Goal: Task Accomplishment & Management: Complete application form

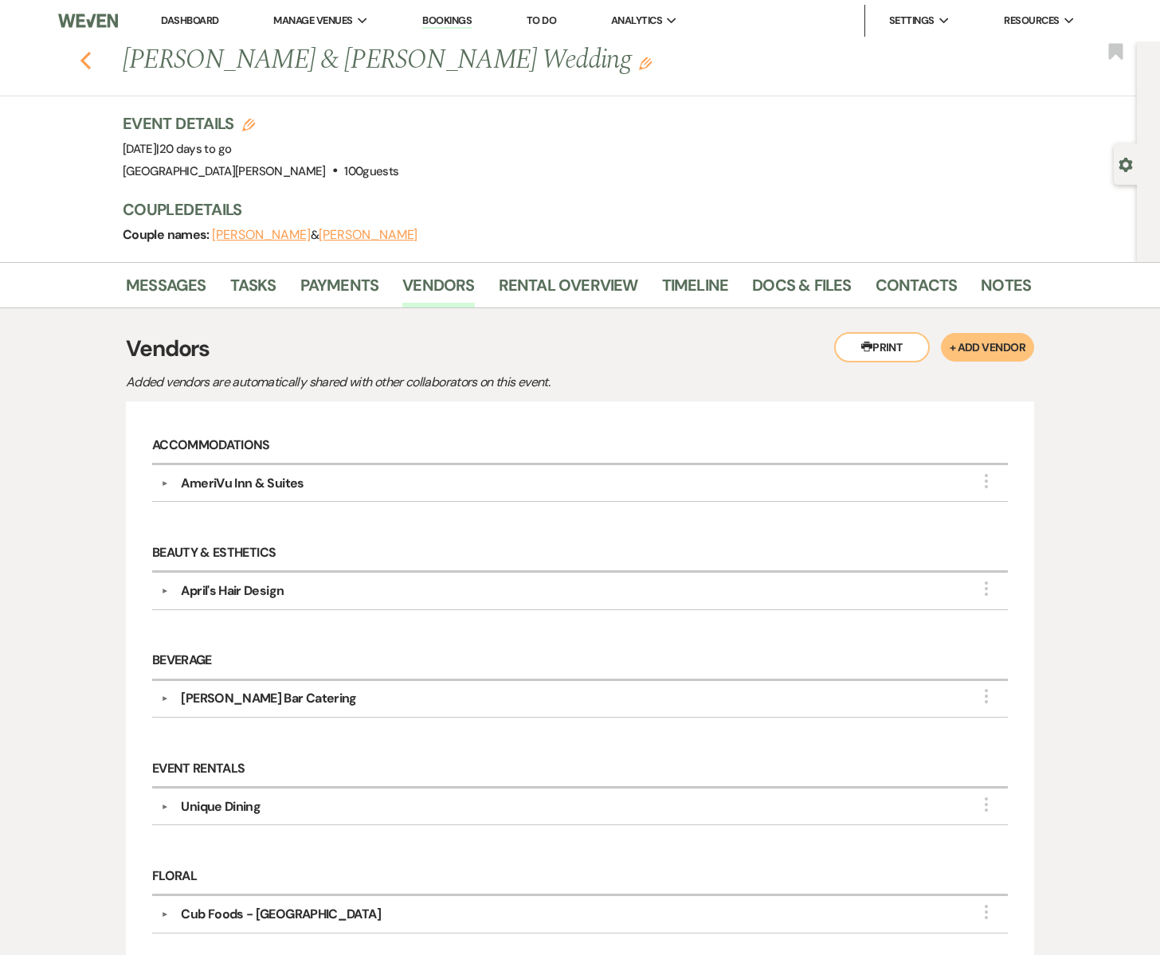
click at [90, 61] on icon "Previous" at bounding box center [86, 60] width 12 height 19
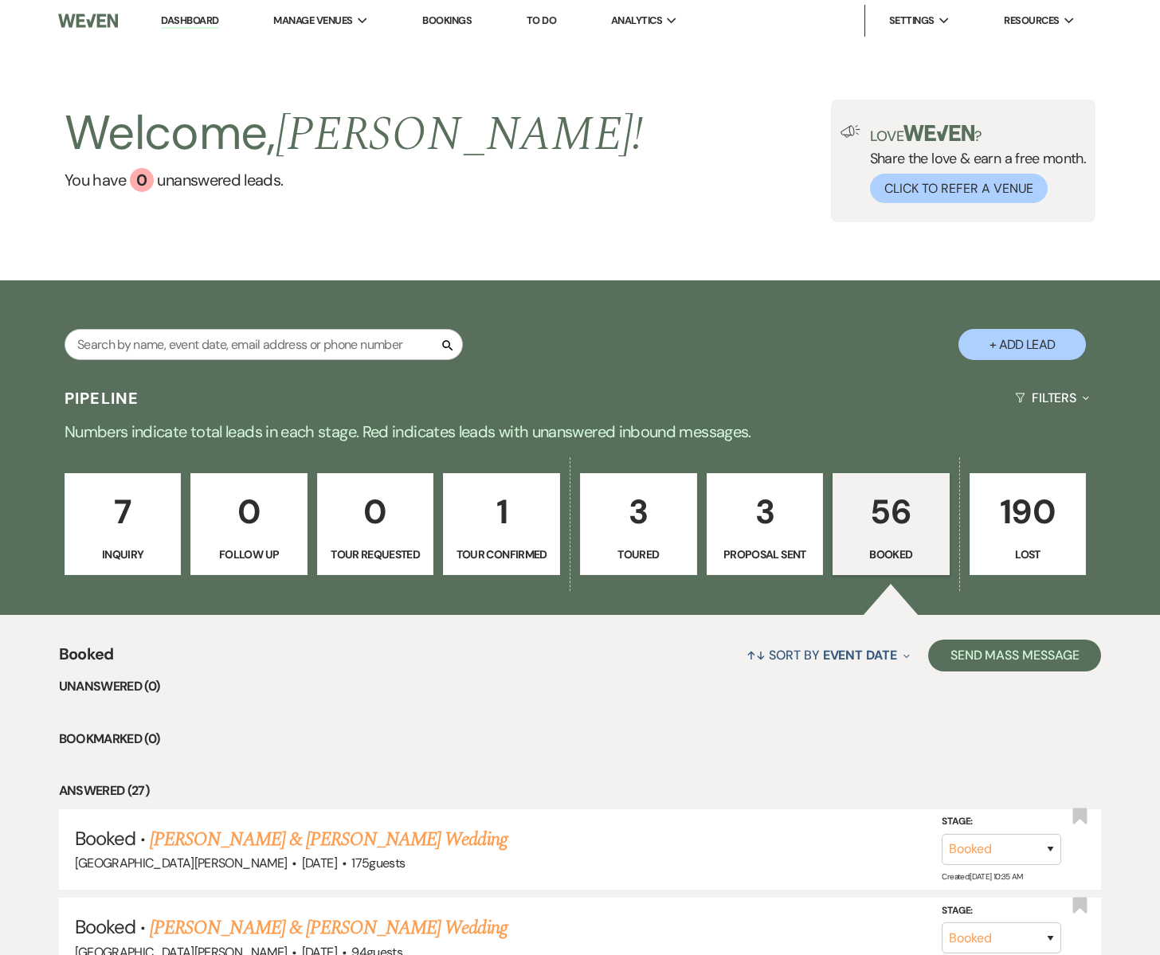
click at [652, 535] on p "3" at bounding box center [638, 511] width 96 height 53
select select "5"
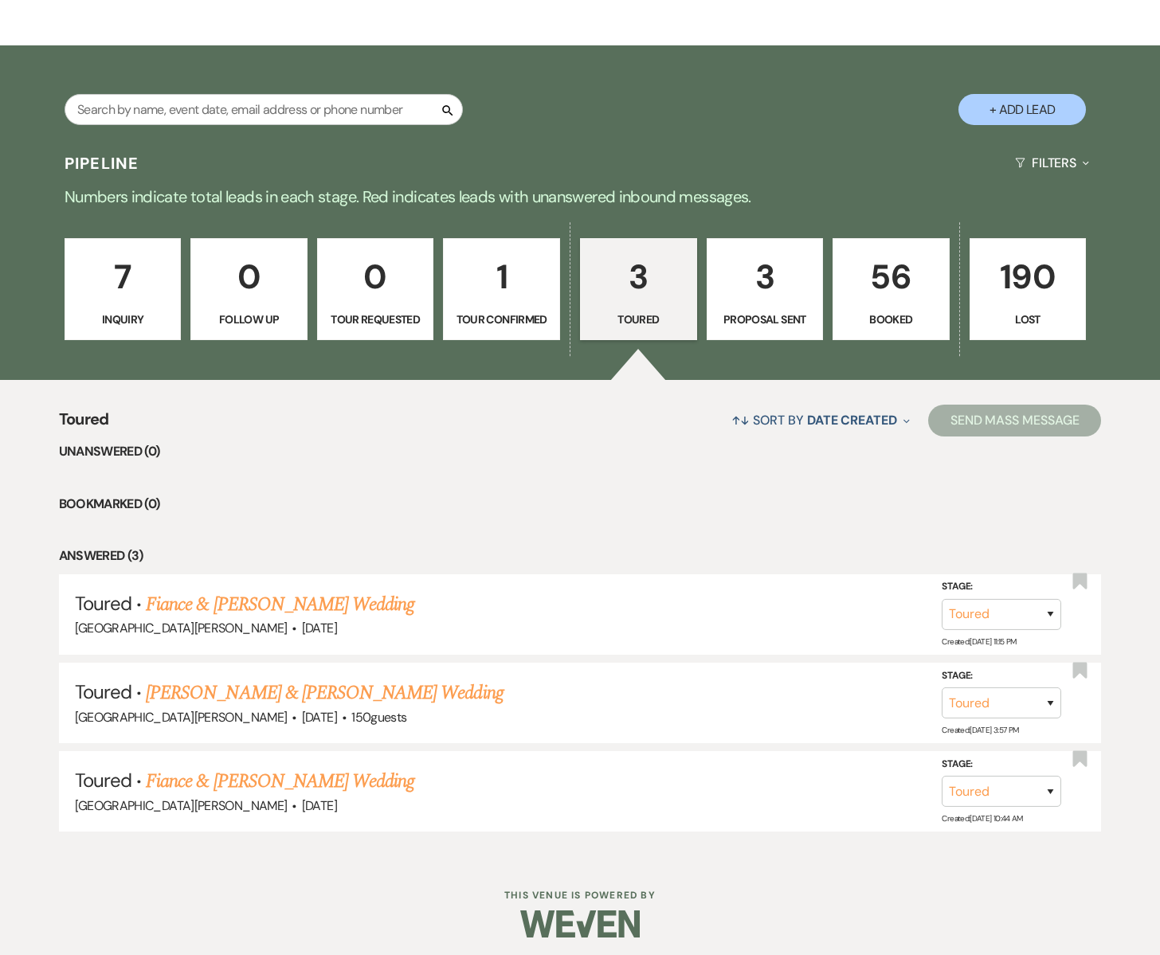
scroll to position [238, 0]
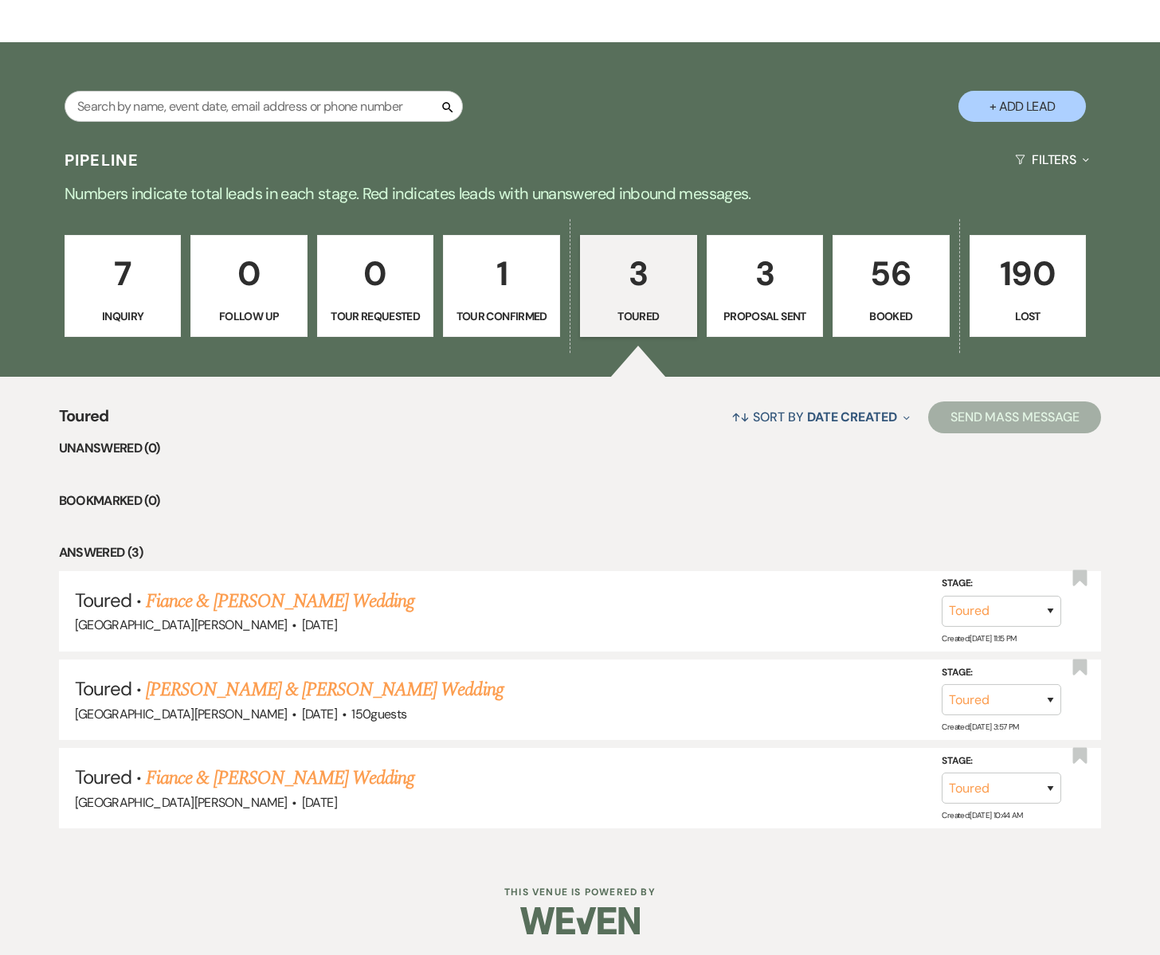
click at [739, 310] on p "Proposal Sent" at bounding box center [765, 316] width 96 height 18
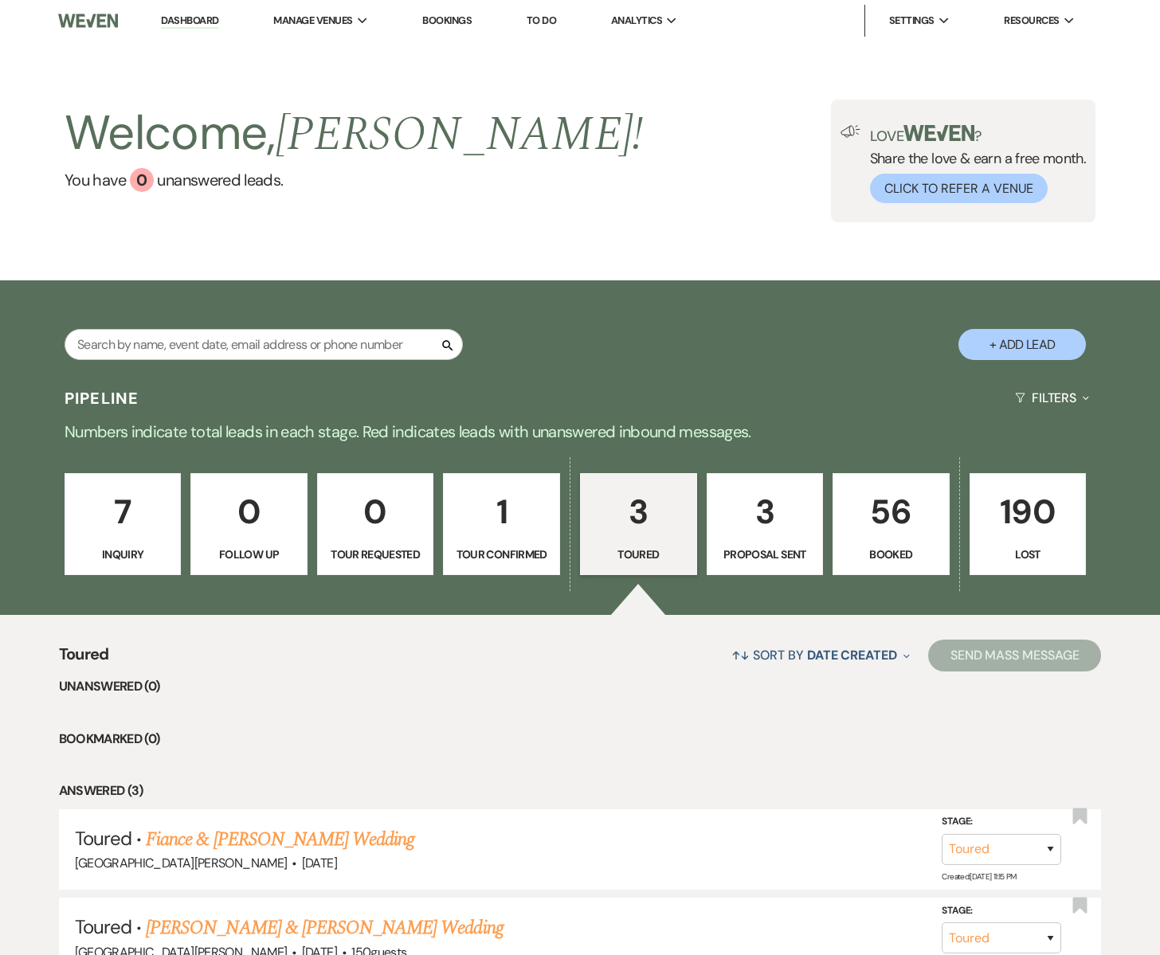
select select "6"
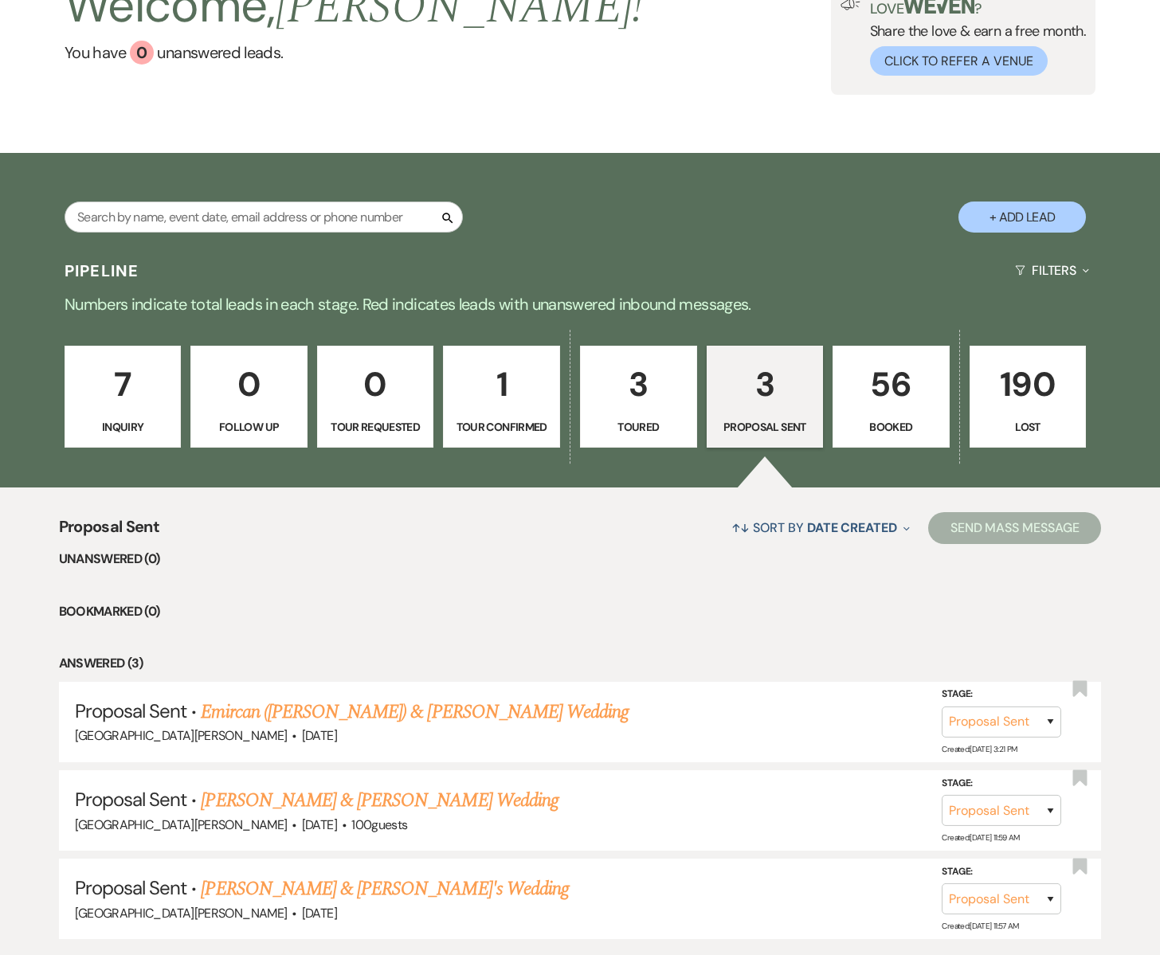
scroll to position [239, 0]
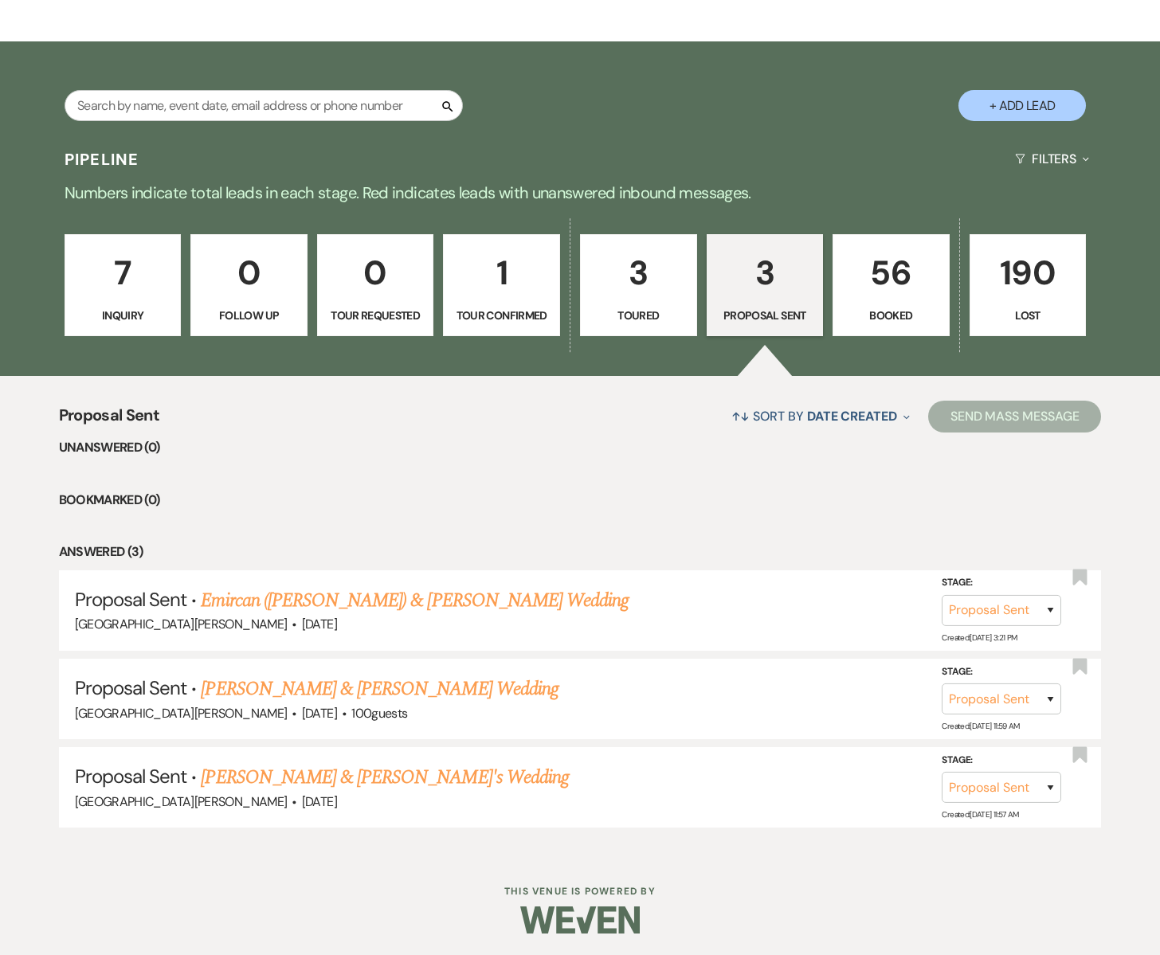
click at [484, 308] on p "Tour Confirmed" at bounding box center [501, 316] width 96 height 18
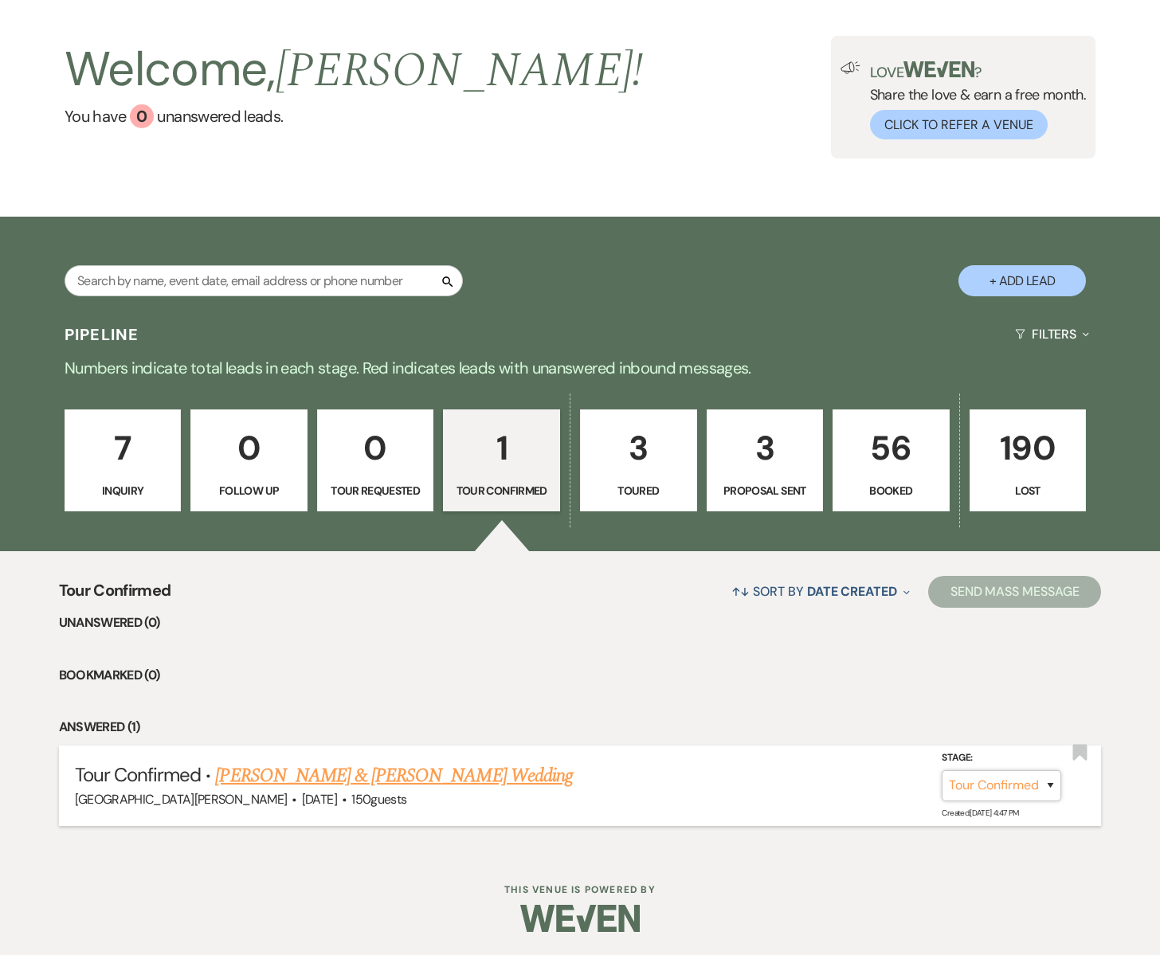
click at [997, 789] on select "Inquiry Follow Up Tour Requested Tour Confirmed Toured Proposal Sent Booked Lost" at bounding box center [1001, 785] width 119 height 31
select select "6"
click at [942, 770] on select "Inquiry Follow Up Tour Requested Tour Confirmed Toured Proposal Sent Booked Lost" at bounding box center [1001, 785] width 119 height 31
click at [1030, 786] on button "Save" at bounding box center [1029, 785] width 80 height 32
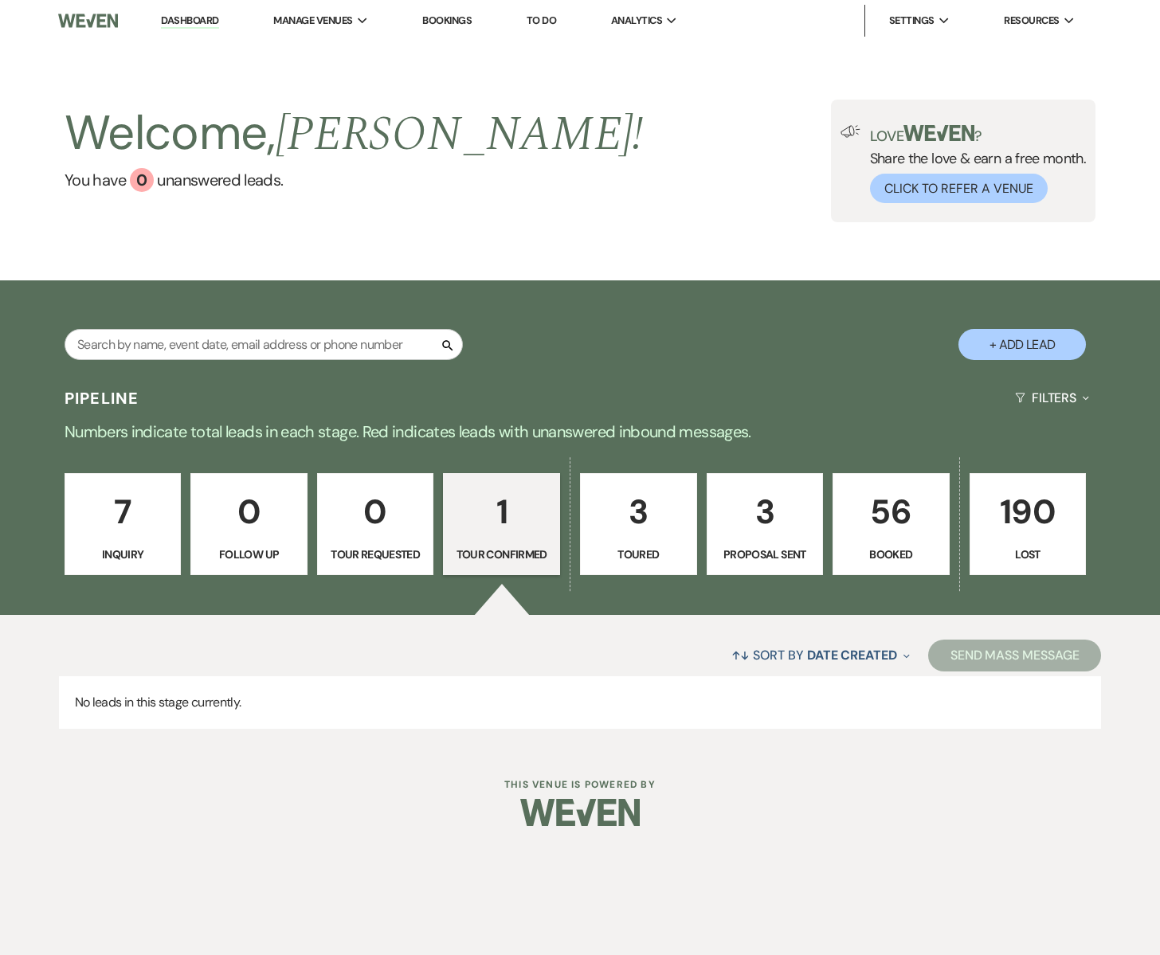
scroll to position [0, 0]
click at [773, 539] on link "4 Proposal Sent" at bounding box center [765, 524] width 117 height 102
select select "6"
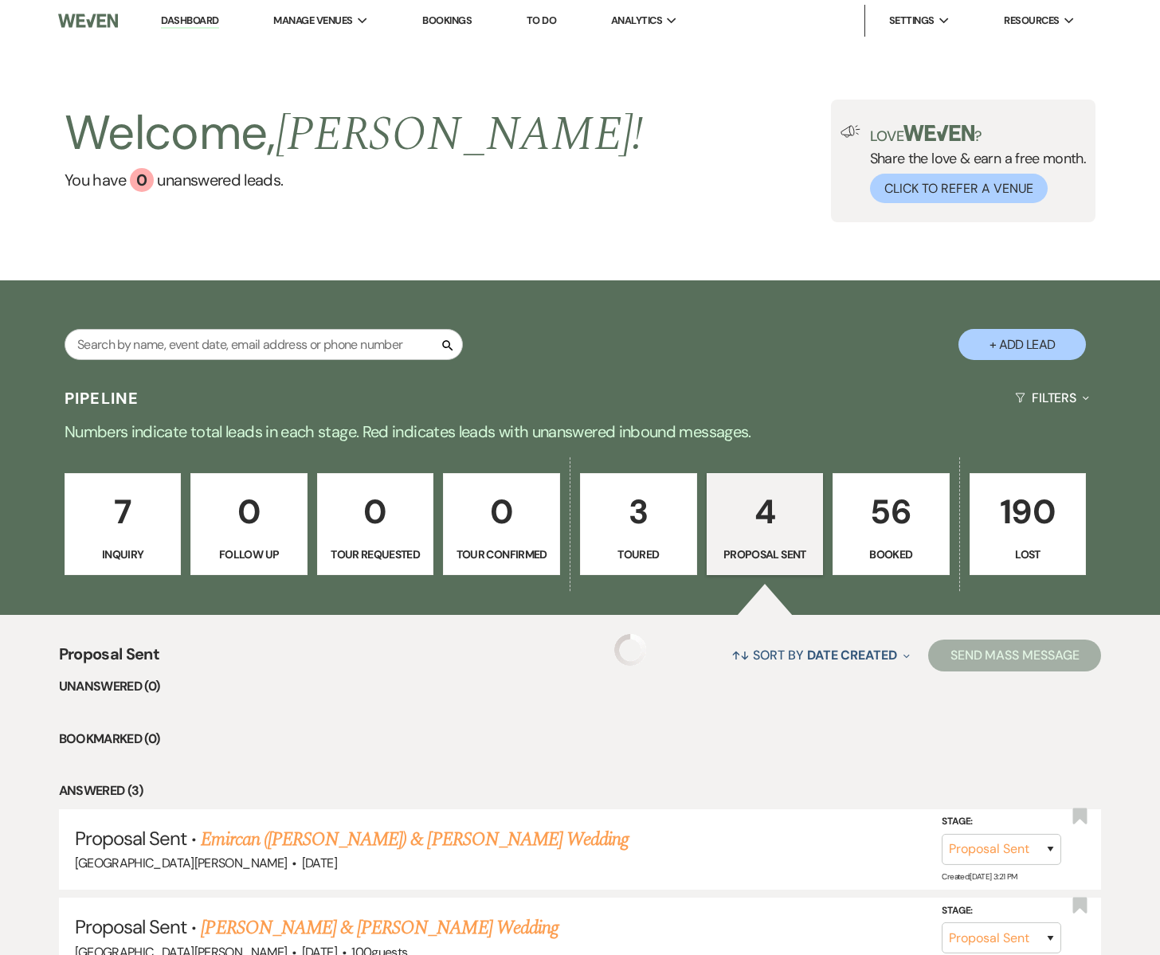
select select "6"
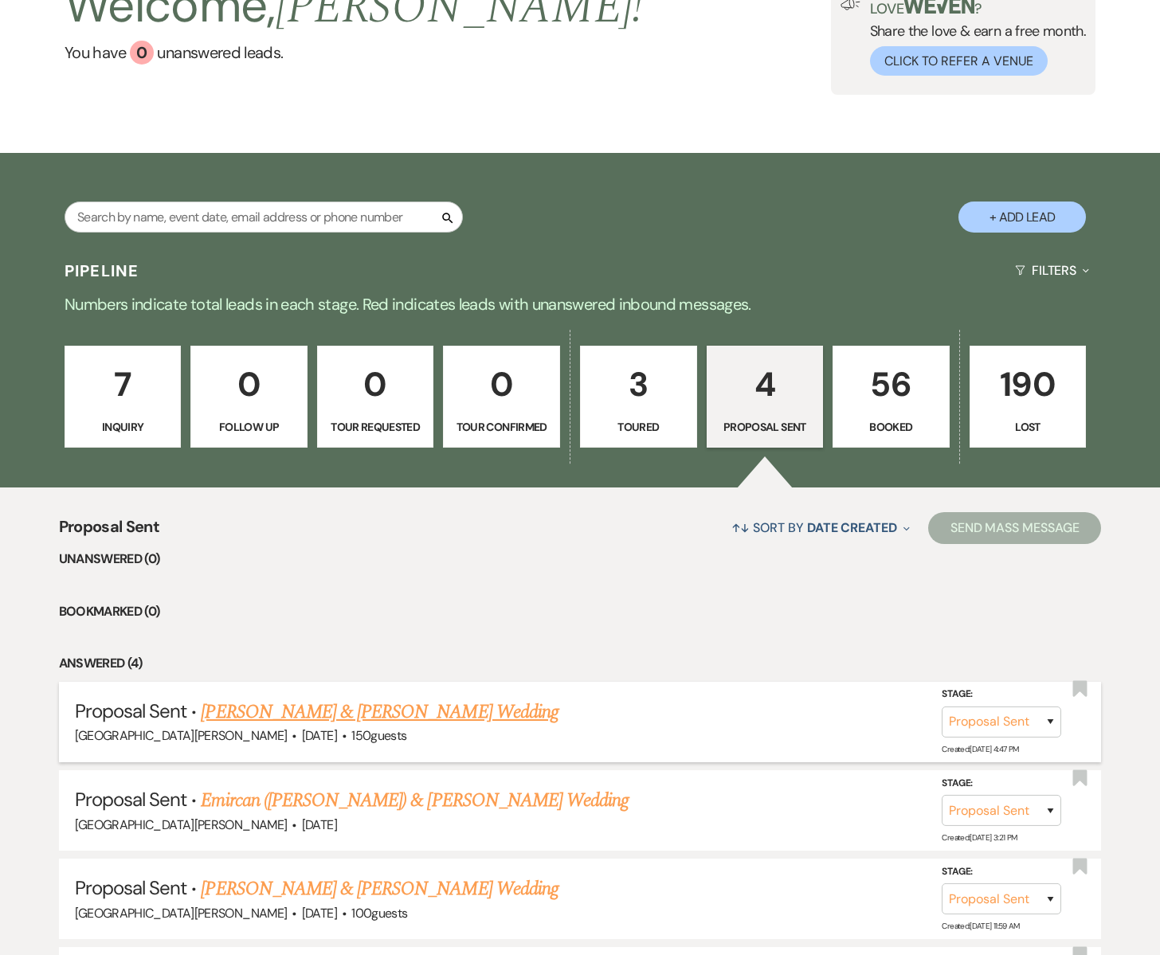
scroll to position [140, 0]
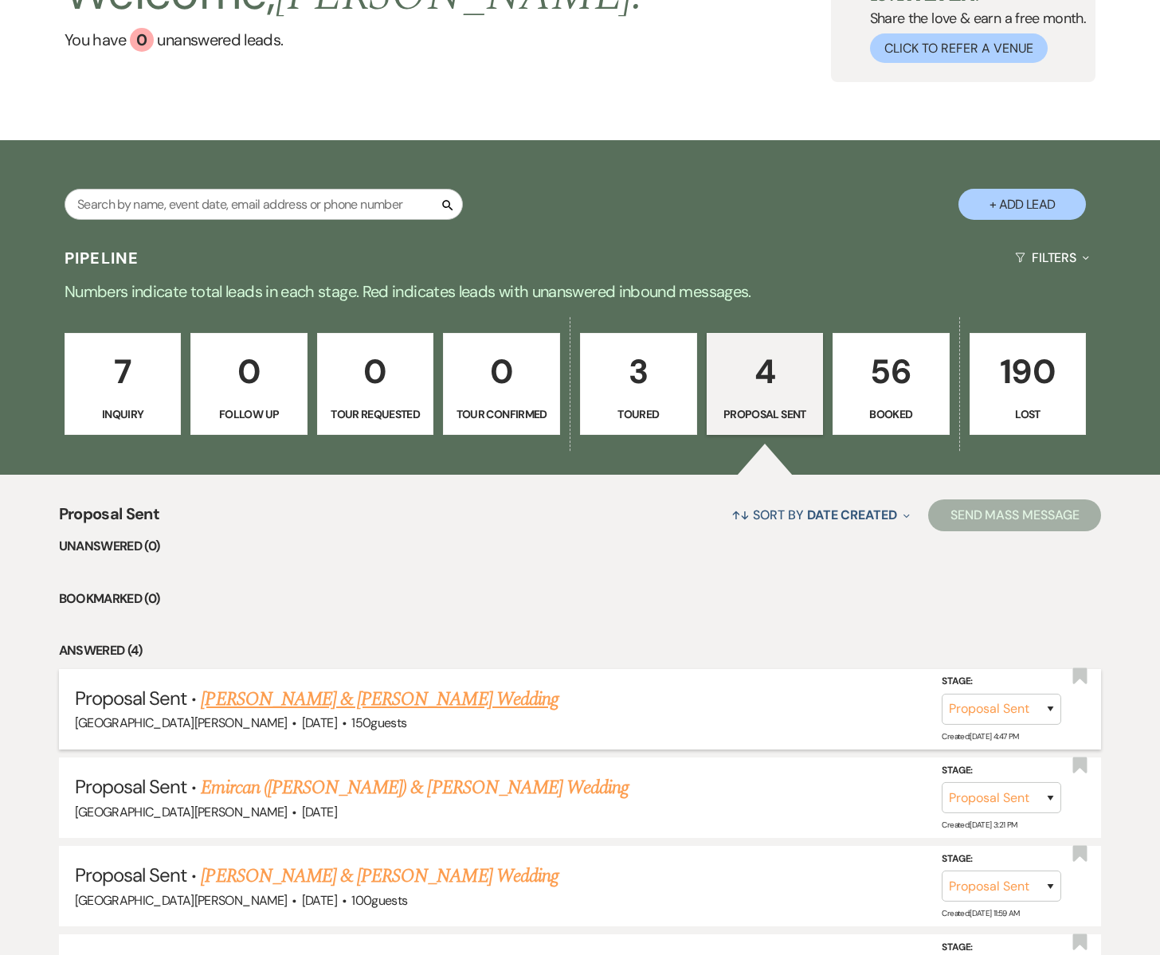
click at [272, 700] on link "[PERSON_NAME] & [PERSON_NAME] Wedding" at bounding box center [379, 699] width 357 height 29
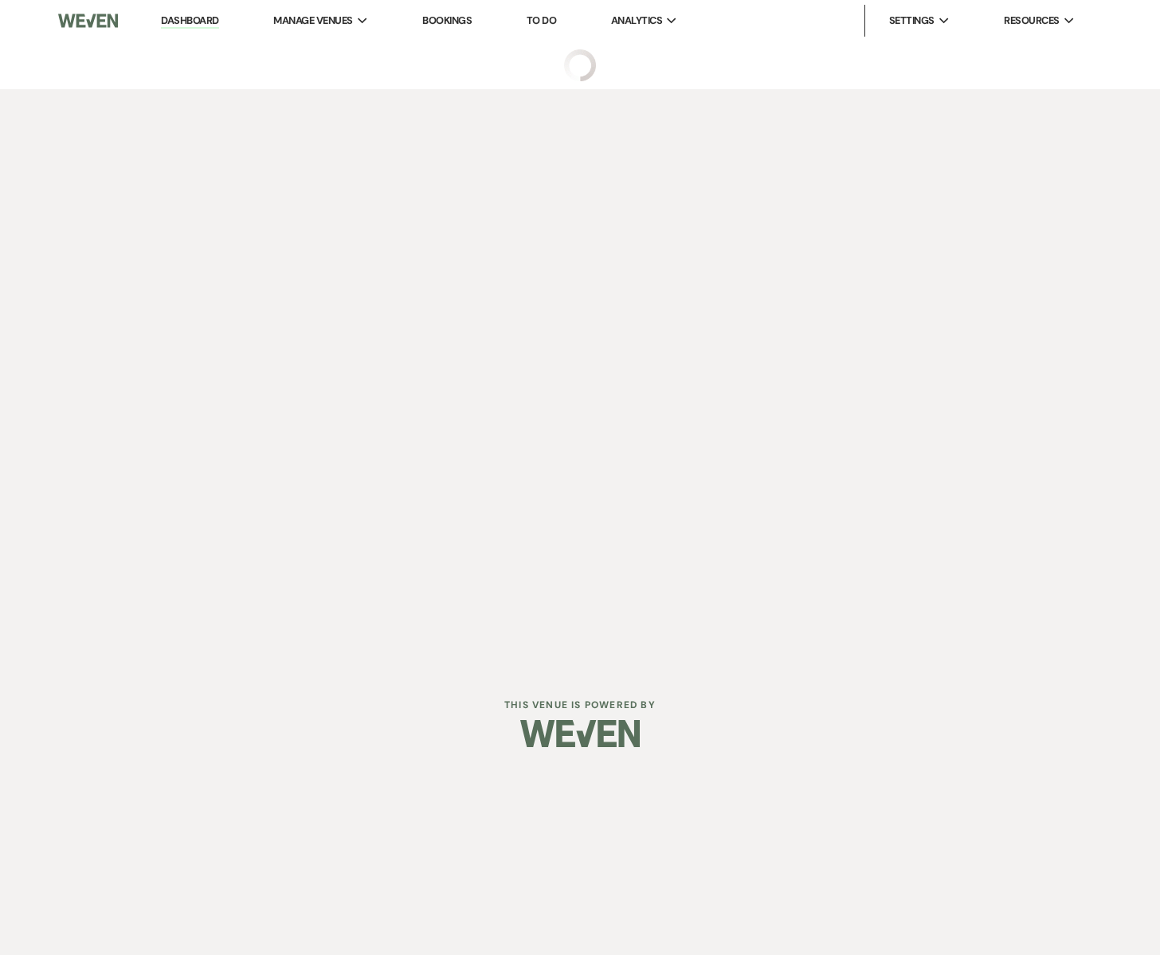
select select "6"
select select "5"
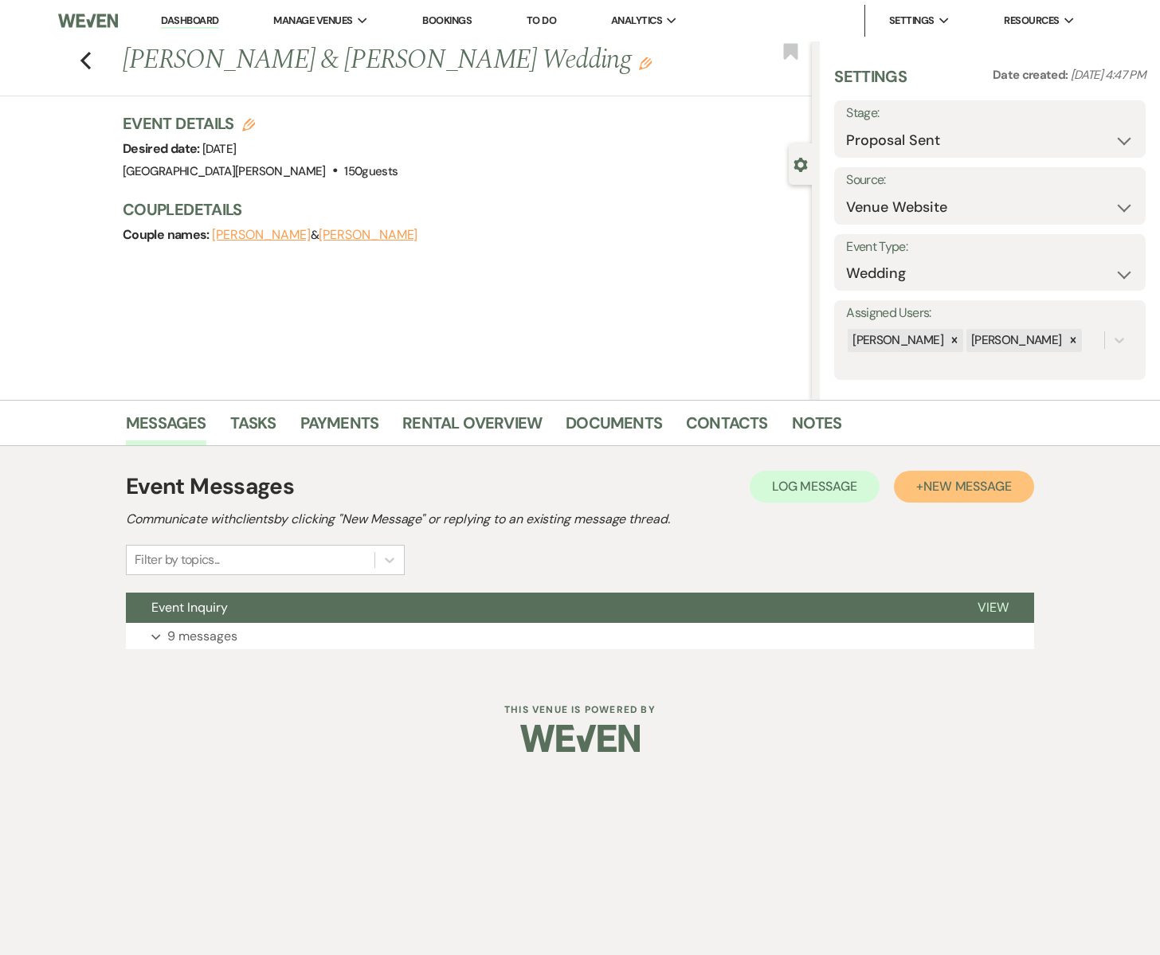
click at [965, 495] on button "+ New Message" at bounding box center [964, 487] width 140 height 32
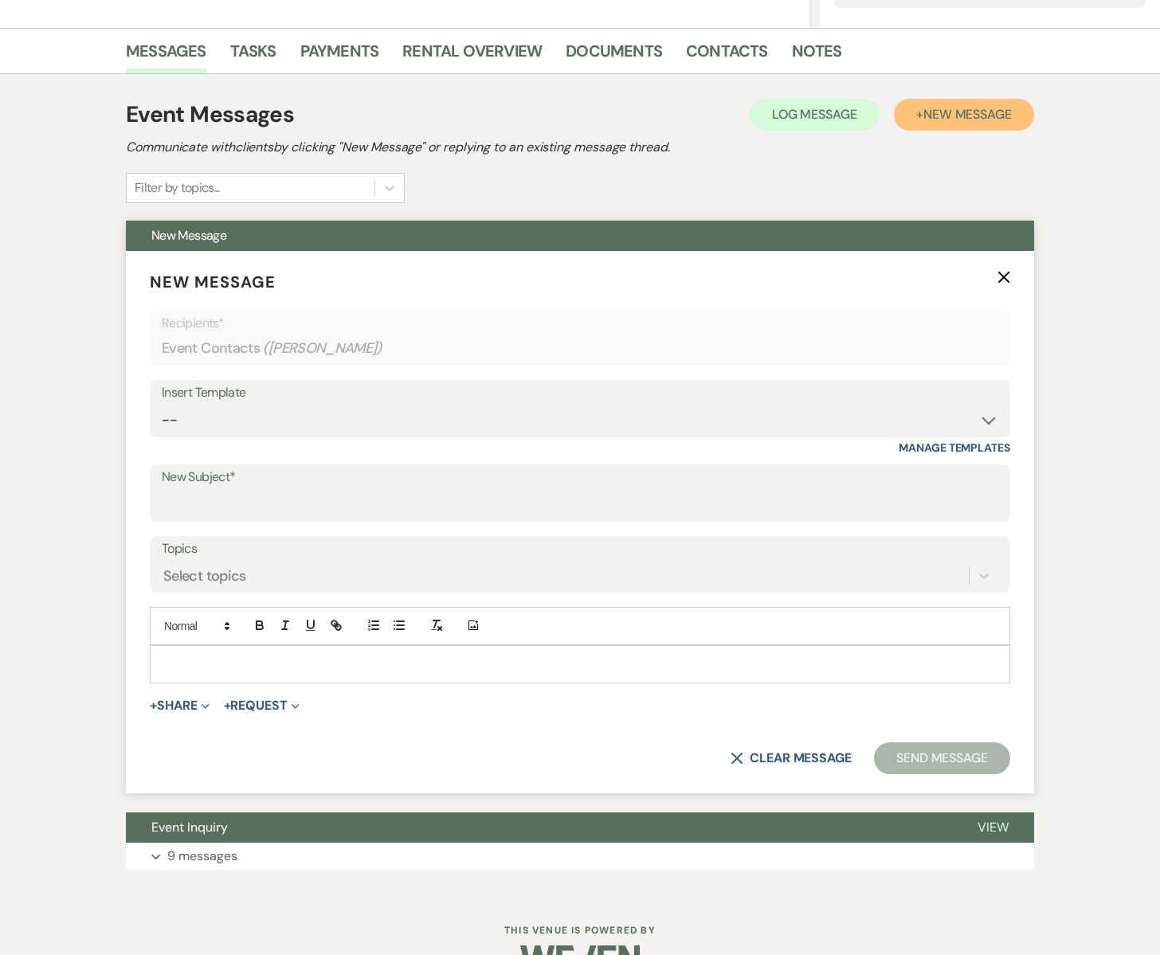
scroll to position [413, 0]
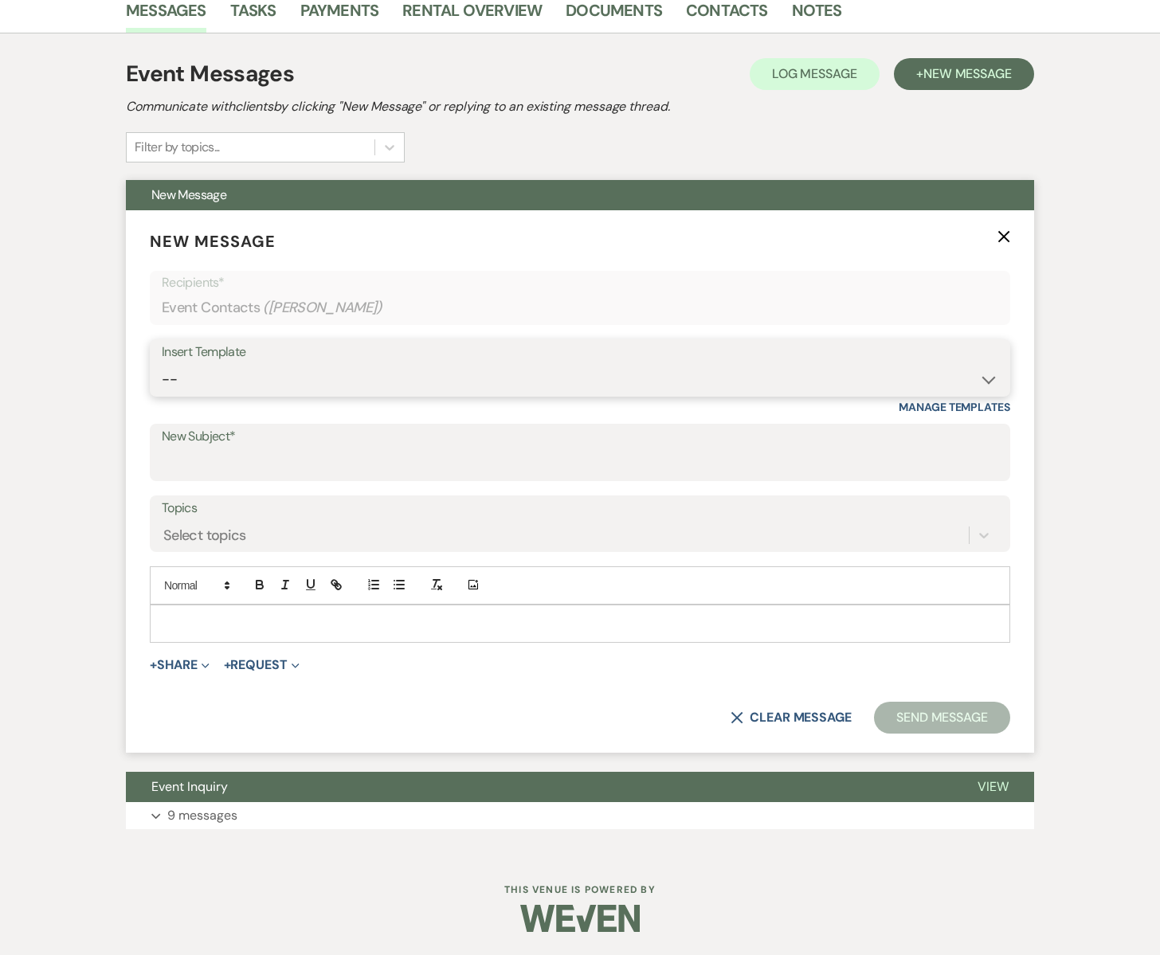
click at [251, 372] on select "-- Subject: So Great to Meet You at South Glen Farm! Subject: 🎉 Let’s Make It O…" at bounding box center [580, 379] width 836 height 31
select select "2950"
click at [162, 364] on select "-- Subject: So Great to Meet You at South Glen Farm! Subject: 🎉 Let’s Make It O…" at bounding box center [580, 379] width 836 height 31
type input "Contract"
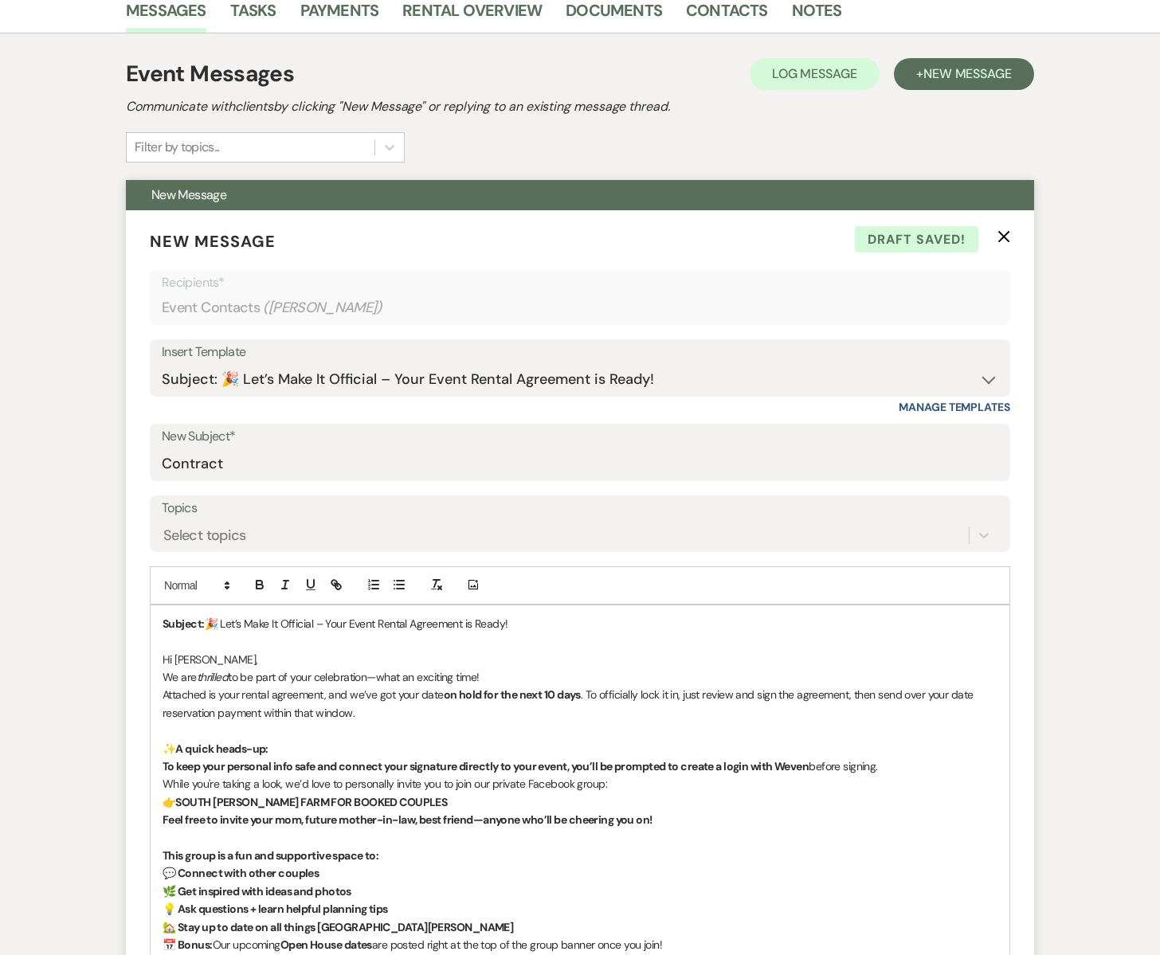
click at [202, 660] on span "Hi Jessie," at bounding box center [209, 659] width 95 height 14
drag, startPoint x: 197, startPoint y: 679, endPoint x: 179, endPoint y: 678, distance: 17.6
click at [179, 678] on span "We are" at bounding box center [179, 677] width 34 height 14
click at [289, 659] on p "Hi [PERSON_NAME] & [PERSON_NAME]," at bounding box center [579, 660] width 835 height 18
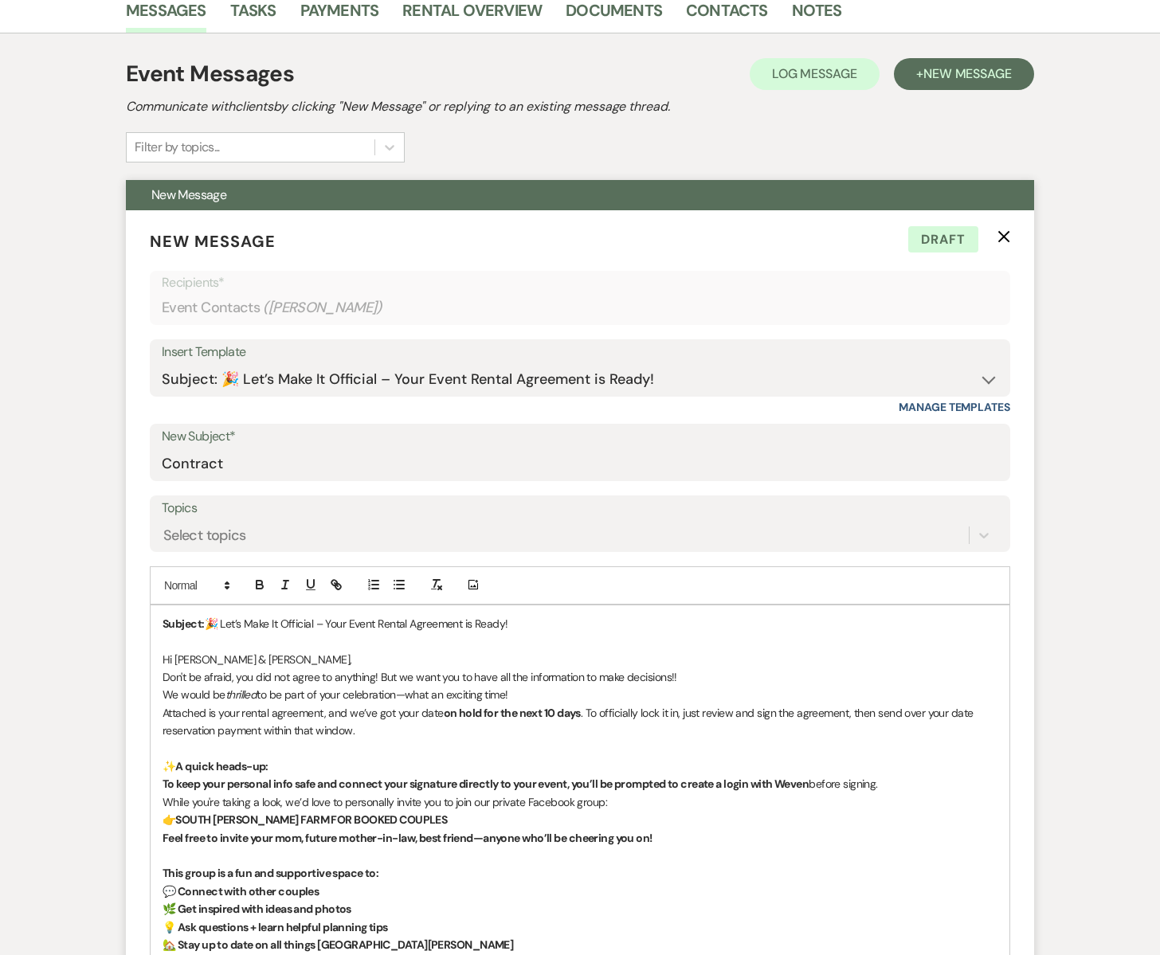
click at [627, 679] on span "Don't be afraid, you did not agree to anything! But we want you to have all the…" at bounding box center [419, 677] width 515 height 14
click at [712, 675] on span "Don't be afraid, you did not agree to anything! But we want you to have all the…" at bounding box center [440, 677] width 557 height 14
click at [768, 674] on p "Don't be afraid, you did not agree to anything! But we want you to have all the…" at bounding box center [579, 677] width 835 height 18
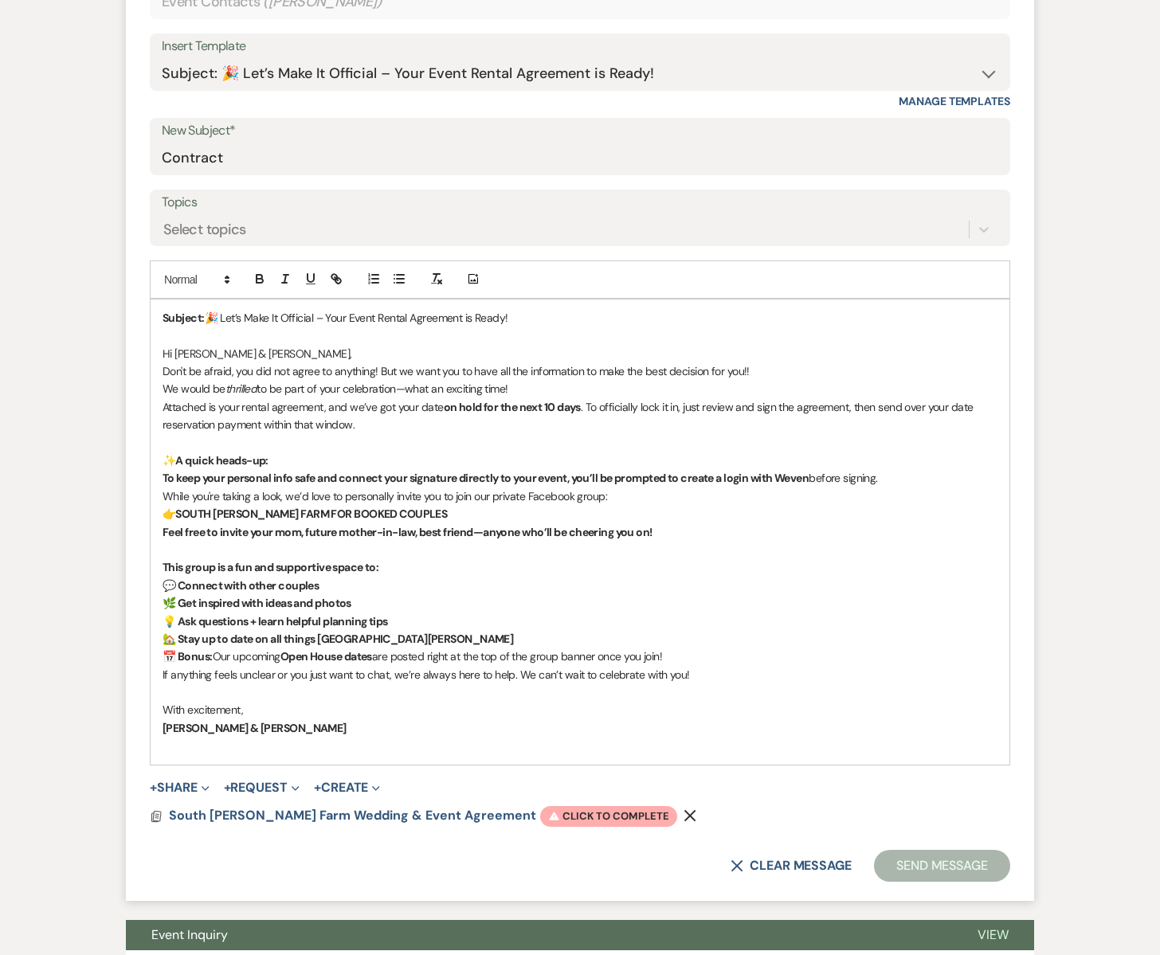
scroll to position [737, 0]
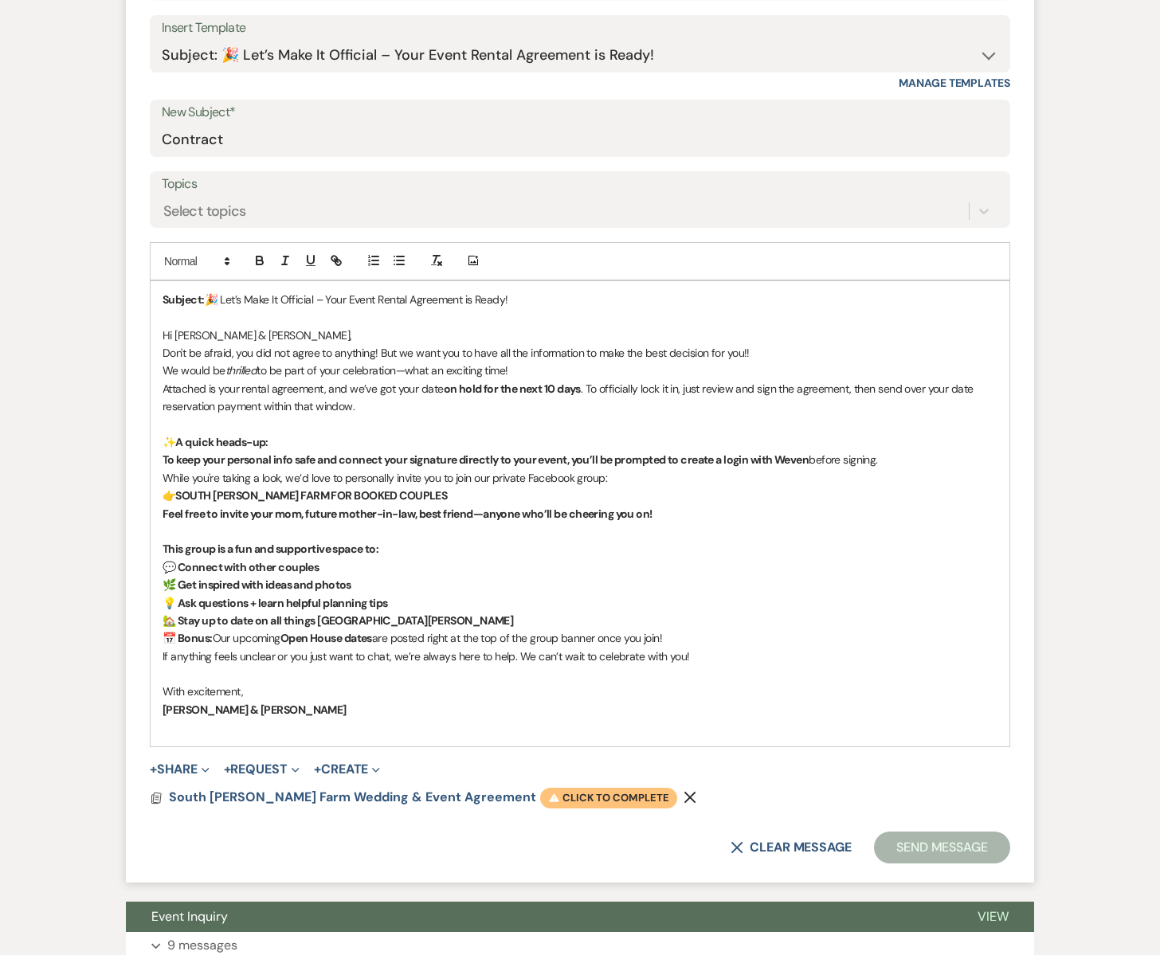
click at [540, 797] on span "Warning Click to complete" at bounding box center [608, 798] width 137 height 21
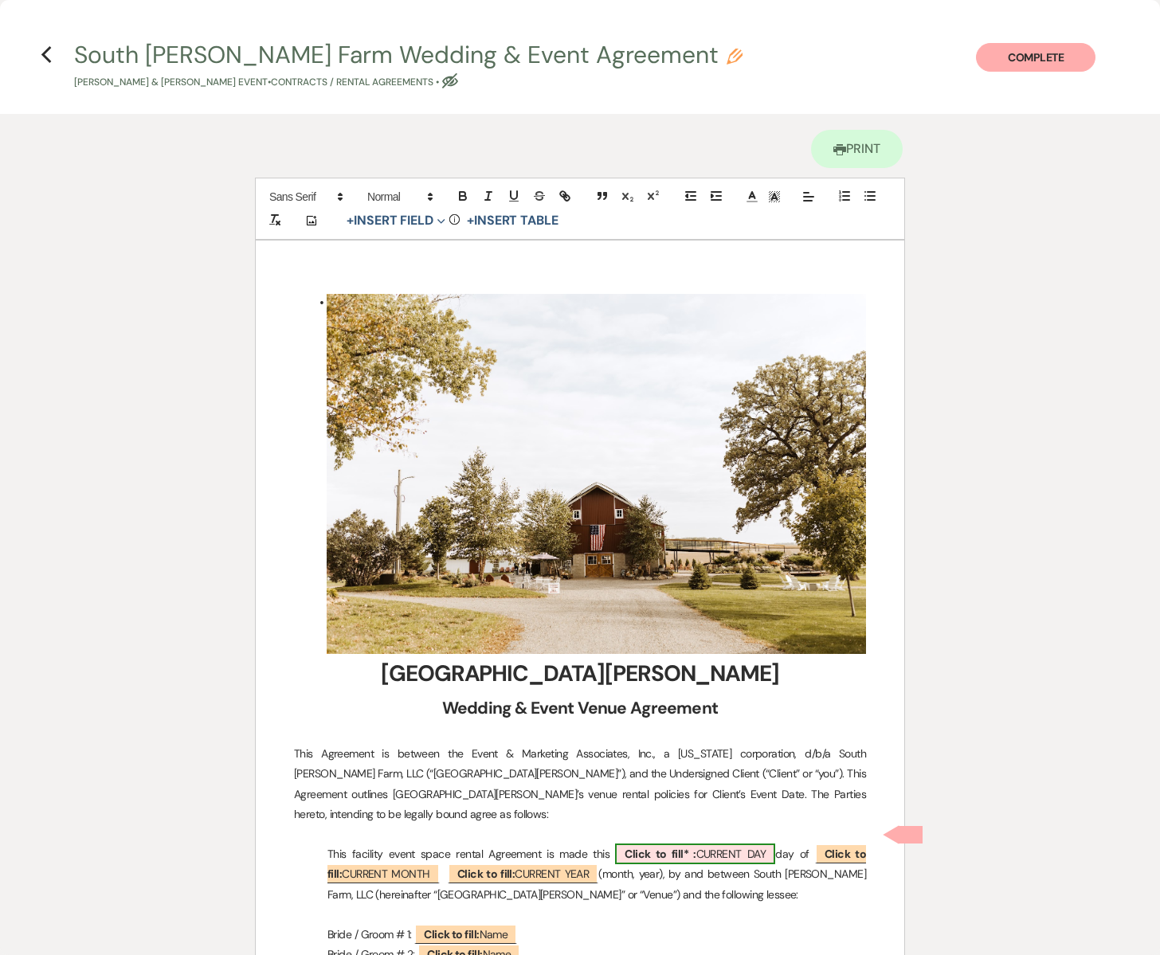
click at [687, 844] on span "Click to fill* : CURRENT DAY" at bounding box center [695, 854] width 160 height 21
select select "owner"
select select "custom_placeholder"
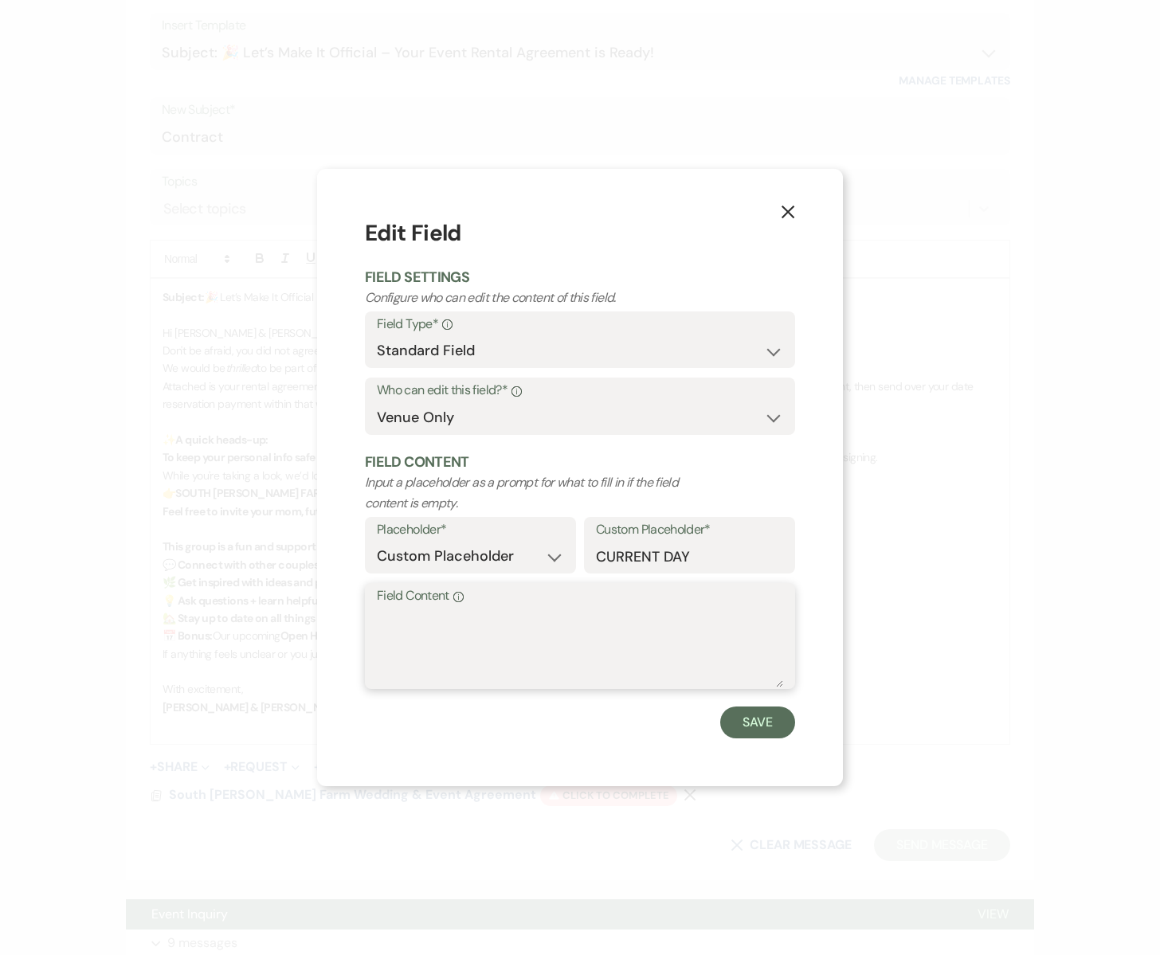
click at [495, 635] on textarea "Field Content Info" at bounding box center [580, 648] width 406 height 80
type textarea "23rd"
click at [736, 725] on button "Save" at bounding box center [757, 723] width 75 height 32
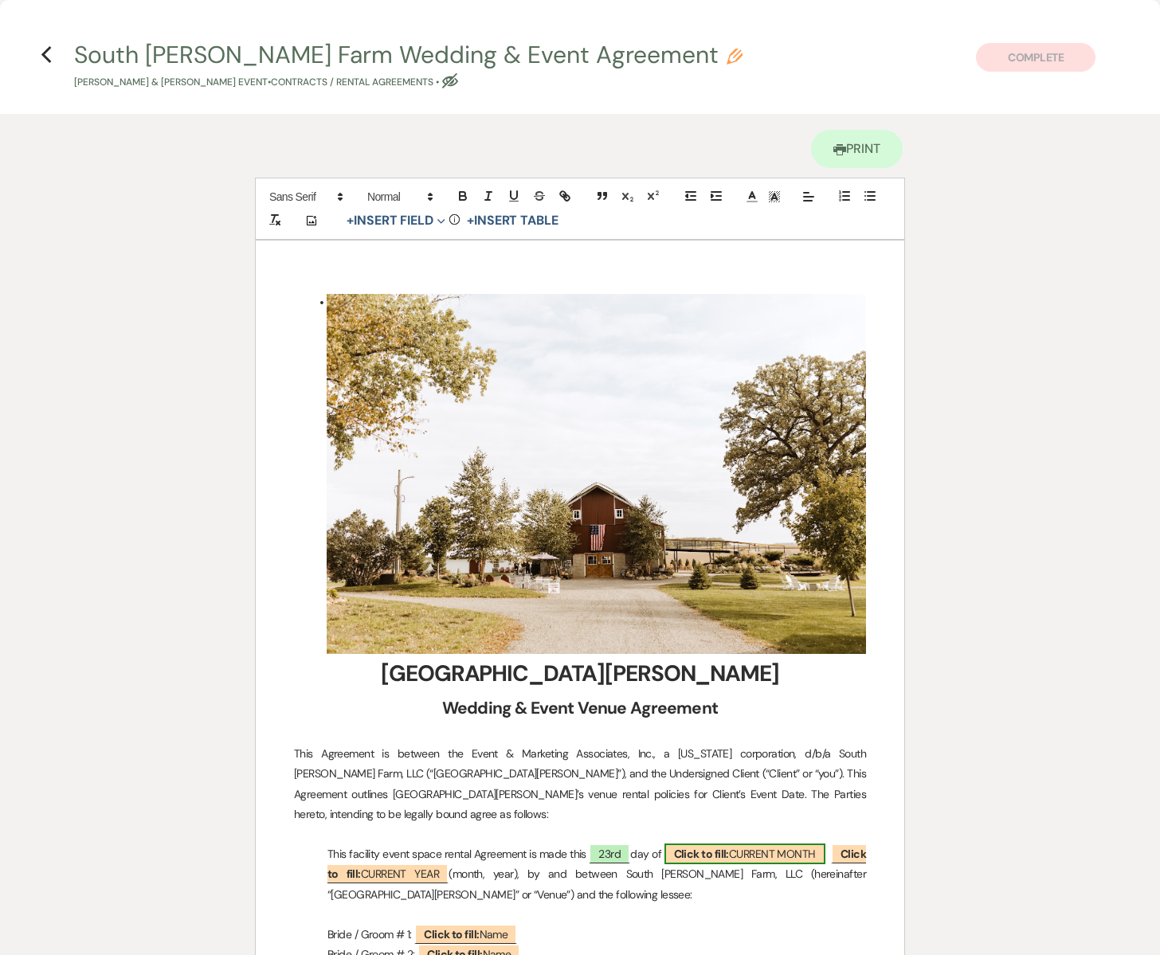
click at [791, 844] on span "Click to fill: CURRENT MONTH" at bounding box center [744, 854] width 161 height 21
select select "custom_placeholder"
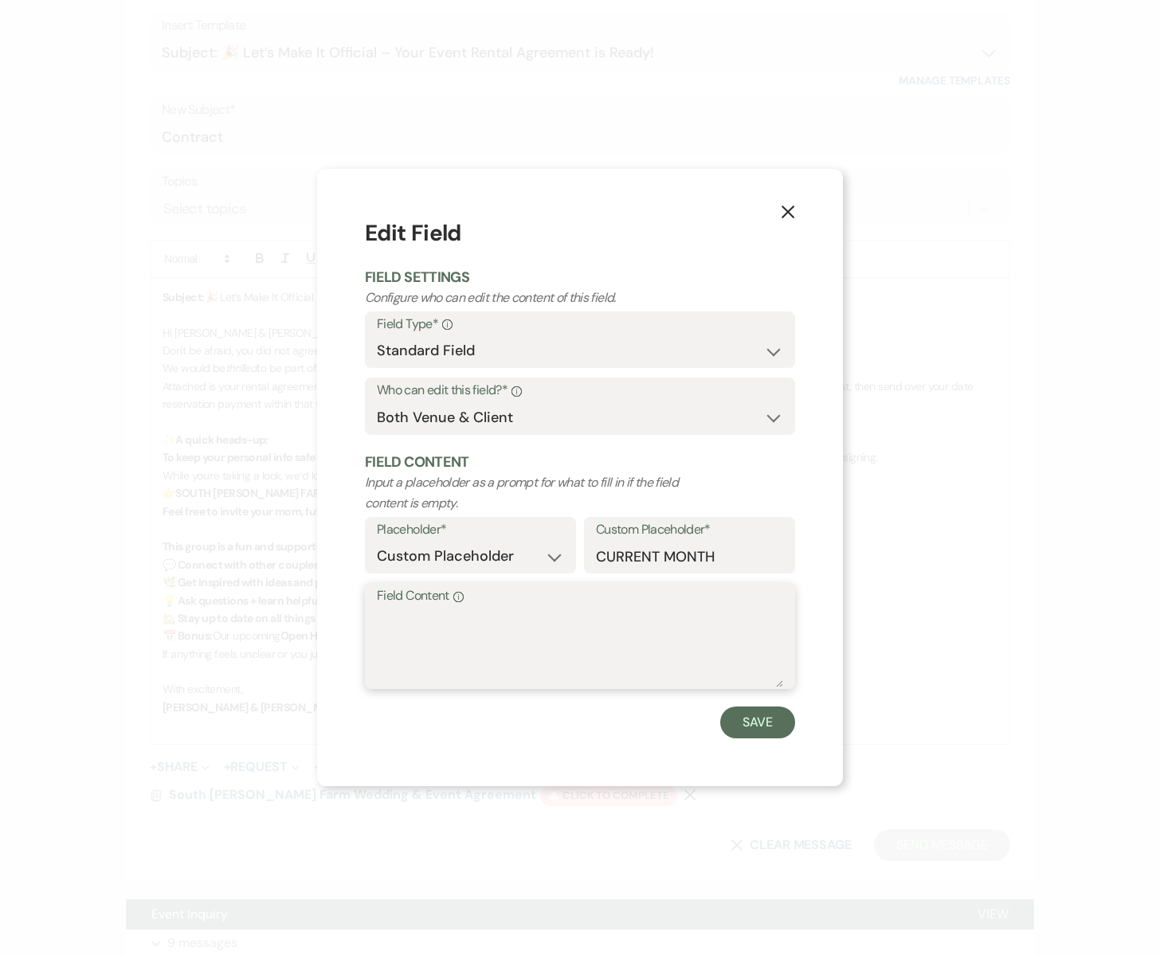
click at [452, 640] on textarea "Field Content Info" at bounding box center [580, 648] width 406 height 80
type textarea "August"
click at [751, 721] on button "Save" at bounding box center [757, 723] width 75 height 32
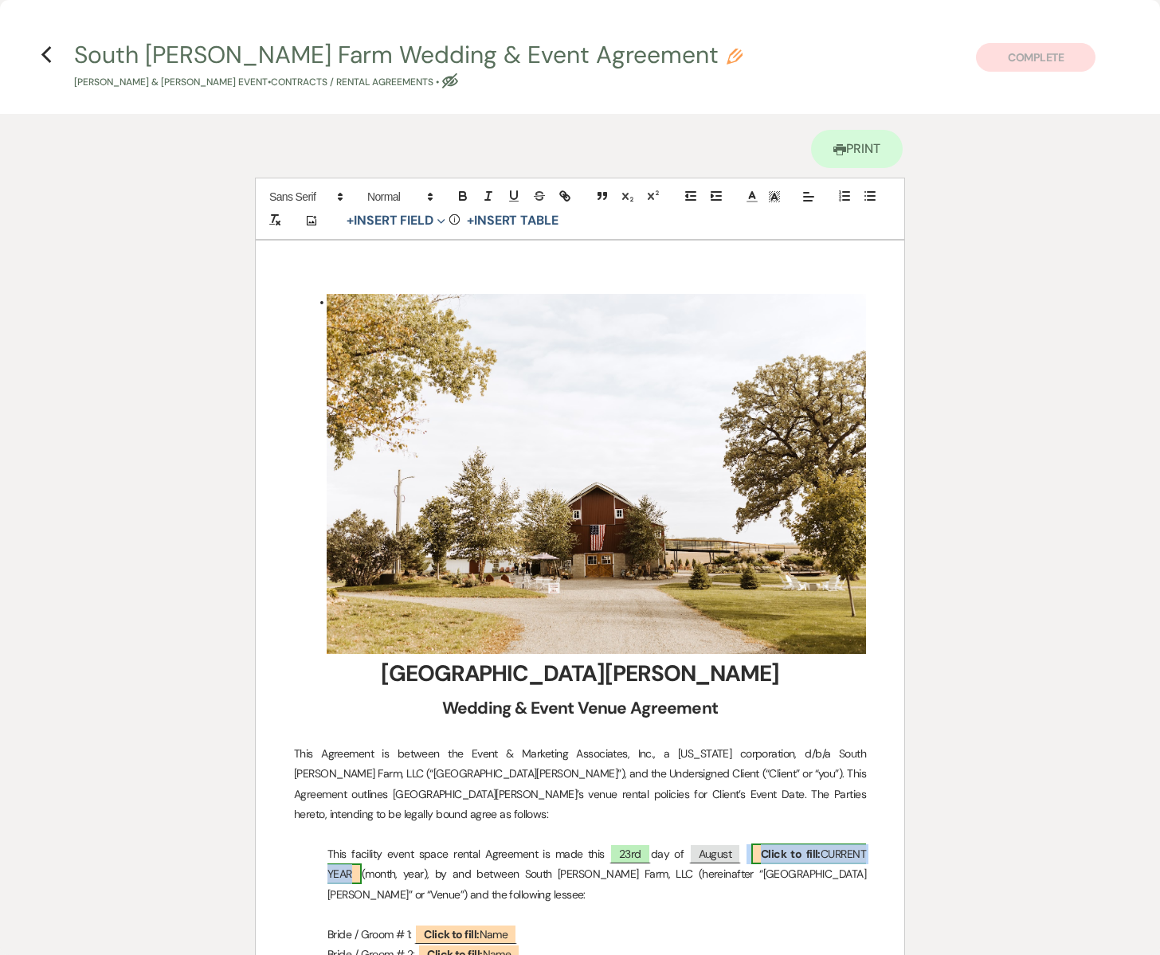
click at [354, 855] on span "Click to fill: CURRENT YEAR" at bounding box center [596, 864] width 538 height 41
select select "custom_placeholder"
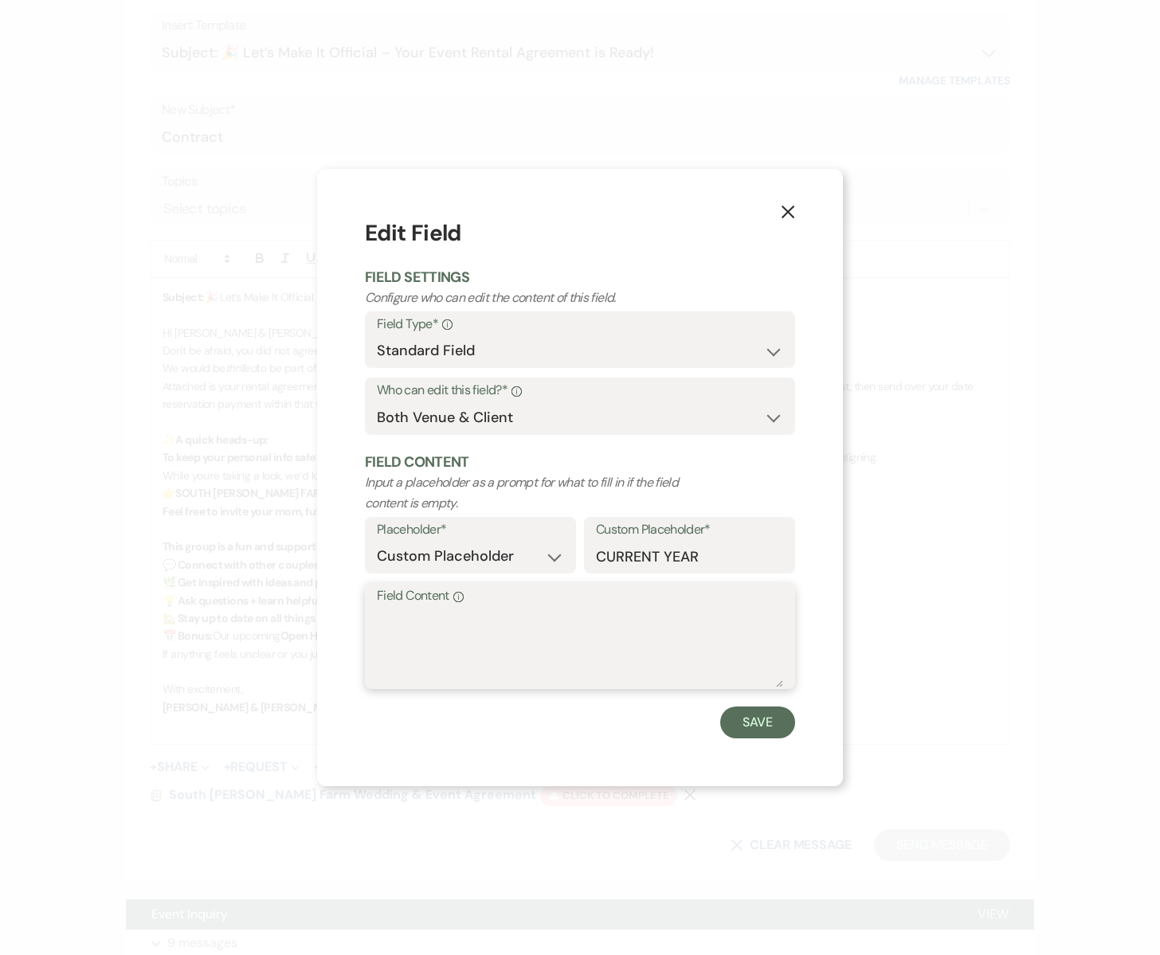
click at [408, 628] on textarea "Field Content Info" at bounding box center [580, 648] width 406 height 80
type textarea "2025"
click at [742, 719] on button "Save" at bounding box center [757, 723] width 75 height 32
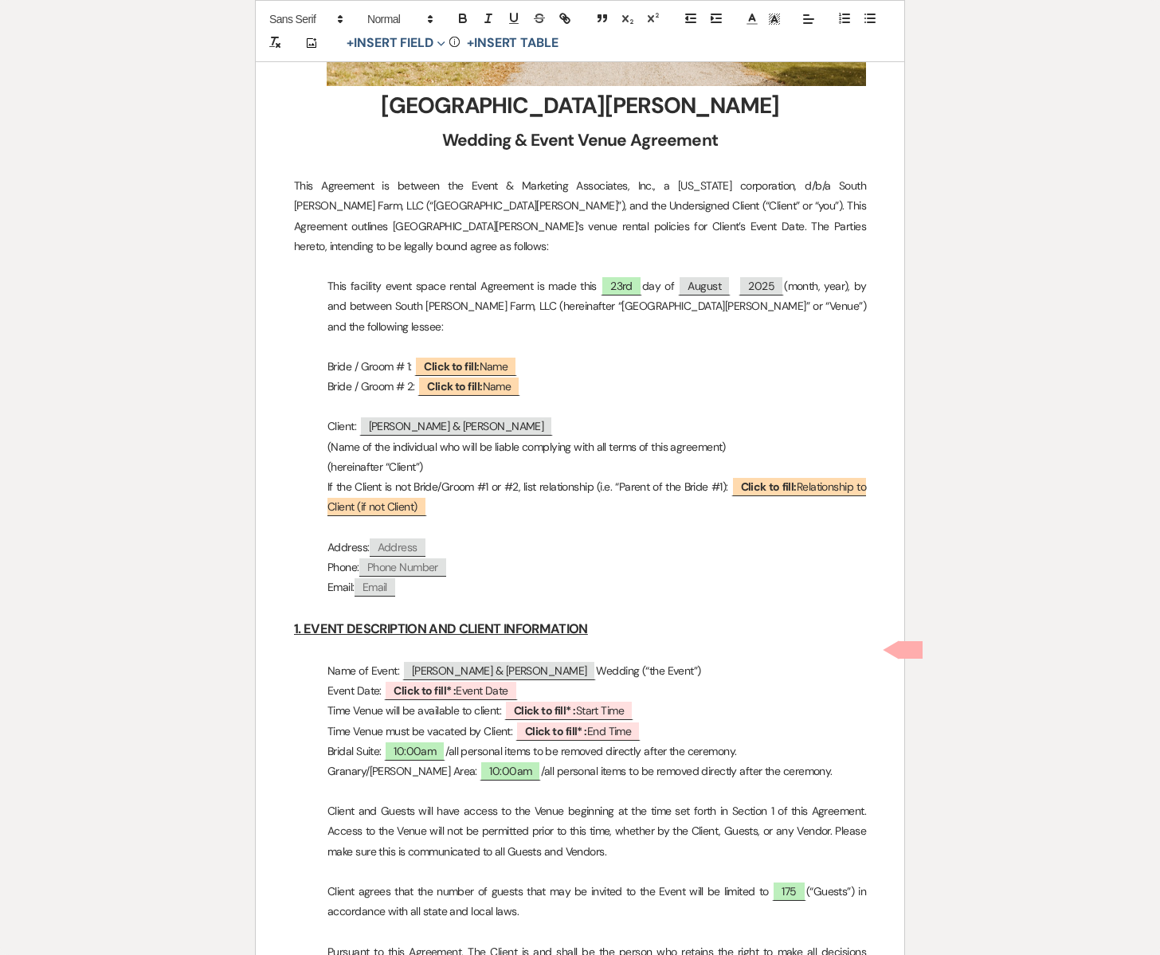
scroll to position [609, 0]
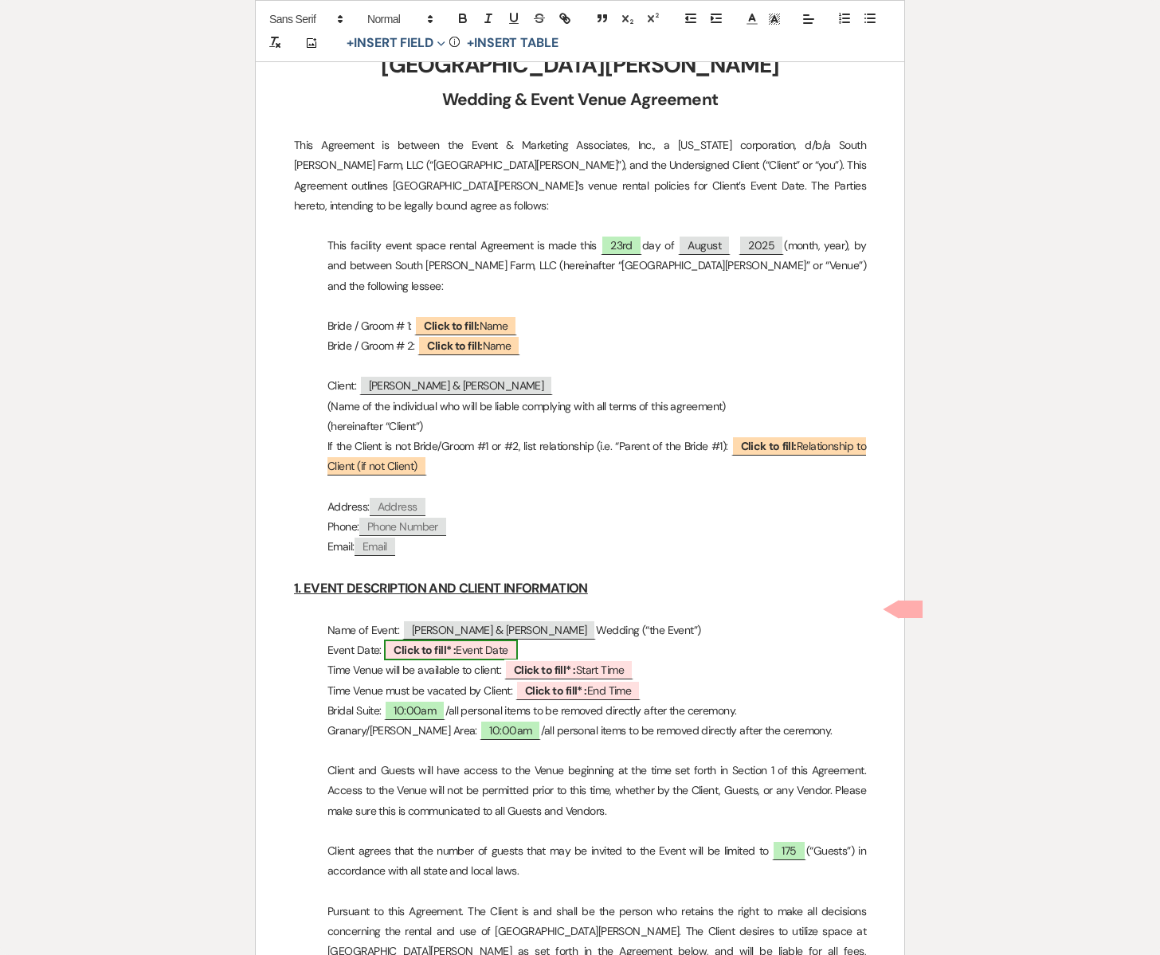
click at [478, 640] on span "Click to fill* : Event Date" at bounding box center [450, 650] width 133 height 21
select select "owner"
select select "custom_placeholder"
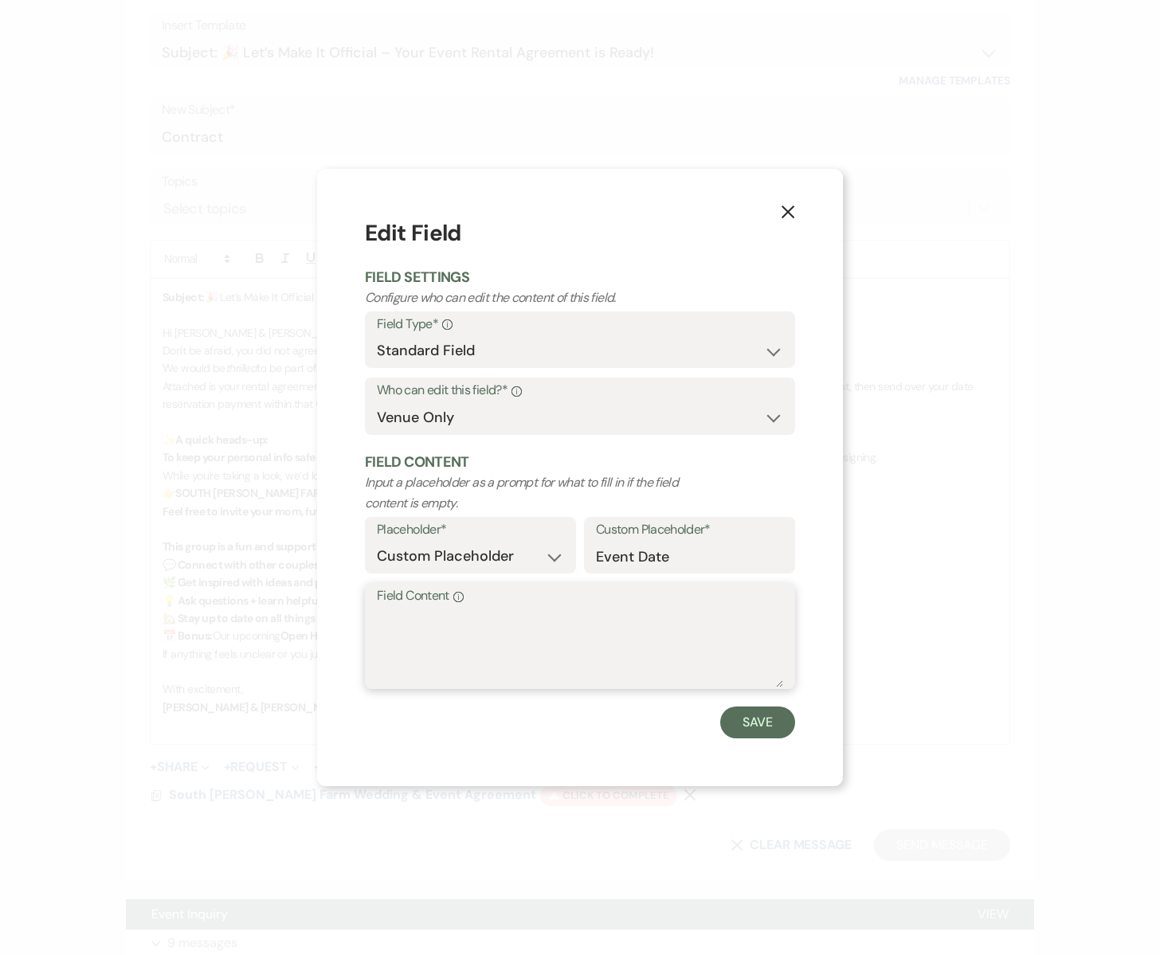
click at [458, 628] on textarea "Field Content Info" at bounding box center [580, 648] width 406 height 80
type textarea "[DATE]"
click at [763, 722] on button "Save" at bounding box center [757, 723] width 75 height 32
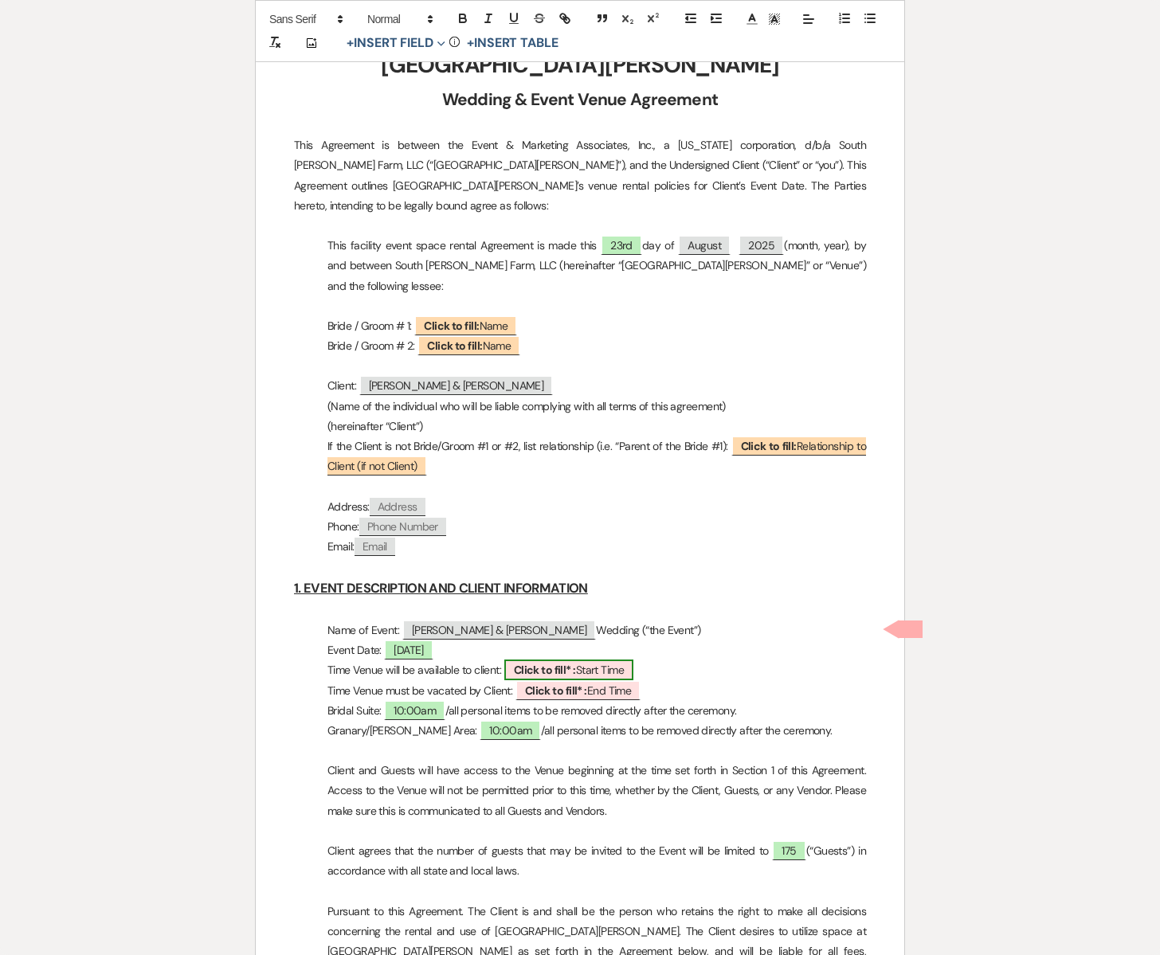
click at [583, 660] on span "Click to fill* : Start Time" at bounding box center [568, 670] width 129 height 21
select select "owner"
select select "custom_placeholder"
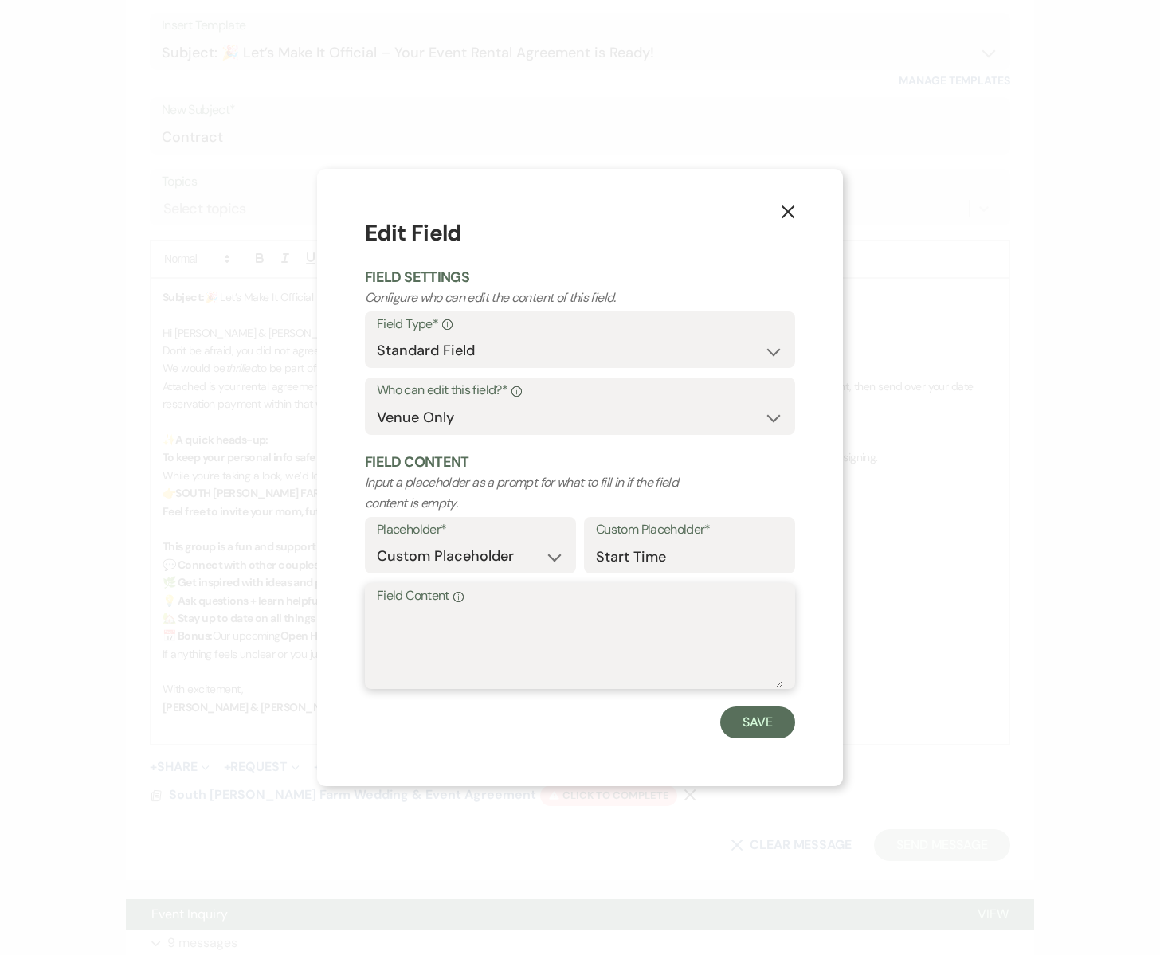
click at [556, 643] on textarea "Field Content Info" at bounding box center [580, 648] width 406 height 80
type textarea "10:00am"
click at [767, 715] on button "Save" at bounding box center [757, 723] width 75 height 32
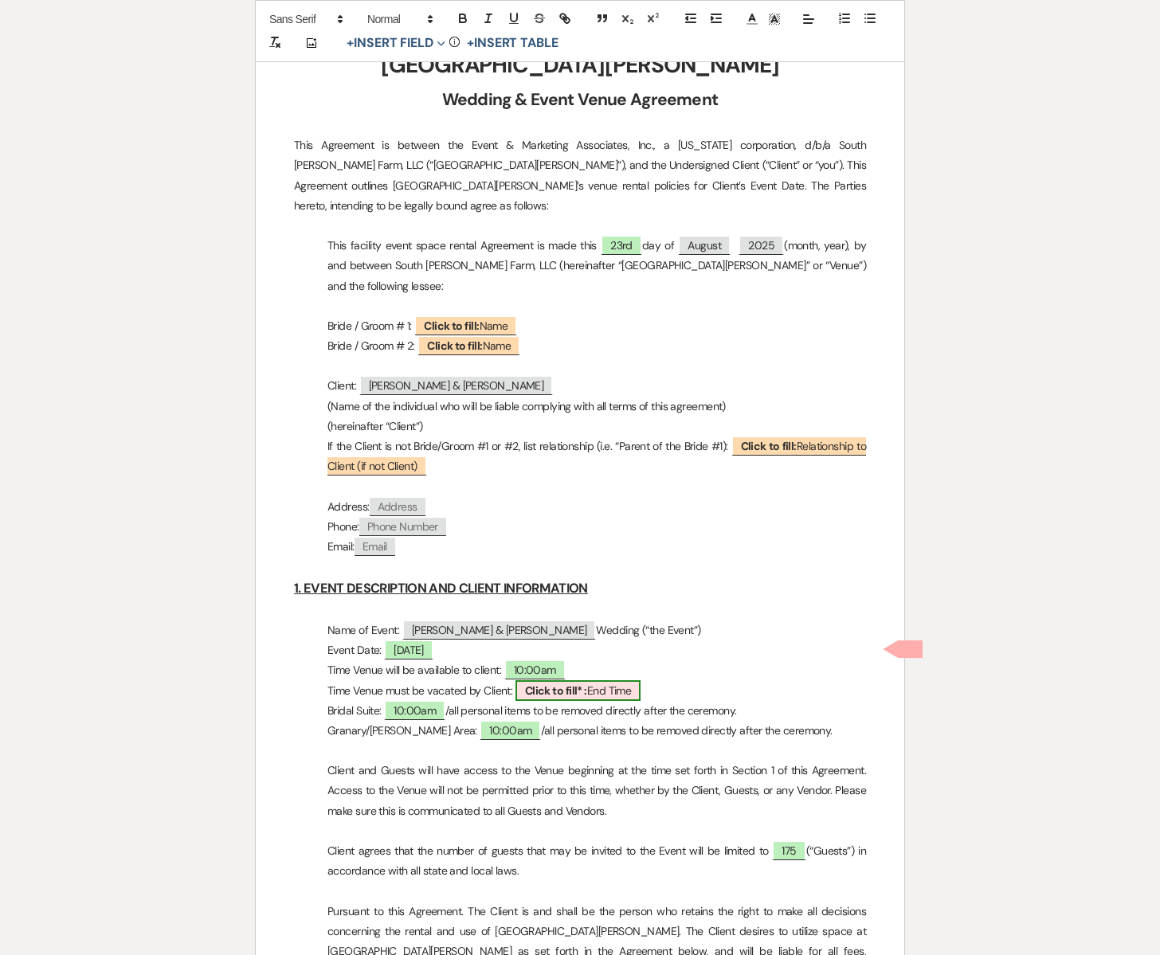
click at [587, 683] on b "Click to fill* :" at bounding box center [556, 690] width 62 height 14
select select "owner"
select select "custom_placeholder"
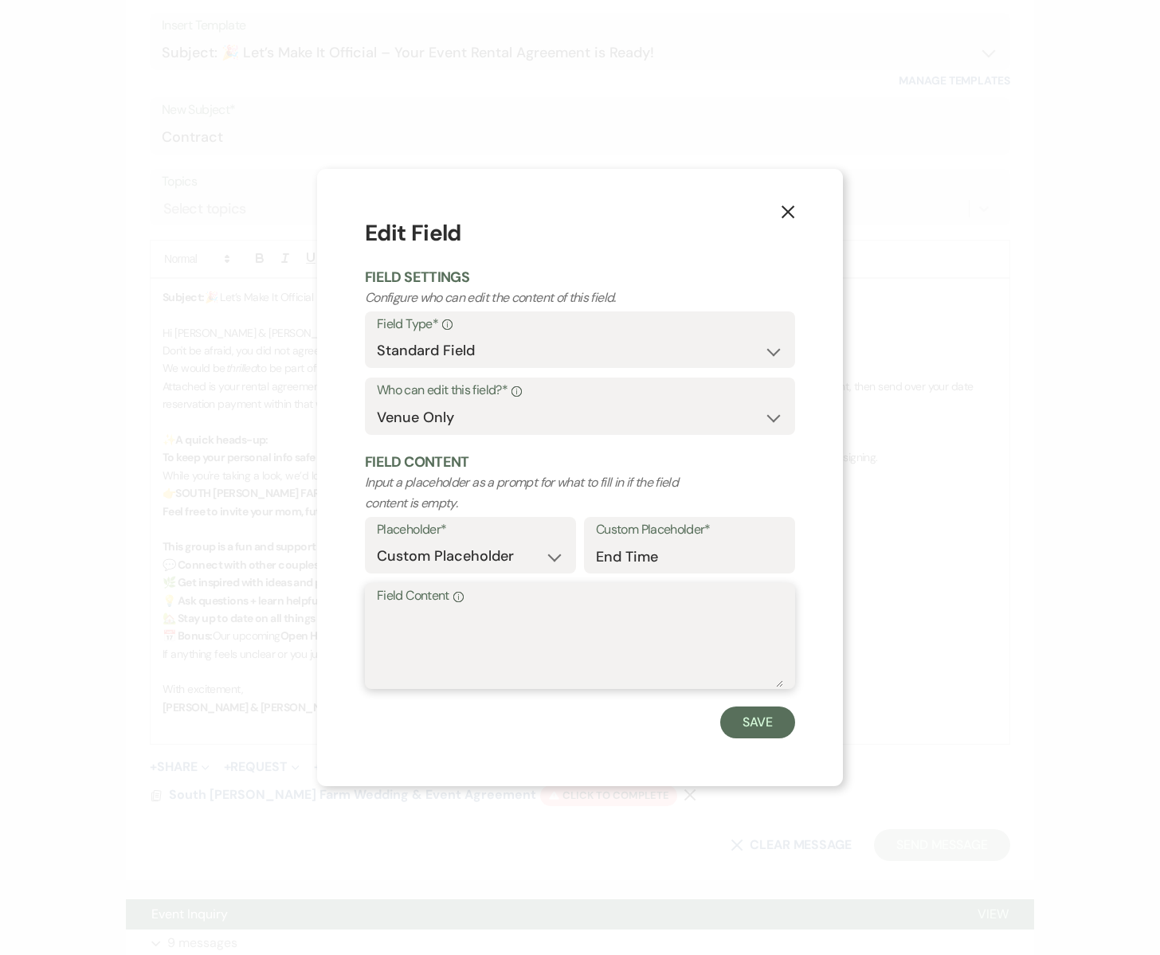
click at [488, 621] on textarea "Field Content Info" at bounding box center [580, 648] width 406 height 80
type textarea "11:59pm"
drag, startPoint x: 755, startPoint y: 719, endPoint x: 762, endPoint y: 711, distance: 10.7
click at [758, 718] on button "Save" at bounding box center [757, 723] width 75 height 32
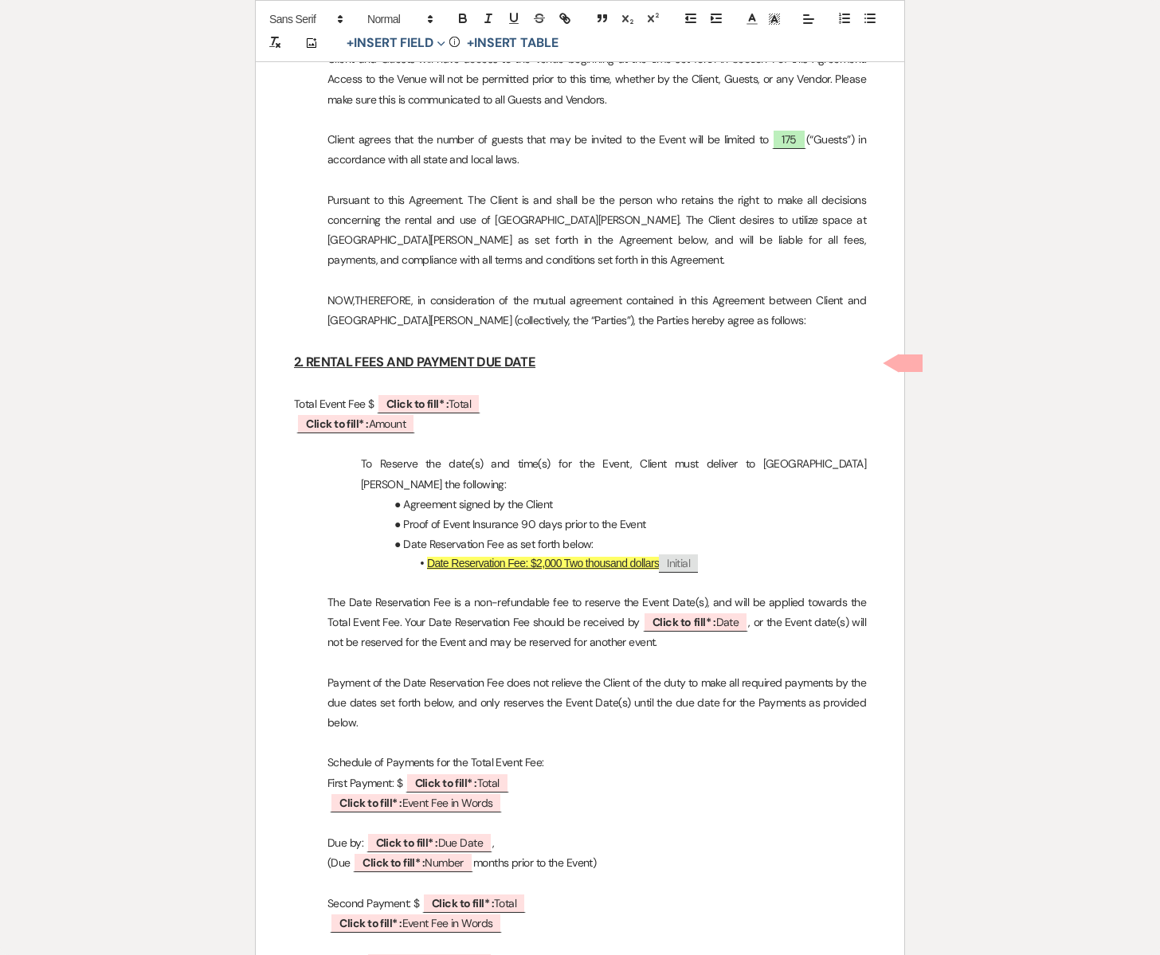
scroll to position [1327, 0]
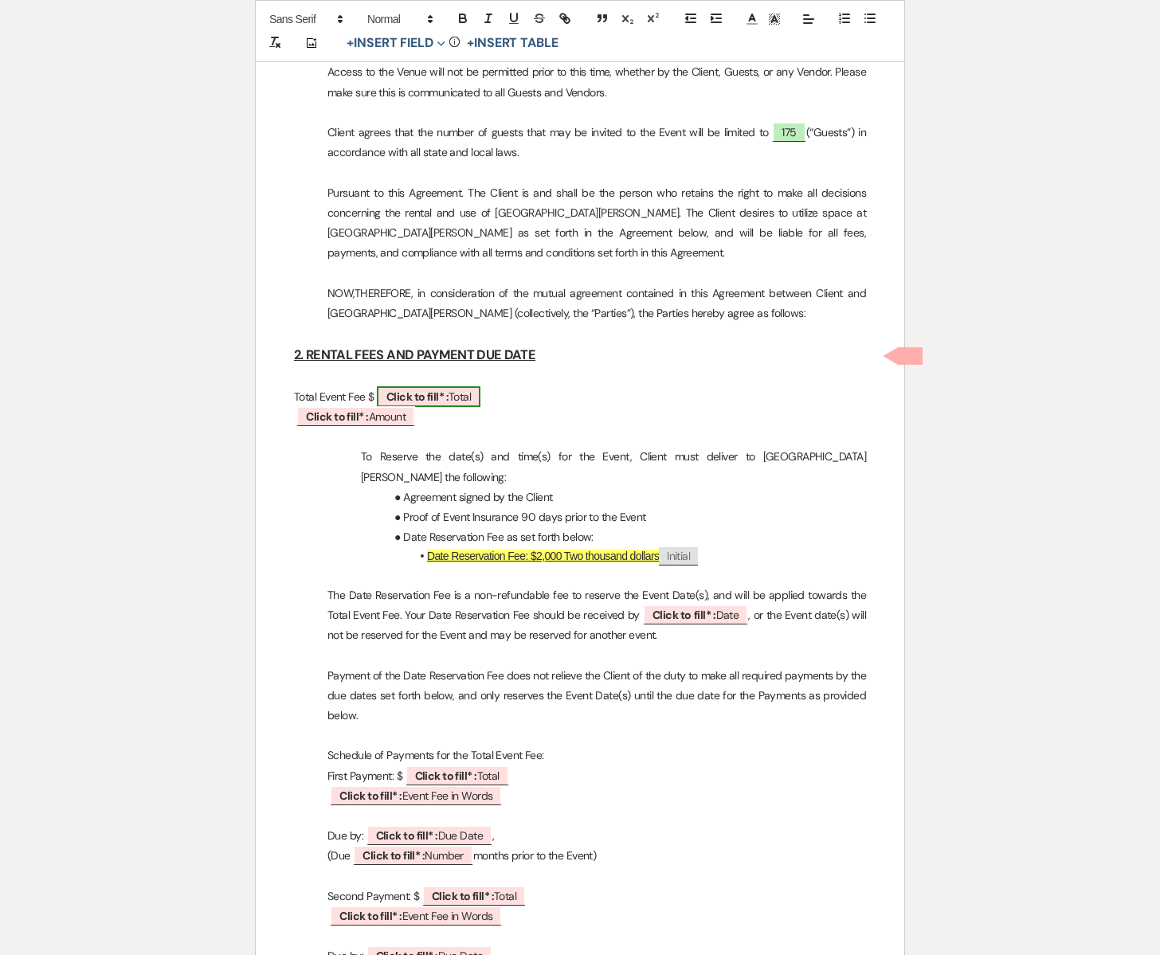
click at [460, 386] on span "Click to fill* : Total" at bounding box center [429, 396] width 104 height 21
select select "owner"
select select "Total"
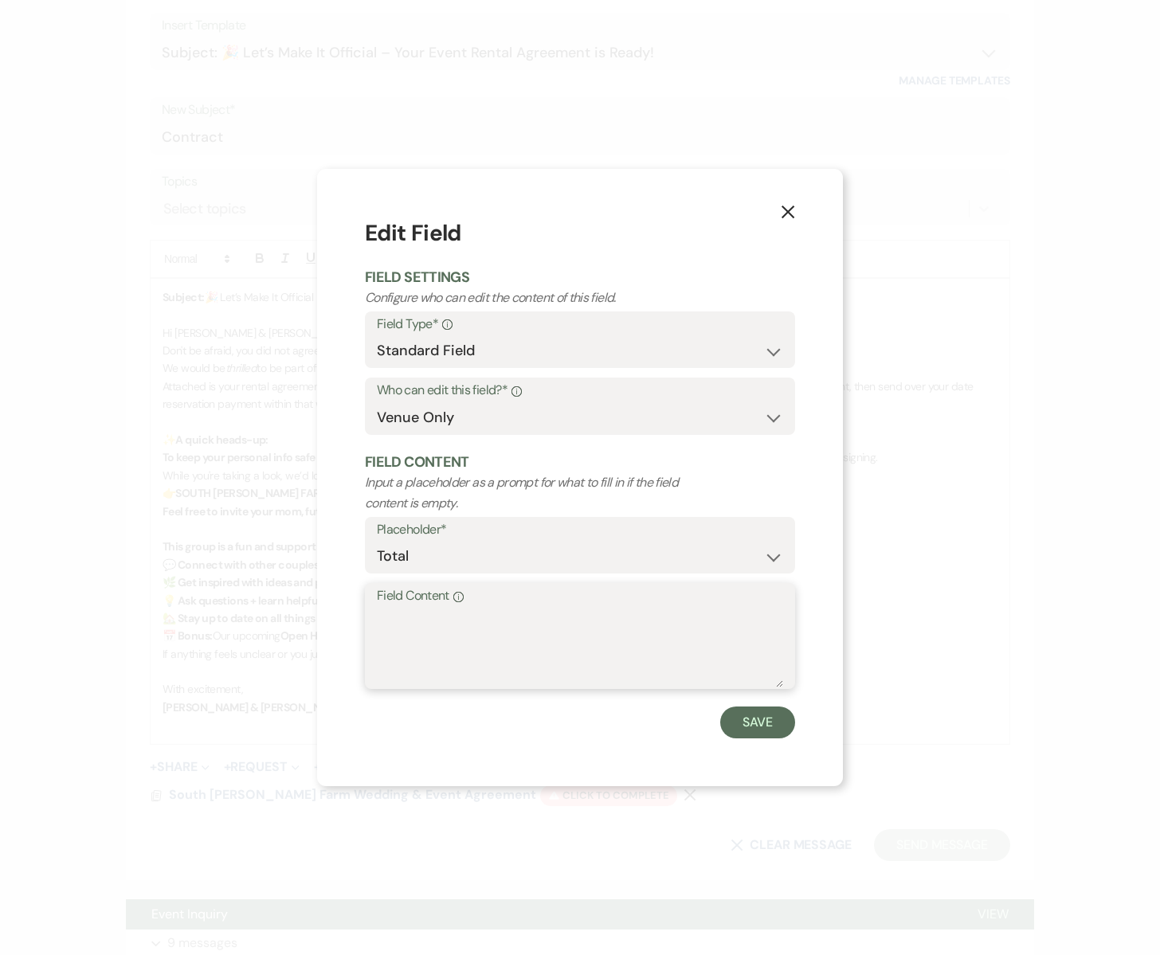
click at [402, 621] on textarea "Field Content Info" at bounding box center [580, 648] width 406 height 80
type textarea "8,400"
click at [739, 726] on button "Save" at bounding box center [757, 723] width 75 height 32
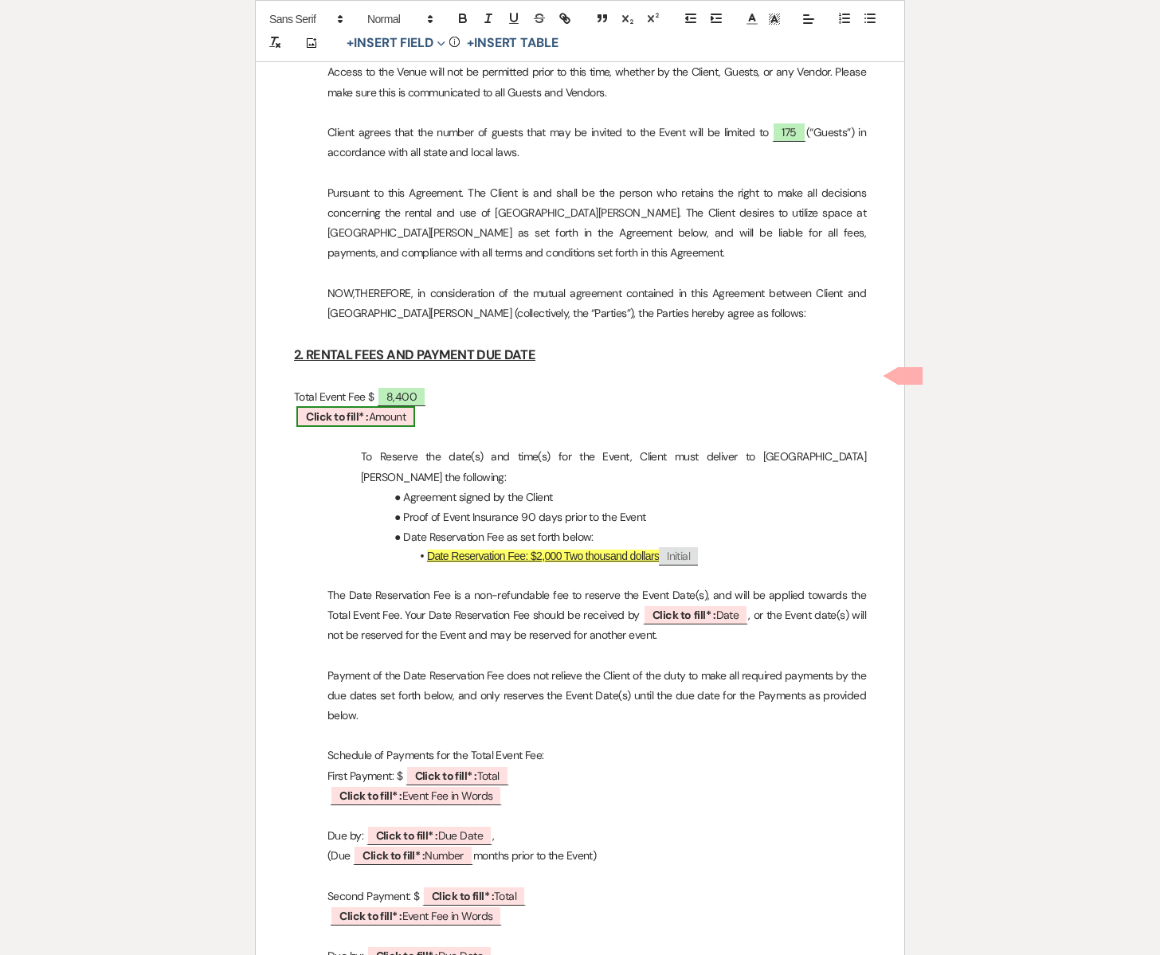
click at [379, 406] on span "Click to fill* : Amount" at bounding box center [355, 416] width 119 height 21
select select "owner"
select select "Amount"
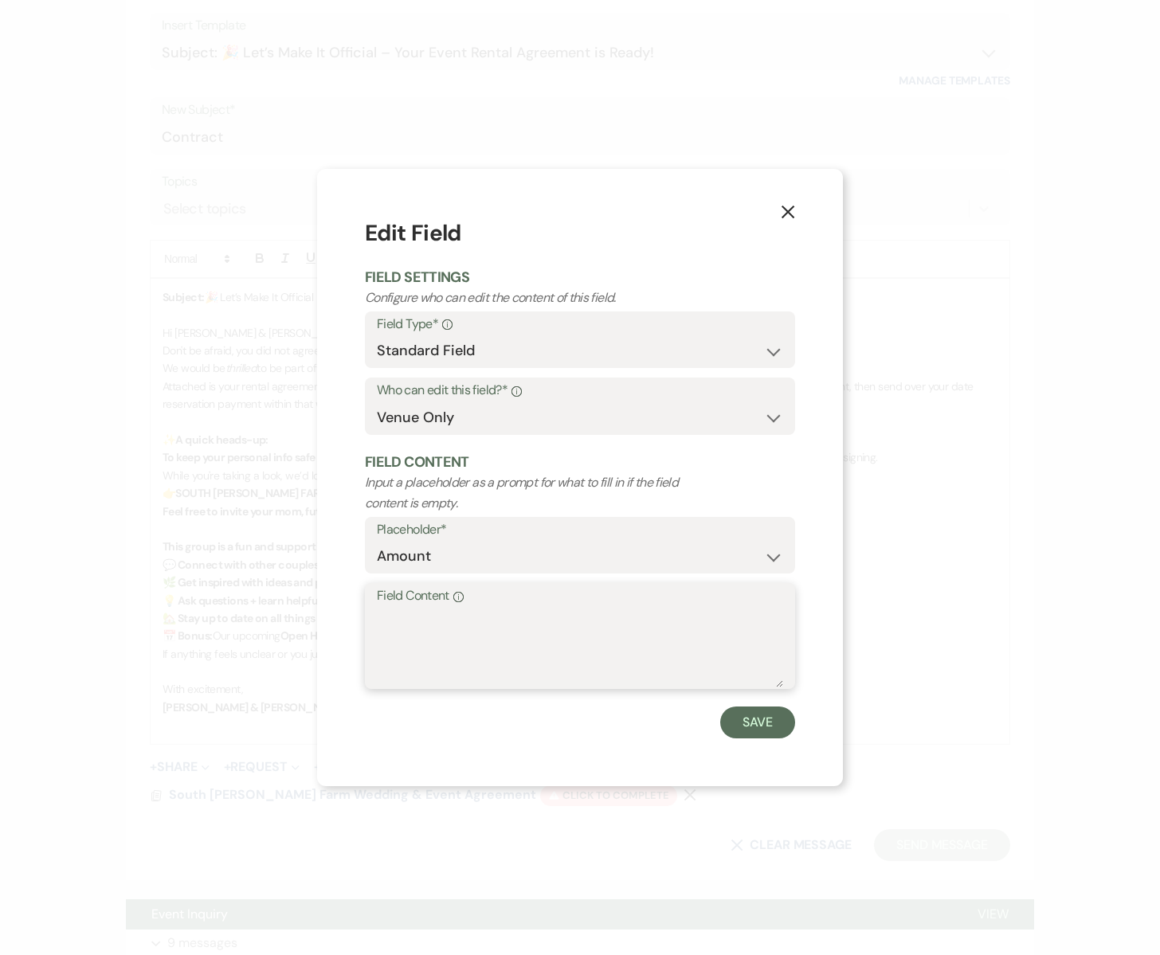
click at [399, 629] on textarea "Field Content Info" at bounding box center [580, 648] width 406 height 80
type textarea "e"
type textarea "Eight Thousand Four Hundred Dollars"
click at [769, 728] on button "Save" at bounding box center [757, 723] width 75 height 32
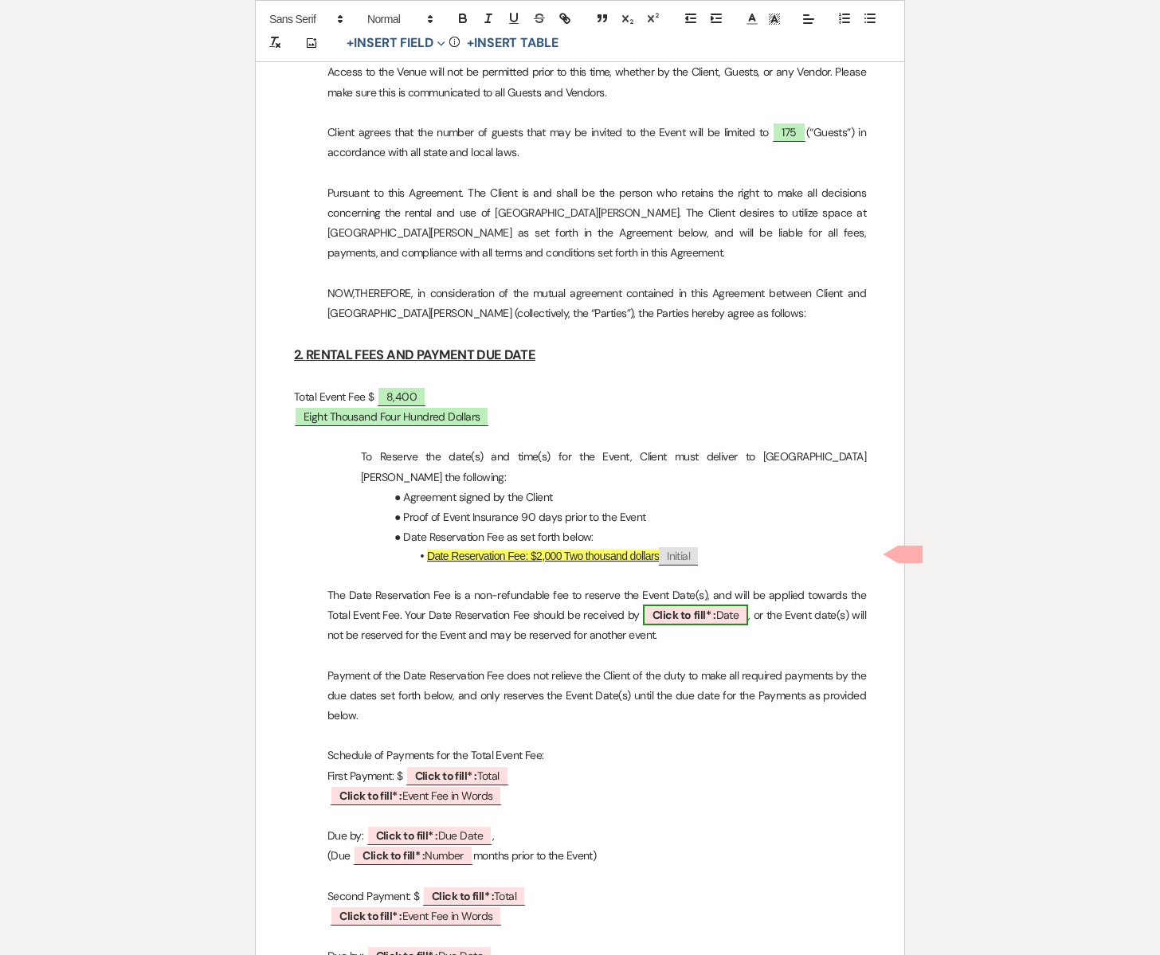
click at [730, 605] on span "Click to fill* : Date" at bounding box center [696, 615] width 106 height 21
select select "owner"
select select "Date"
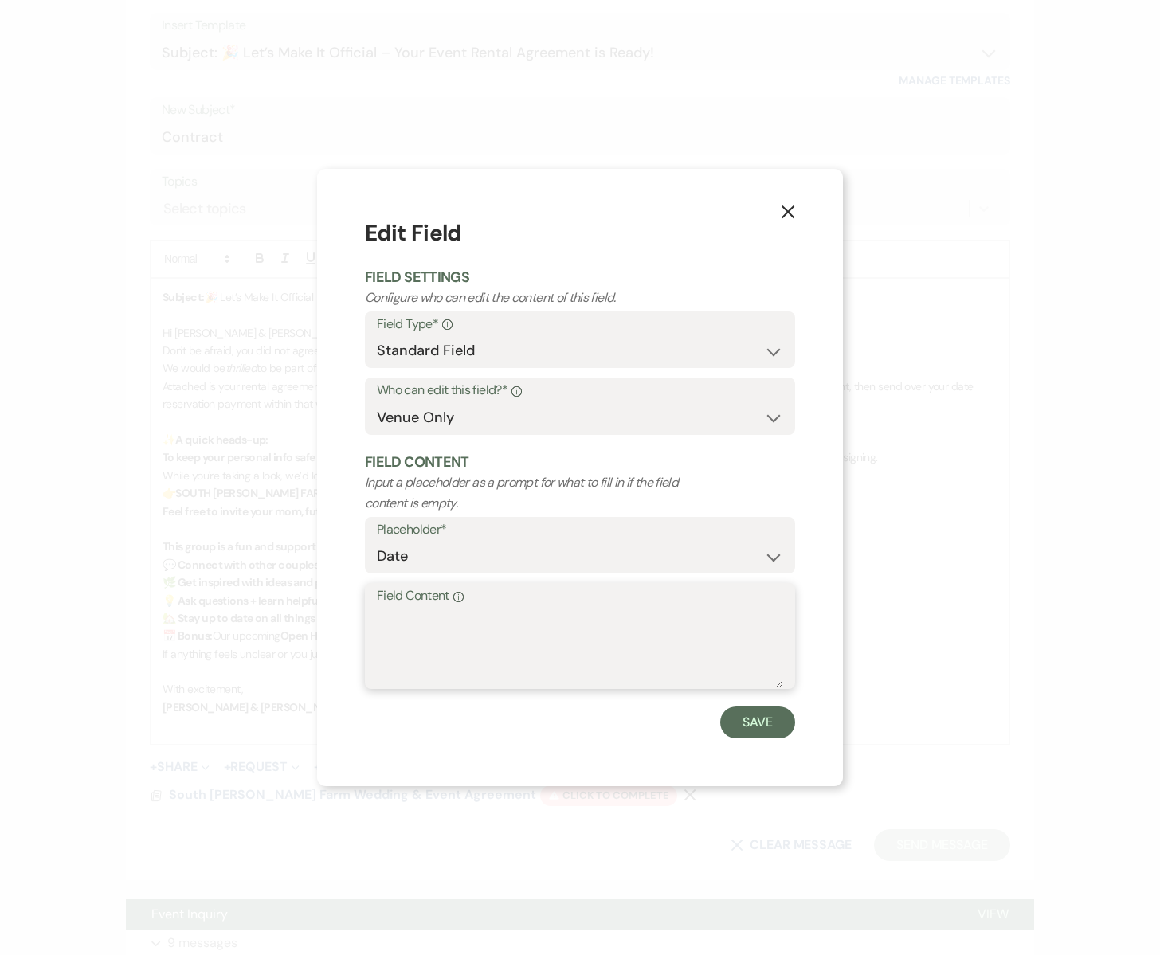
click at [560, 632] on textarea "Field Content Info" at bounding box center [580, 648] width 406 height 80
type textarea "[DATE]"
click at [757, 714] on button "Save" at bounding box center [757, 723] width 75 height 32
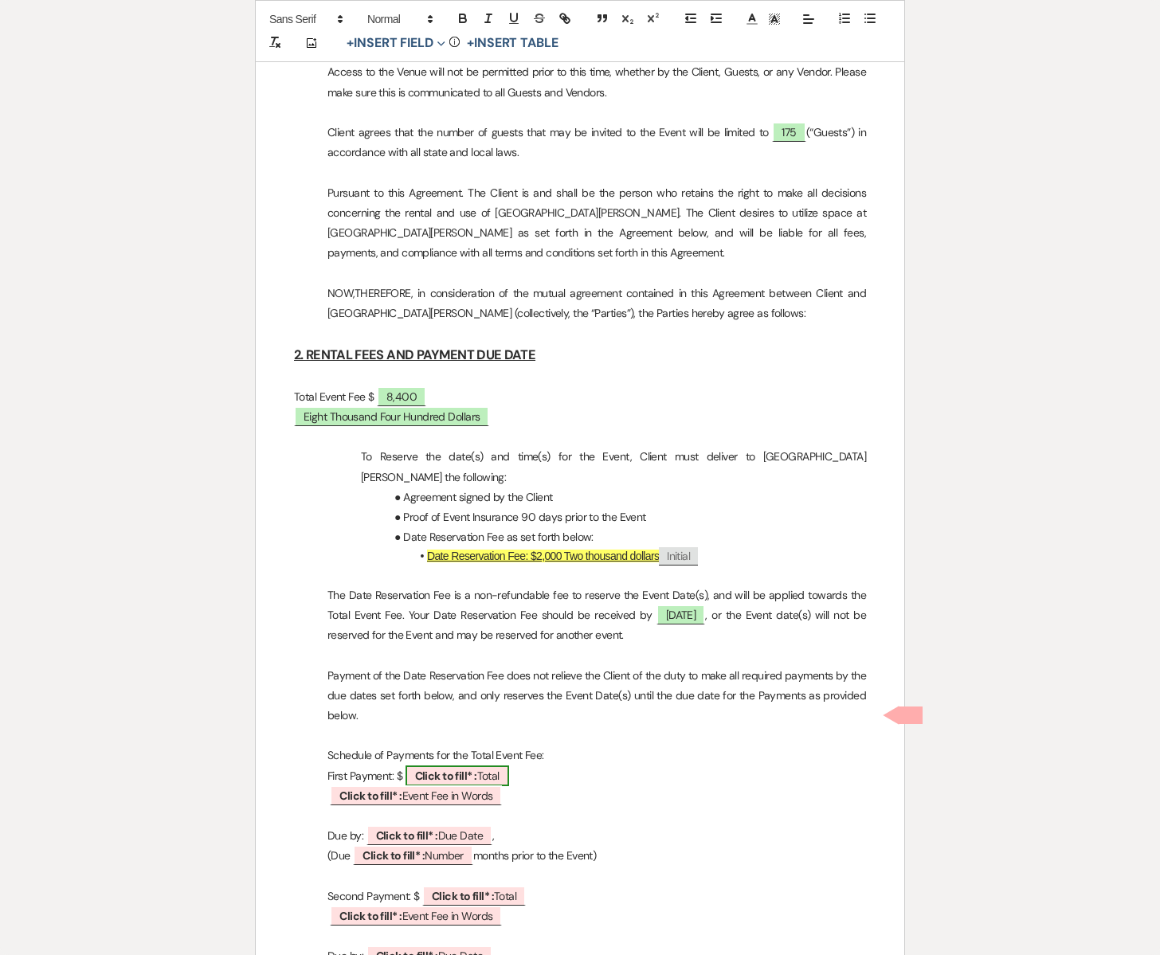
click at [477, 769] on b "Click to fill* :" at bounding box center [446, 776] width 62 height 14
select select "owner"
select select "Total"
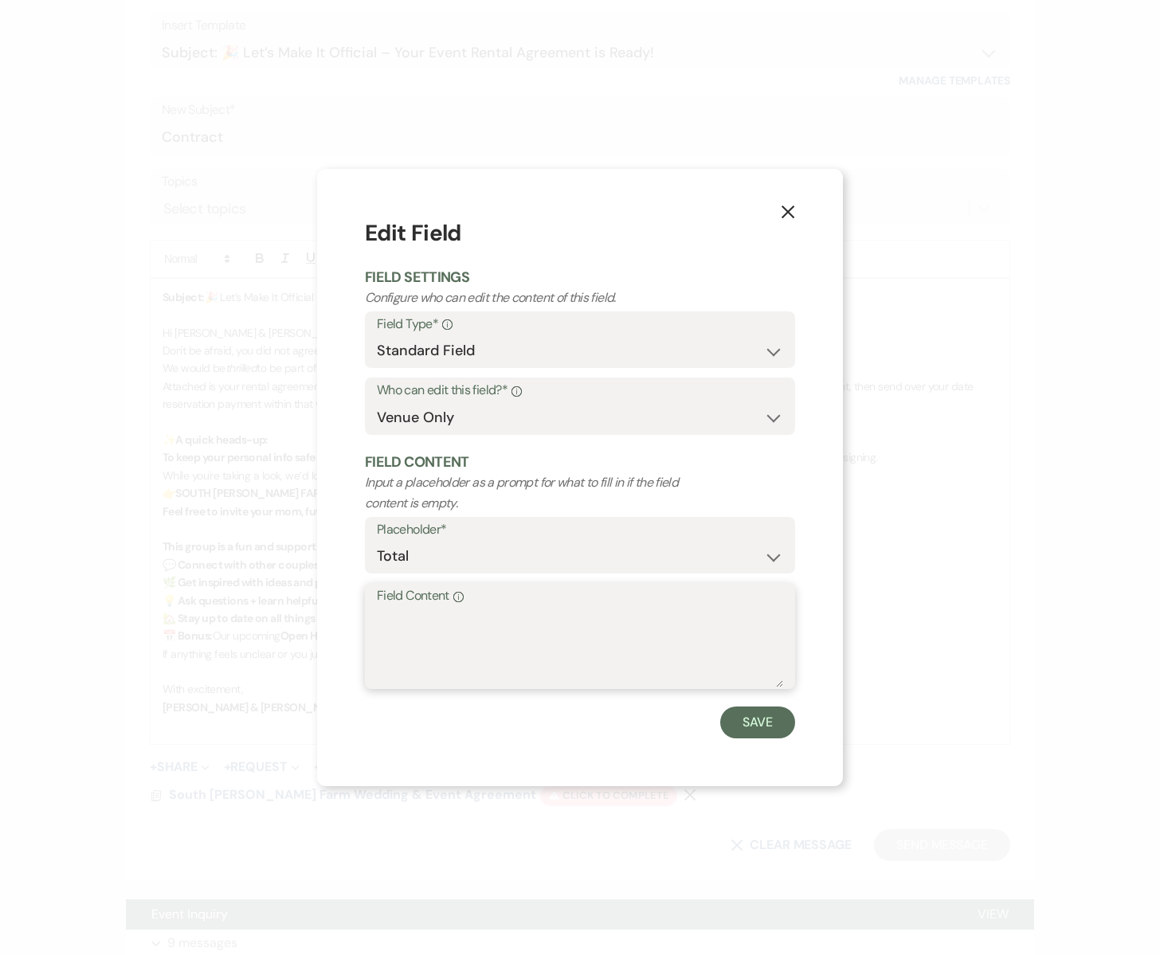
click at [455, 645] on textarea "Field Content Info" at bounding box center [580, 648] width 406 height 80
type textarea "3,200"
click at [750, 718] on button "Save" at bounding box center [757, 723] width 75 height 32
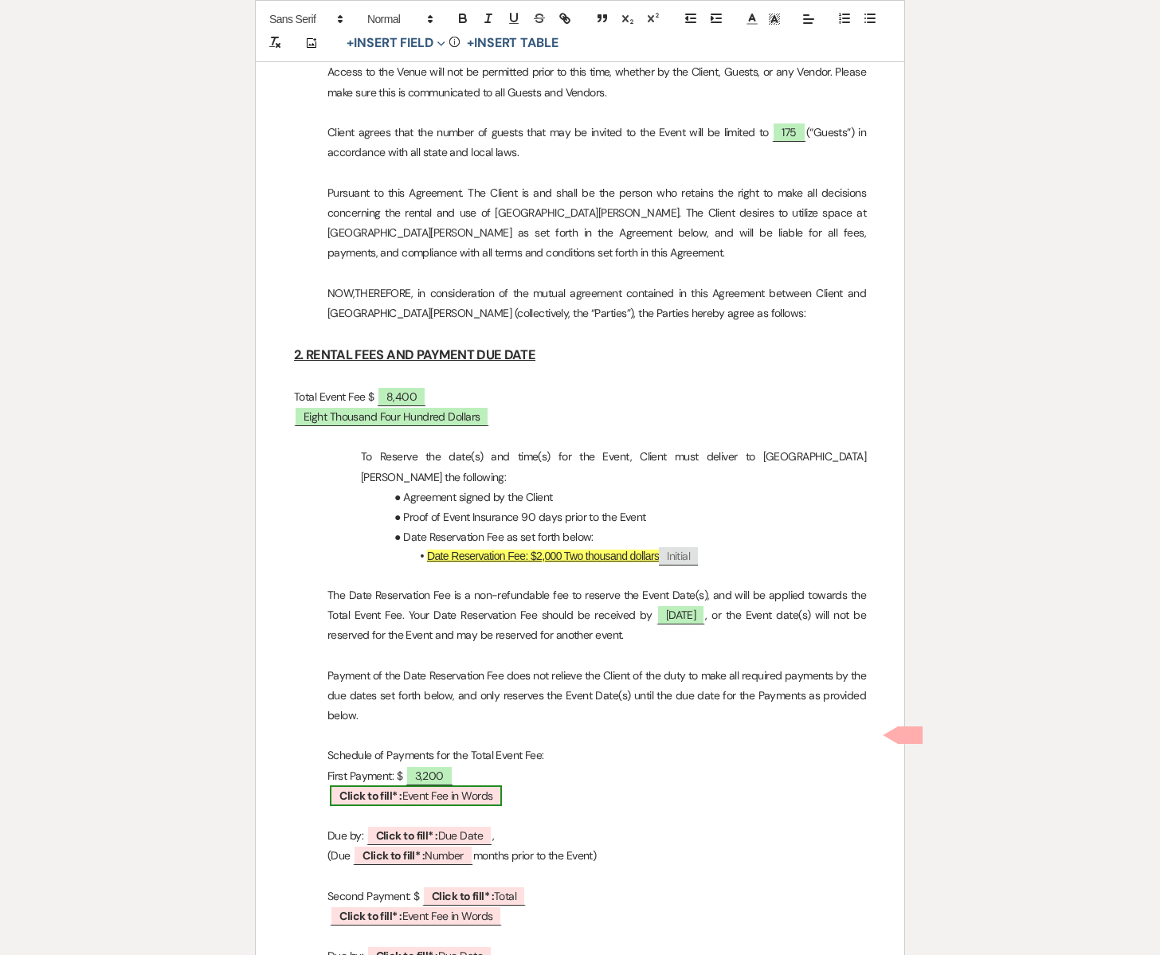
click at [453, 785] on span "Click to fill* : Event Fee in Words" at bounding box center [416, 795] width 172 height 21
select select "owner"
select select "custom_placeholder"
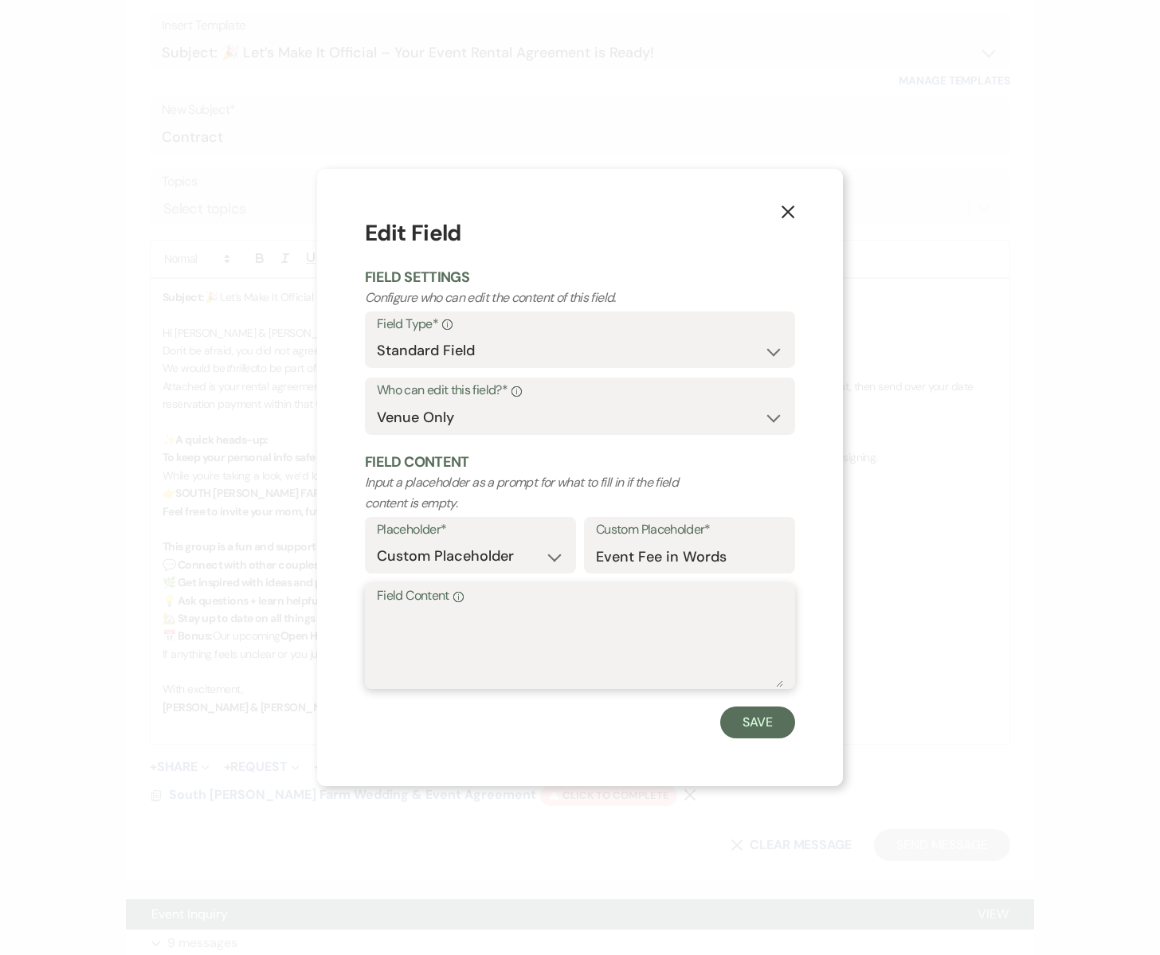
click at [445, 641] on textarea "Field Content Info" at bounding box center [580, 648] width 406 height 80
type textarea "Three Thousand Two Hundred Dollars"
click at [729, 714] on button "Save" at bounding box center [757, 723] width 75 height 32
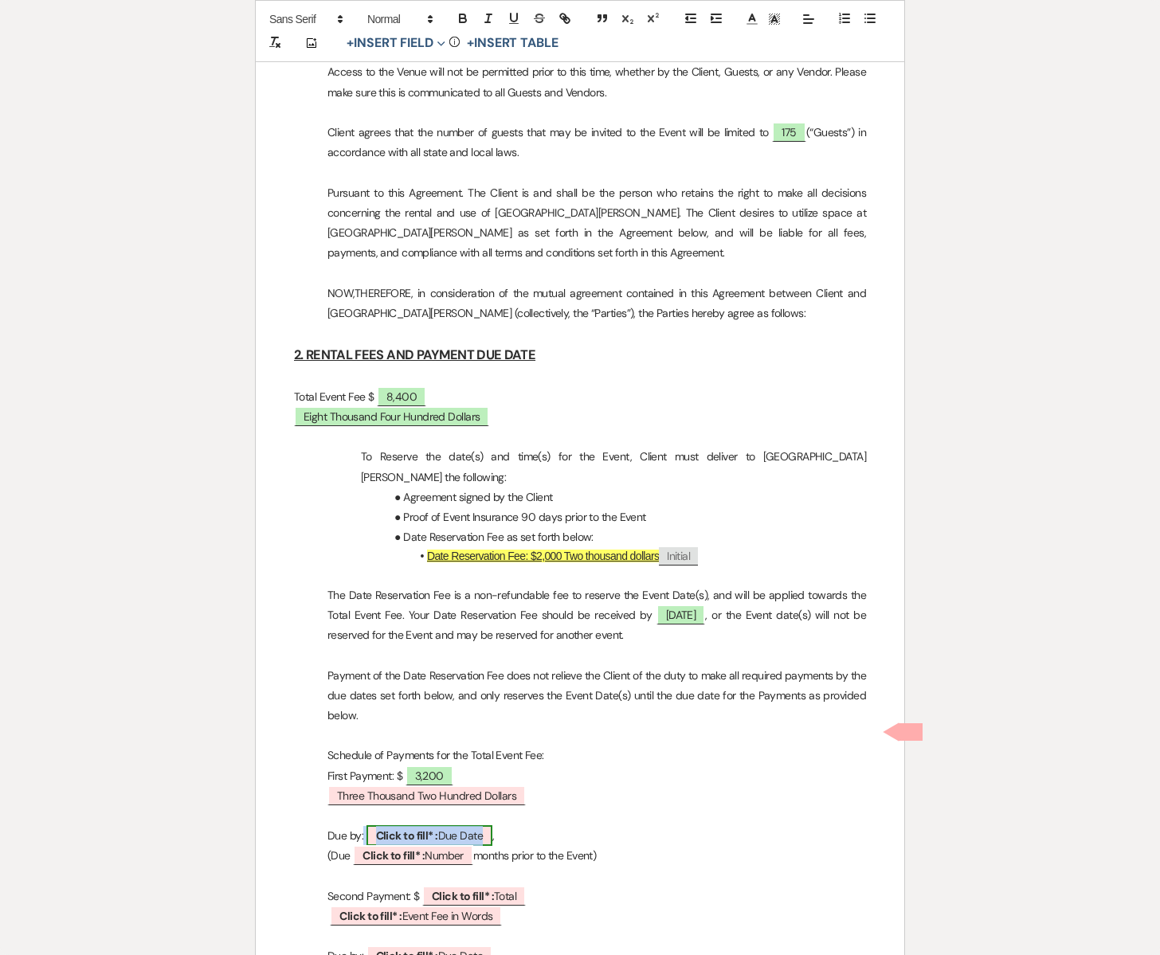
click at [444, 825] on span "Click to fill* : Due Date" at bounding box center [429, 835] width 127 height 21
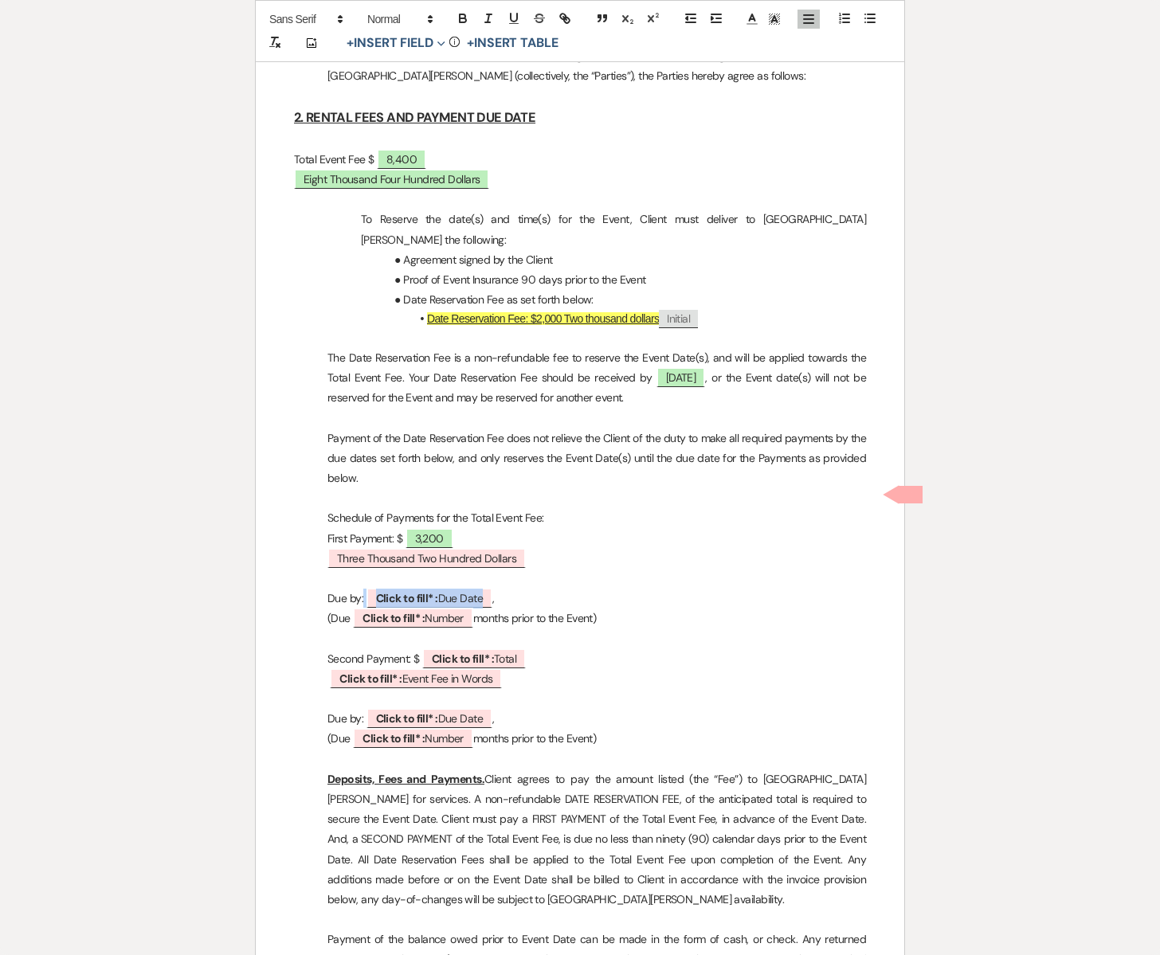
scroll to position [1638, 0]
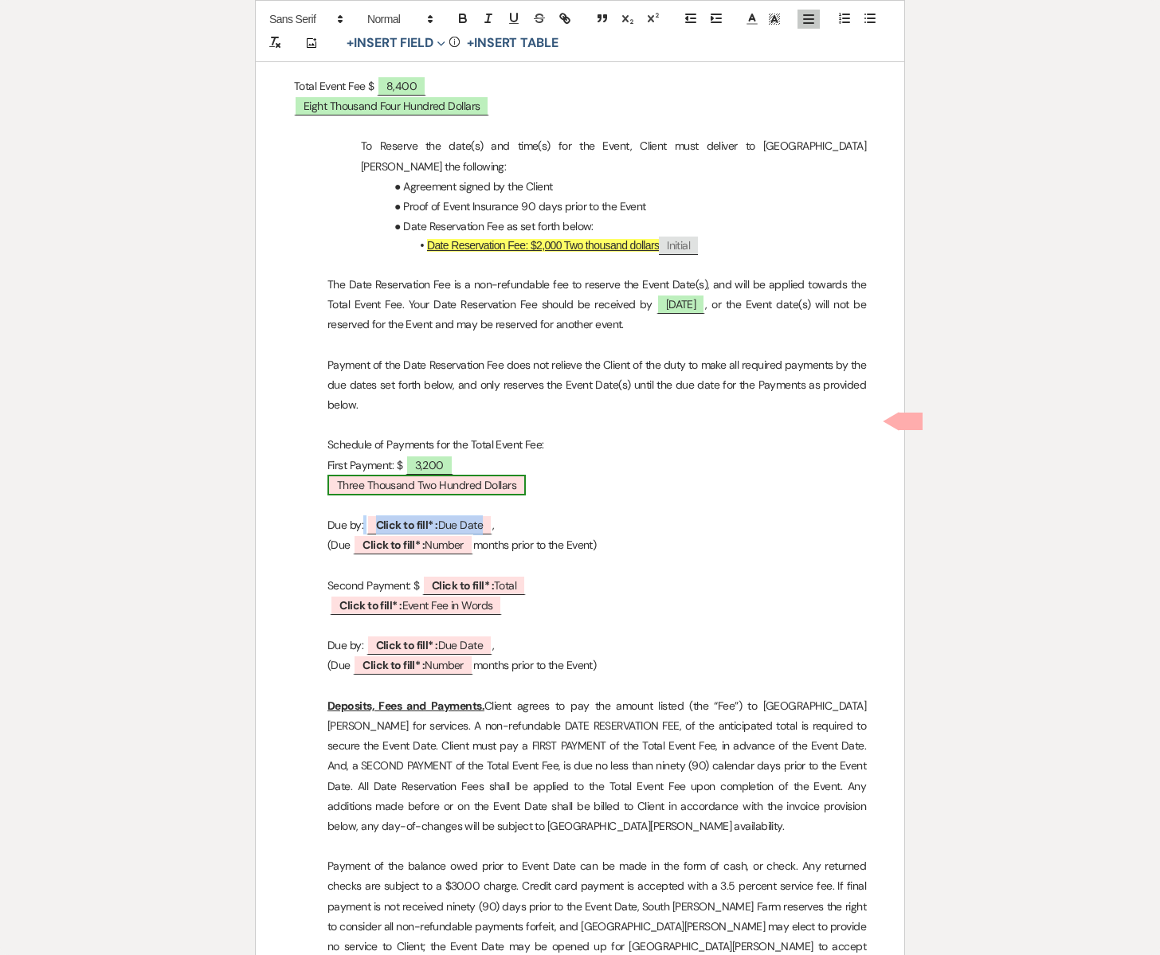
click at [451, 475] on span "Three Thousand Two Hundred Dollars" at bounding box center [426, 485] width 198 height 21
click at [452, 475] on span "Three Thousand Two Hundred Dollars" at bounding box center [426, 485] width 198 height 21
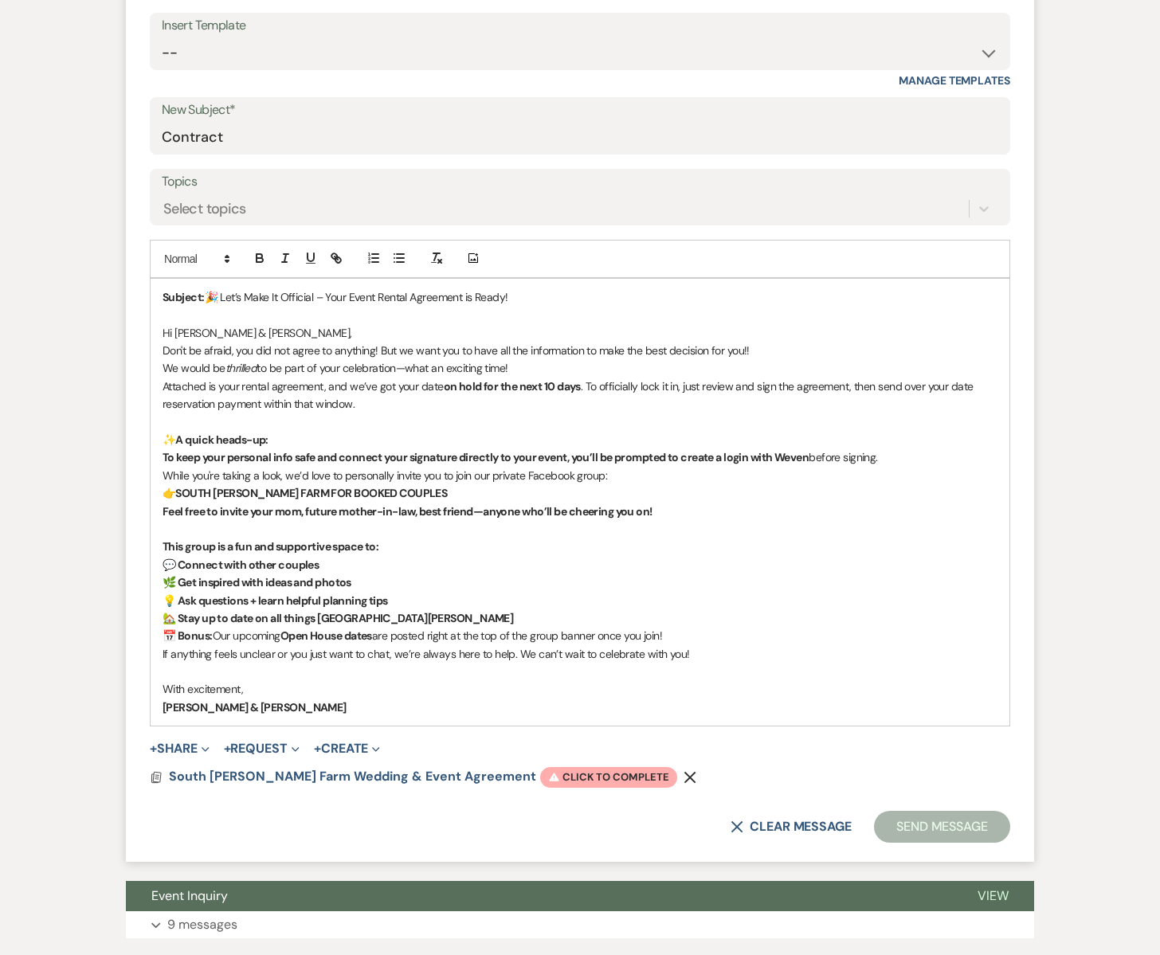
scroll to position [848, 0]
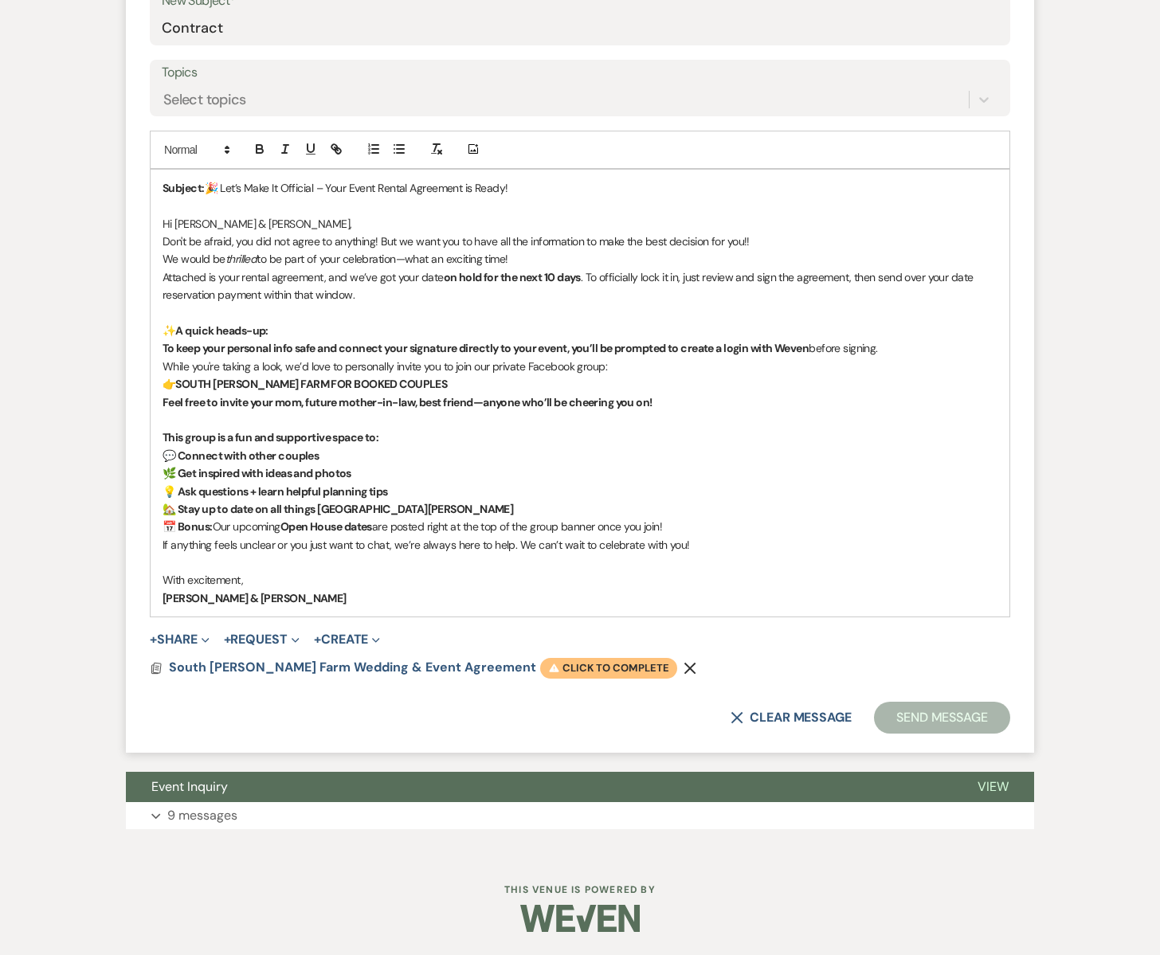
click at [540, 664] on span "Warning Click to complete" at bounding box center [608, 668] width 137 height 21
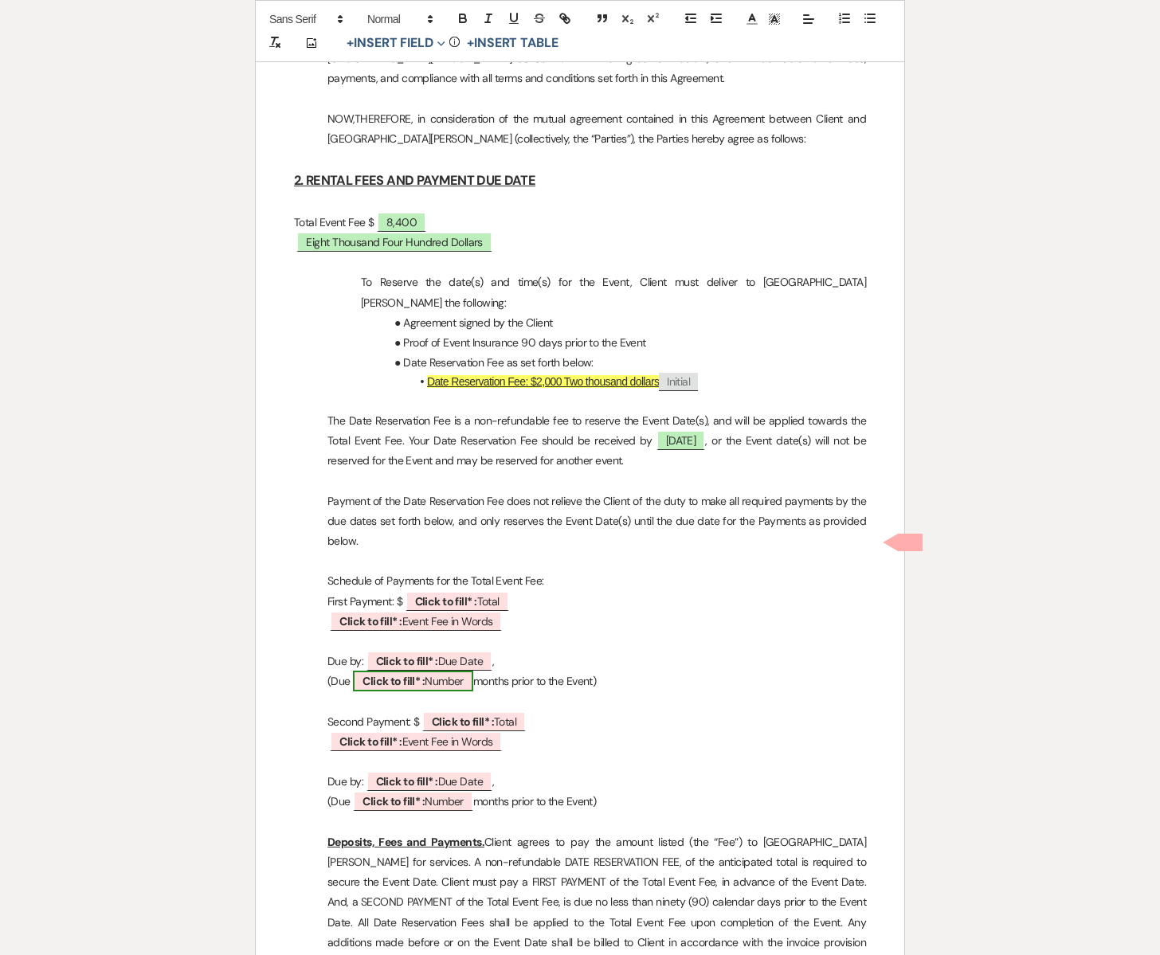
scroll to position [1522, 0]
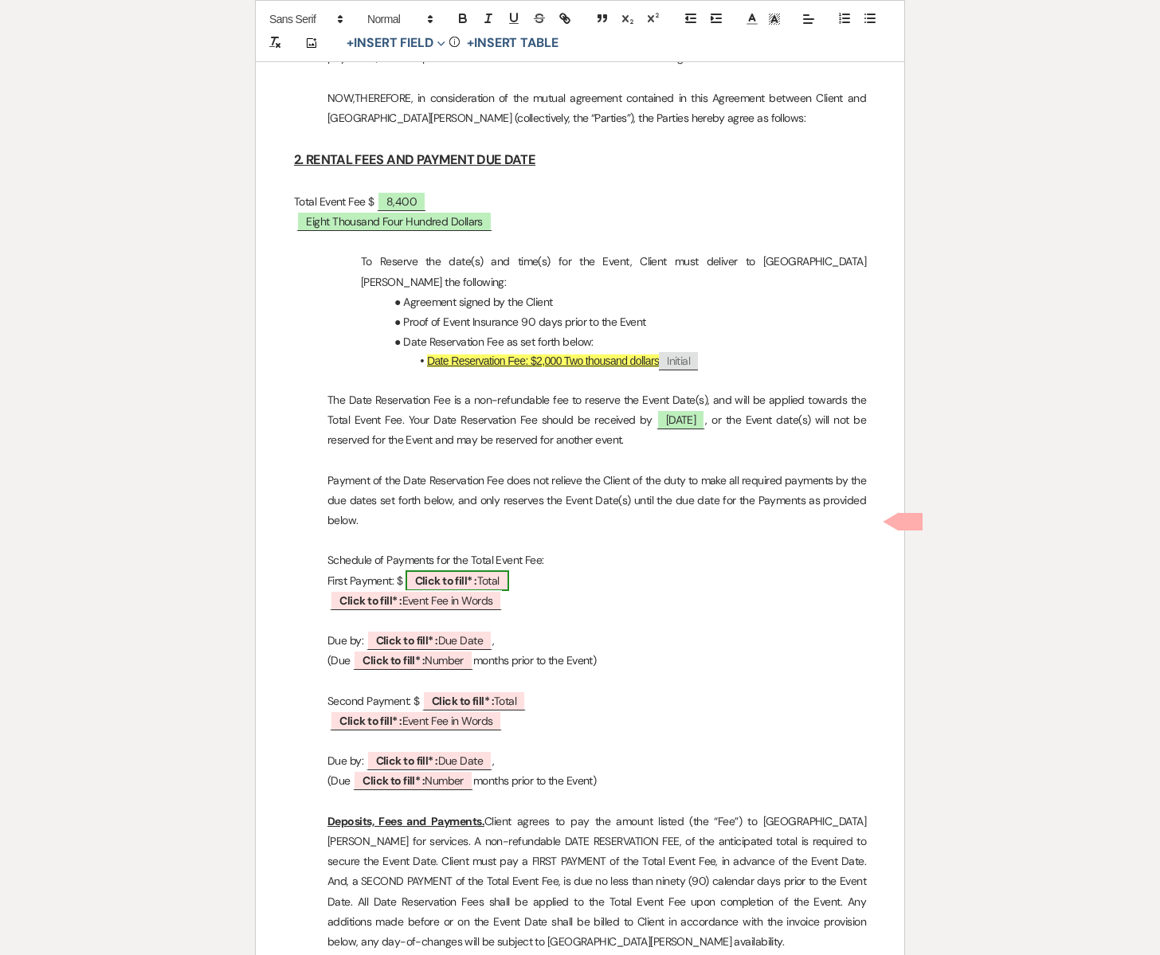
click at [491, 570] on span "Click to fill* : Total" at bounding box center [457, 580] width 104 height 21
select select "owner"
select select "Total"
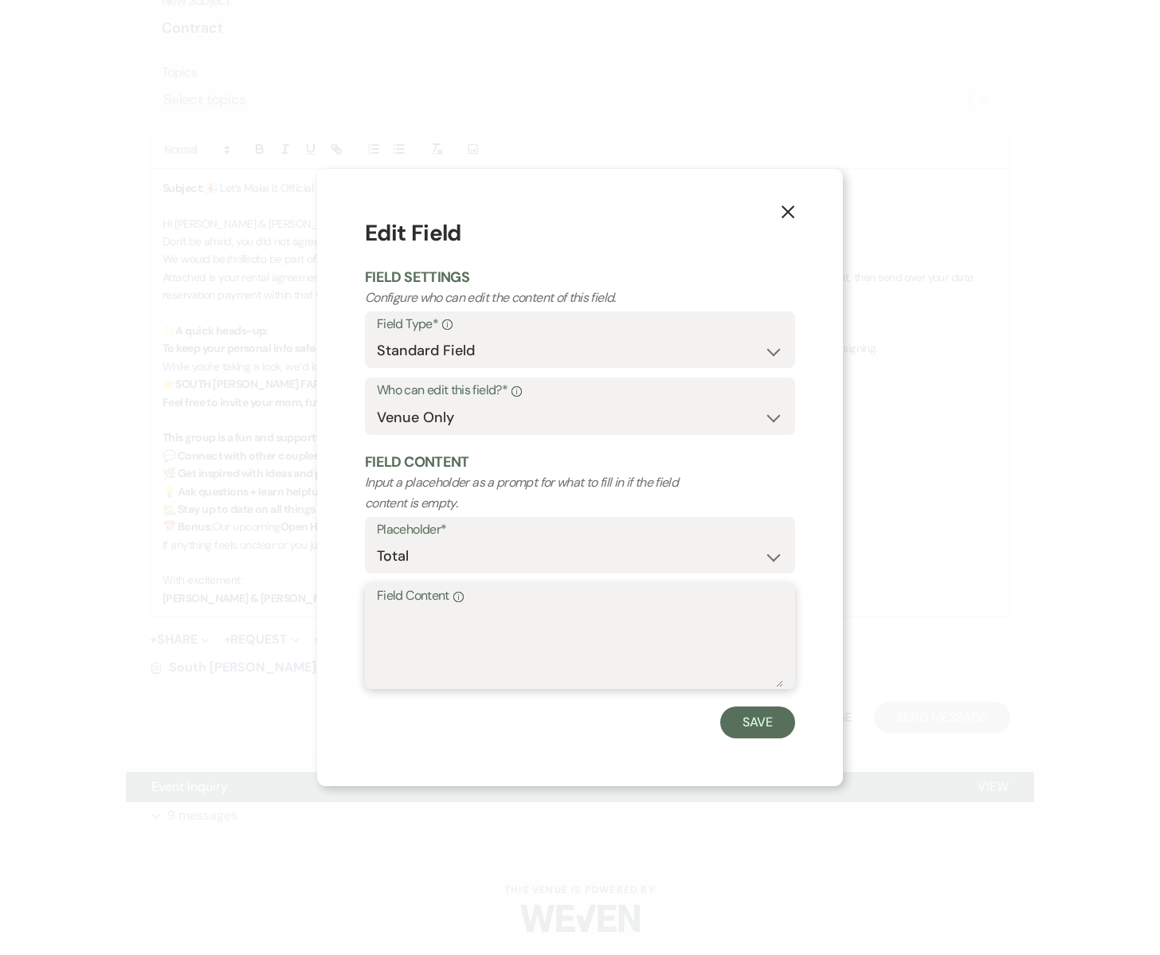
click at [422, 631] on textarea "Field Content Info" at bounding box center [580, 648] width 406 height 80
type textarea "3,200"
click at [770, 724] on button "Save" at bounding box center [757, 723] width 75 height 32
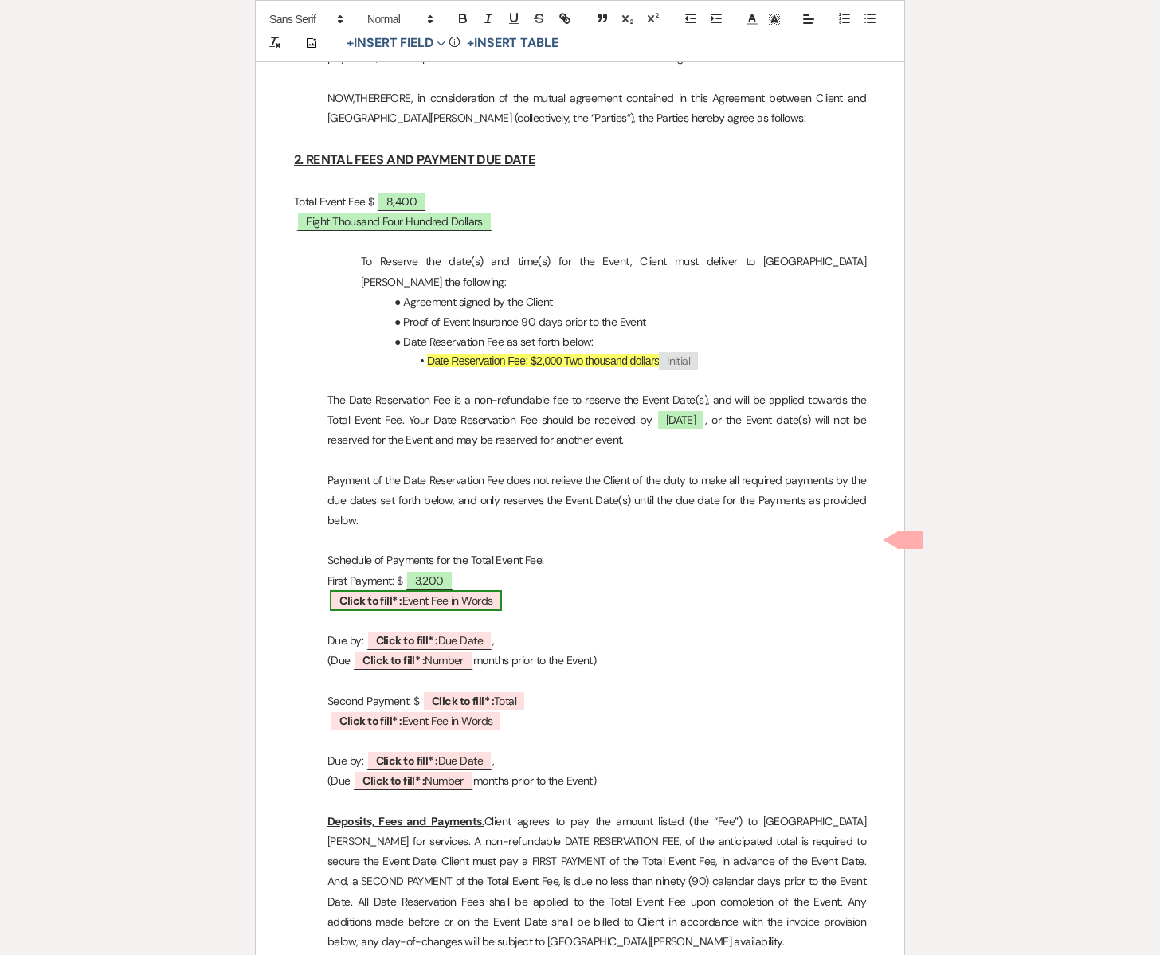
click at [414, 590] on span "Click to fill* : Event Fee in Words" at bounding box center [416, 600] width 172 height 21
select select "owner"
select select "custom_placeholder"
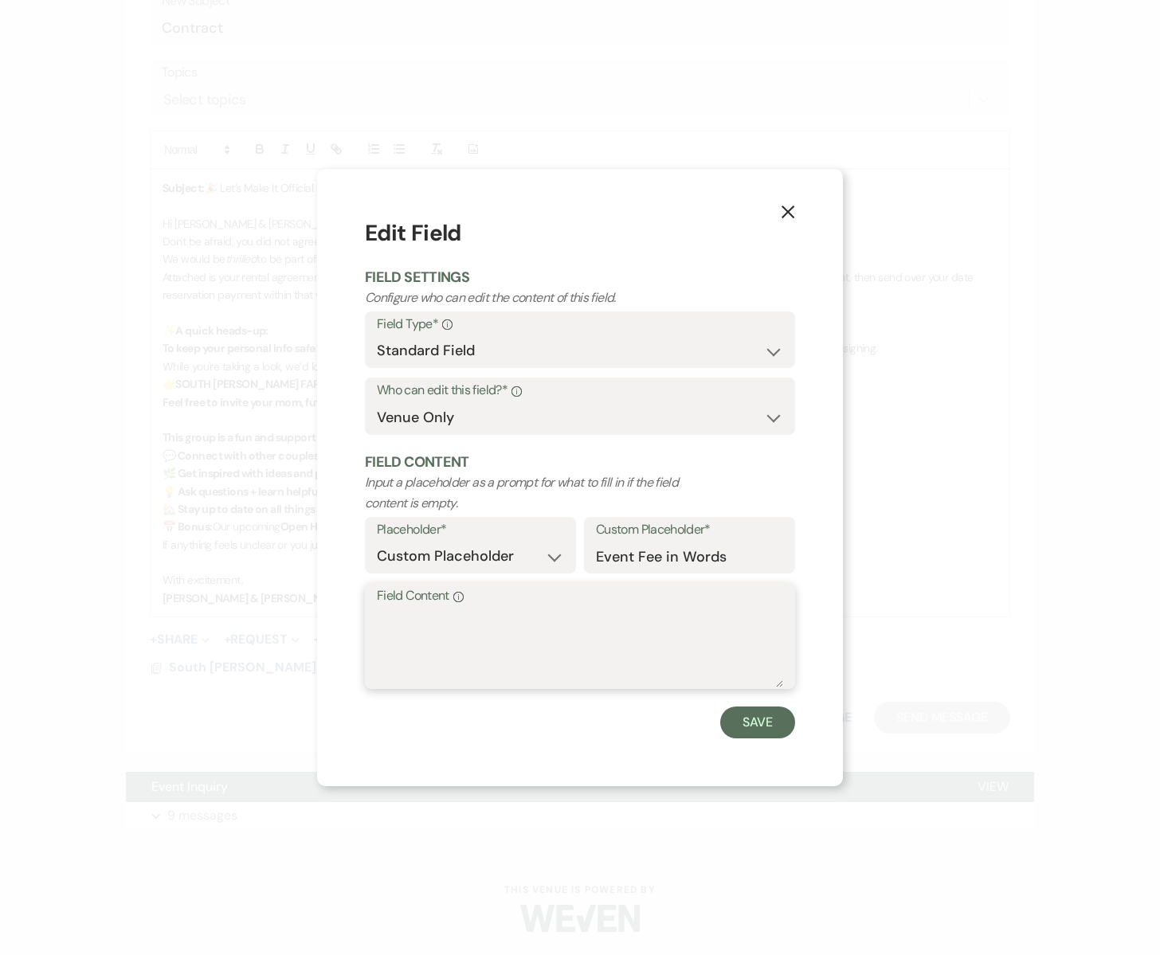
click at [433, 611] on textarea "Field Content Info" at bounding box center [580, 648] width 406 height 80
click at [557, 621] on textarea "Three Thousand two hundrerd Dollars" at bounding box center [580, 648] width 406 height 80
click at [572, 620] on textarea "Three Thousand two hundrerd Dollars" at bounding box center [580, 648] width 406 height 80
type textarea "Three Thousand two hundred Dollars"
click at [754, 727] on button "Save" at bounding box center [757, 723] width 75 height 32
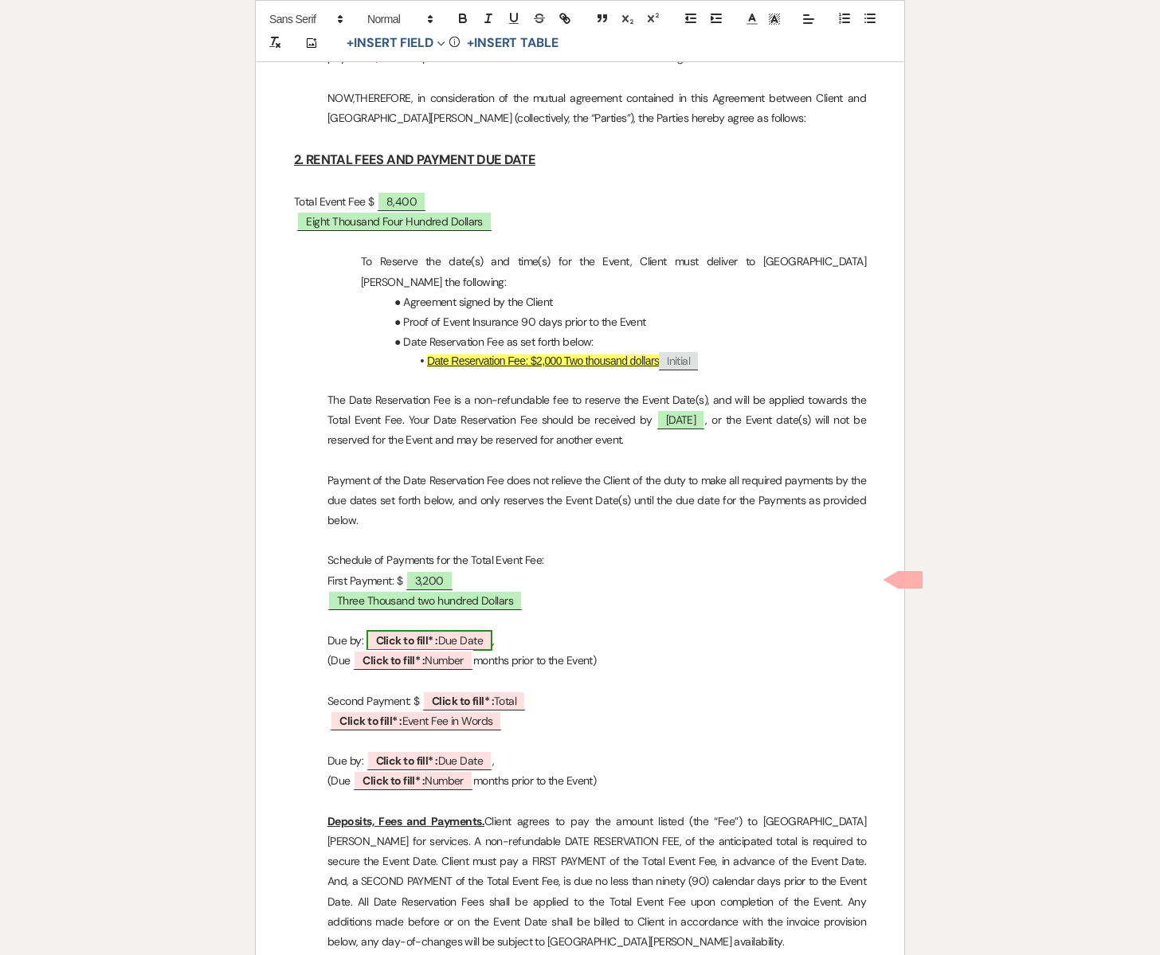
click at [465, 630] on span "Click to fill* : Due Date" at bounding box center [429, 640] width 127 height 21
select select "owner"
select select "custom_placeholder"
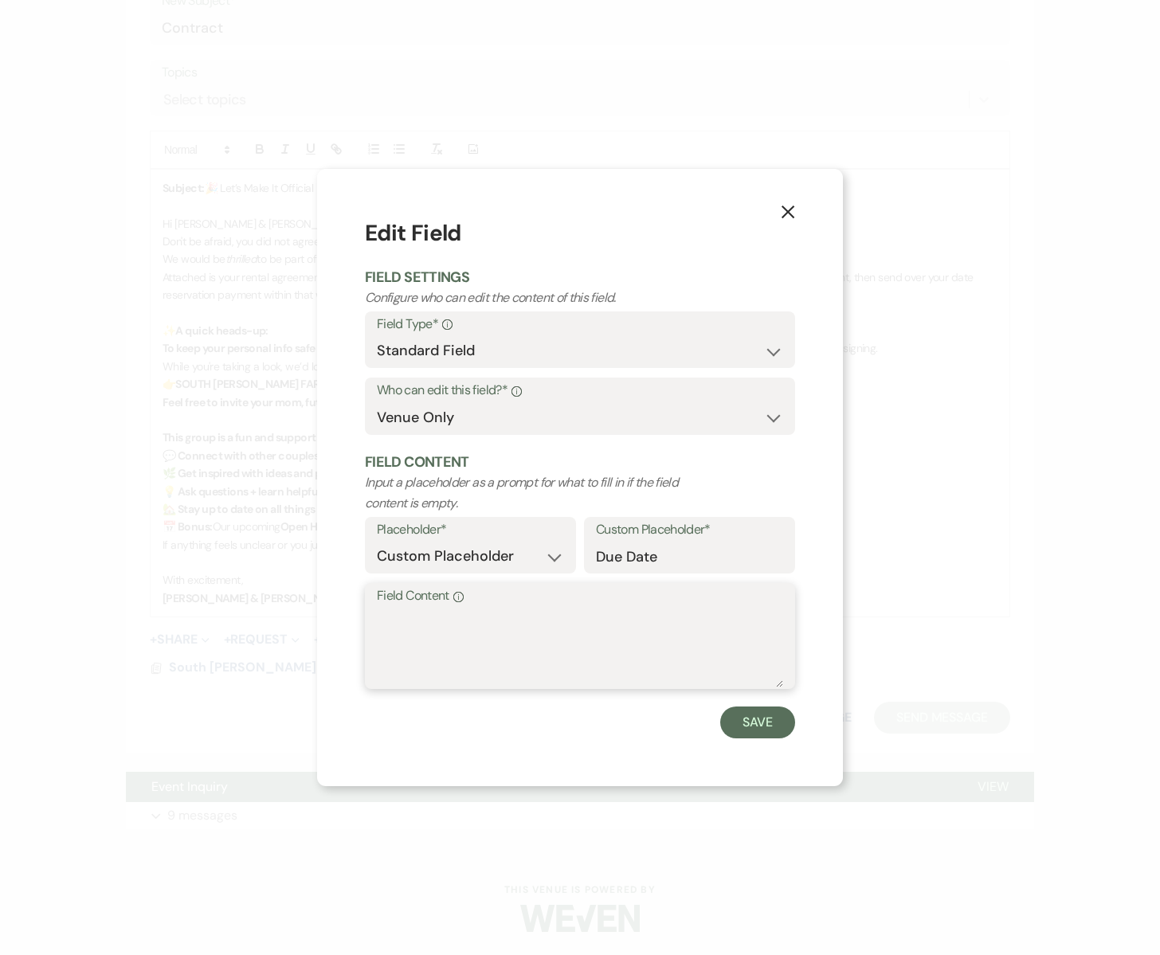
click at [431, 631] on textarea "Field Content Info" at bounding box center [580, 648] width 406 height 80
type textarea "[DATE]"
click at [734, 719] on button "Save" at bounding box center [757, 723] width 75 height 32
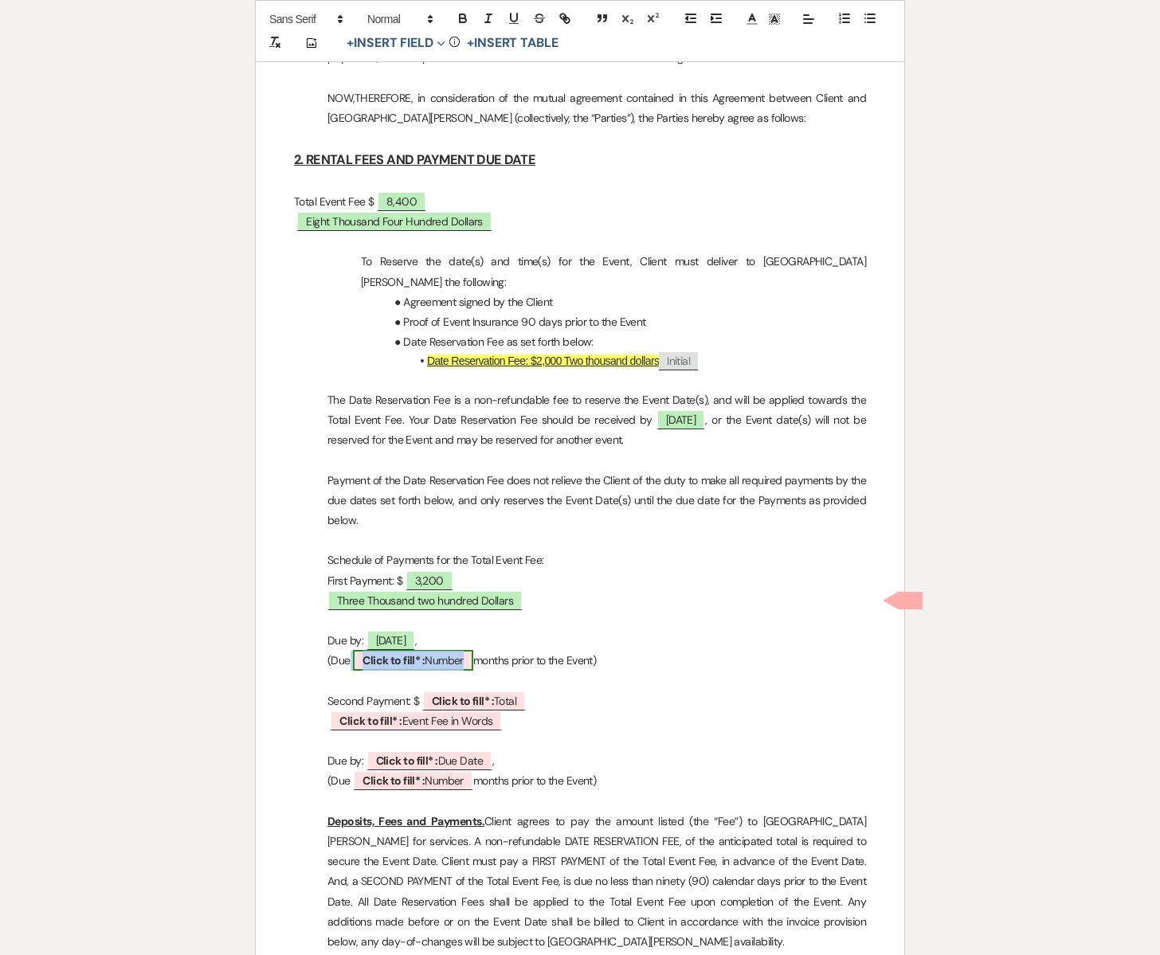
click at [445, 650] on span "Click to fill* : Number" at bounding box center [413, 660] width 120 height 21
select select "owner"
select select "Number"
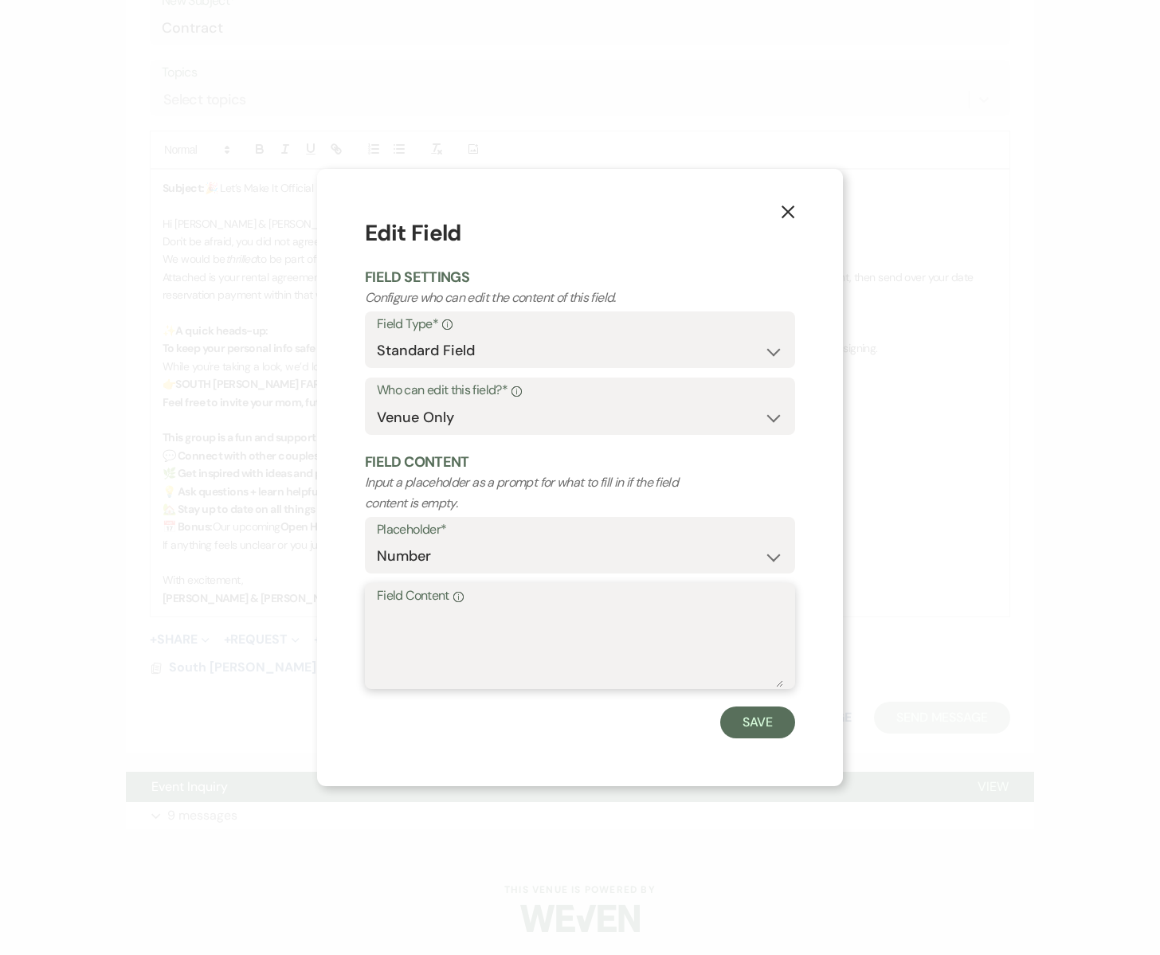
click at [408, 629] on textarea "Field Content Info" at bounding box center [580, 648] width 406 height 80
type textarea "6"
click at [752, 716] on button "Save" at bounding box center [757, 723] width 75 height 32
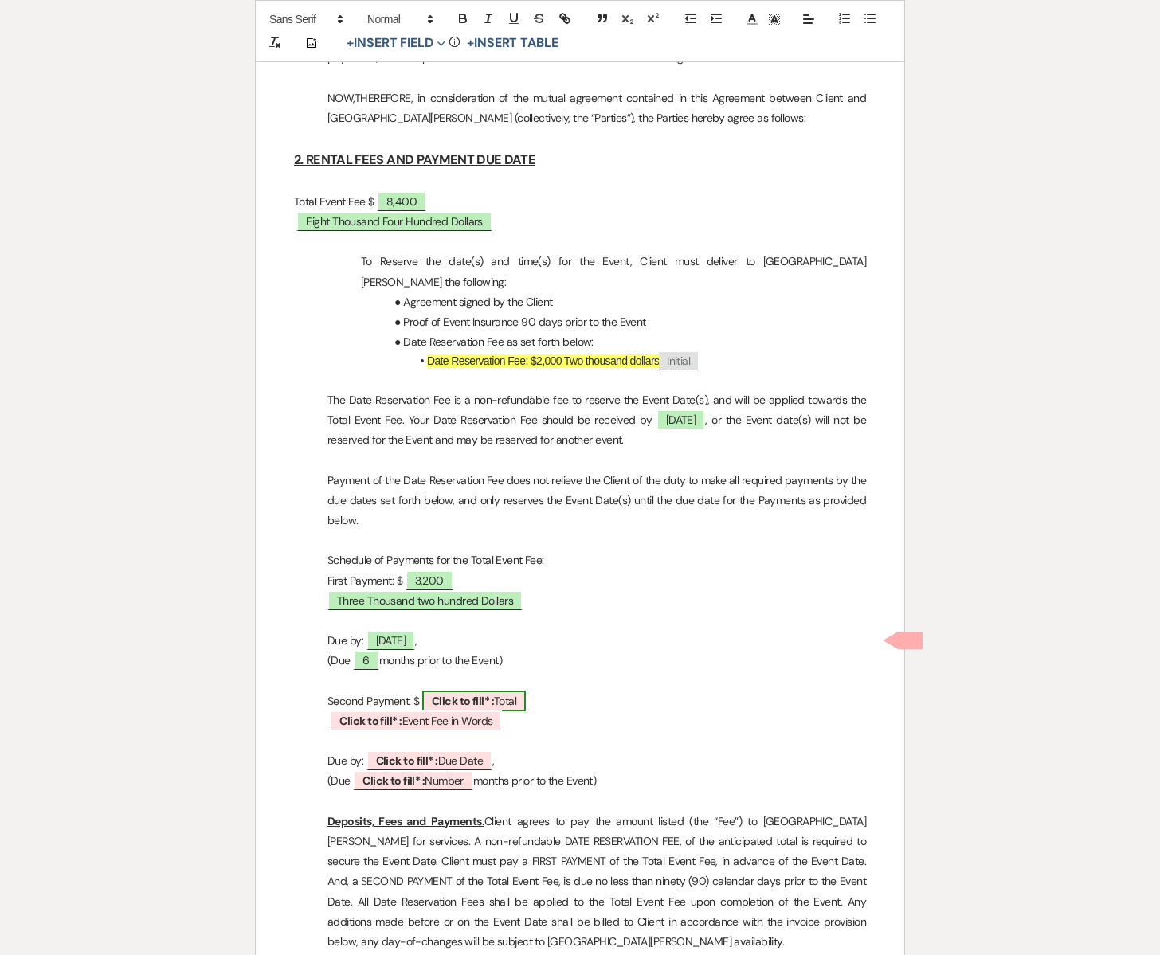
click at [494, 694] on b "Click to fill* :" at bounding box center [463, 701] width 62 height 14
select select "owner"
select select "Total"
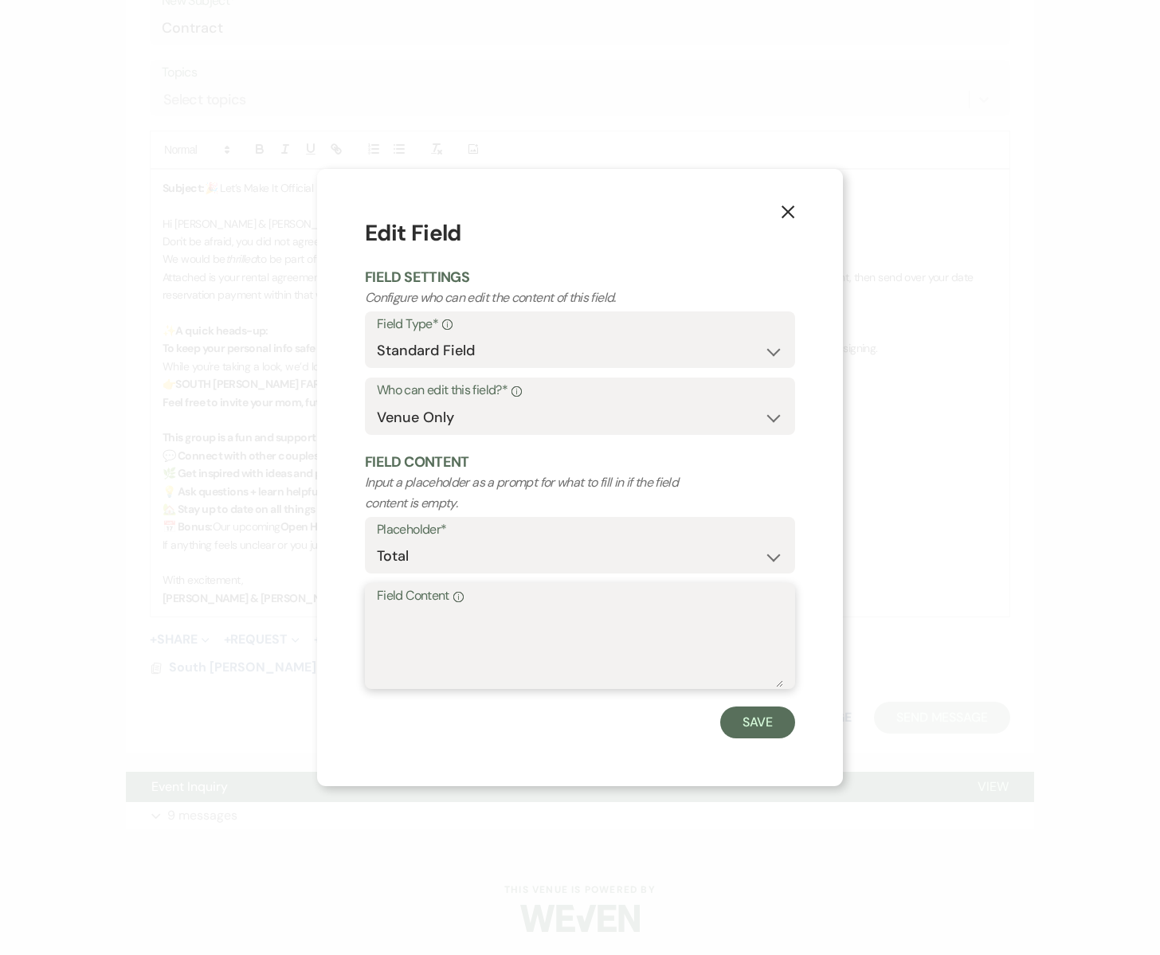
click at [463, 640] on textarea "Field Content Info" at bounding box center [580, 648] width 406 height 80
type textarea "3,200"
click at [776, 726] on button "Save" at bounding box center [757, 723] width 75 height 32
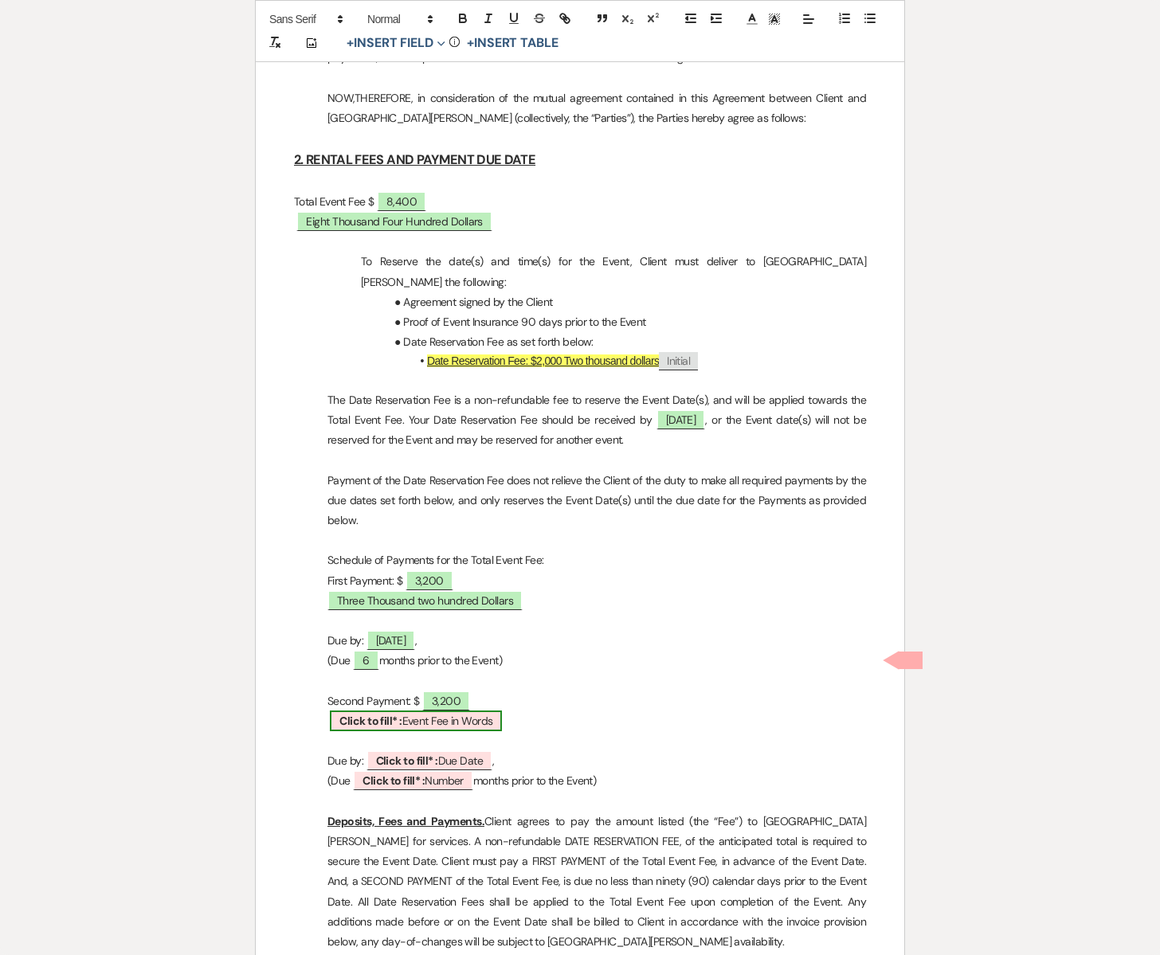
click at [438, 711] on span "Click to fill* : Event Fee in Words" at bounding box center [416, 721] width 172 height 21
select select "owner"
select select "custom_placeholder"
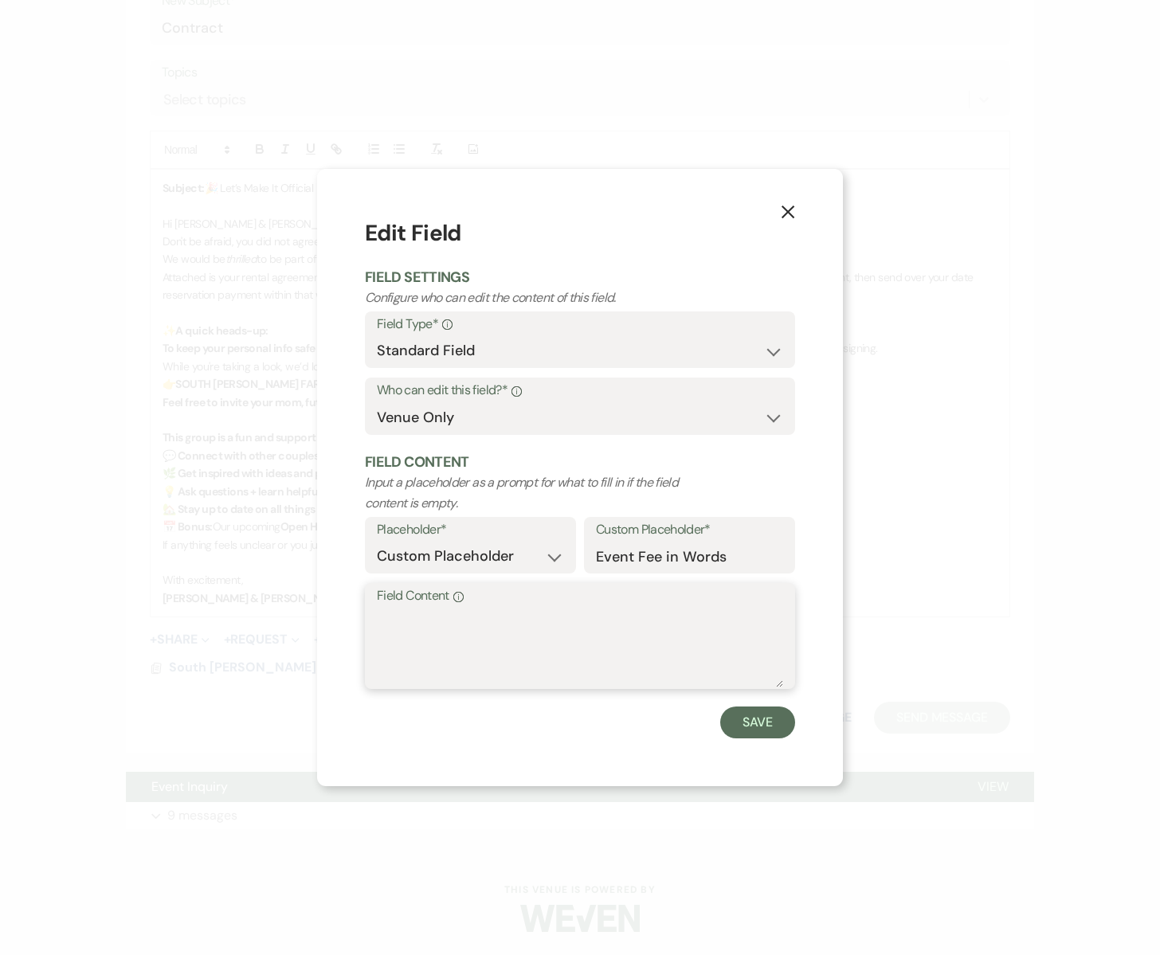
click at [433, 646] on textarea "Field Content Info" at bounding box center [580, 648] width 406 height 80
type textarea "Three thousand Two hundred Dollars"
click at [765, 730] on button "Save" at bounding box center [757, 723] width 75 height 32
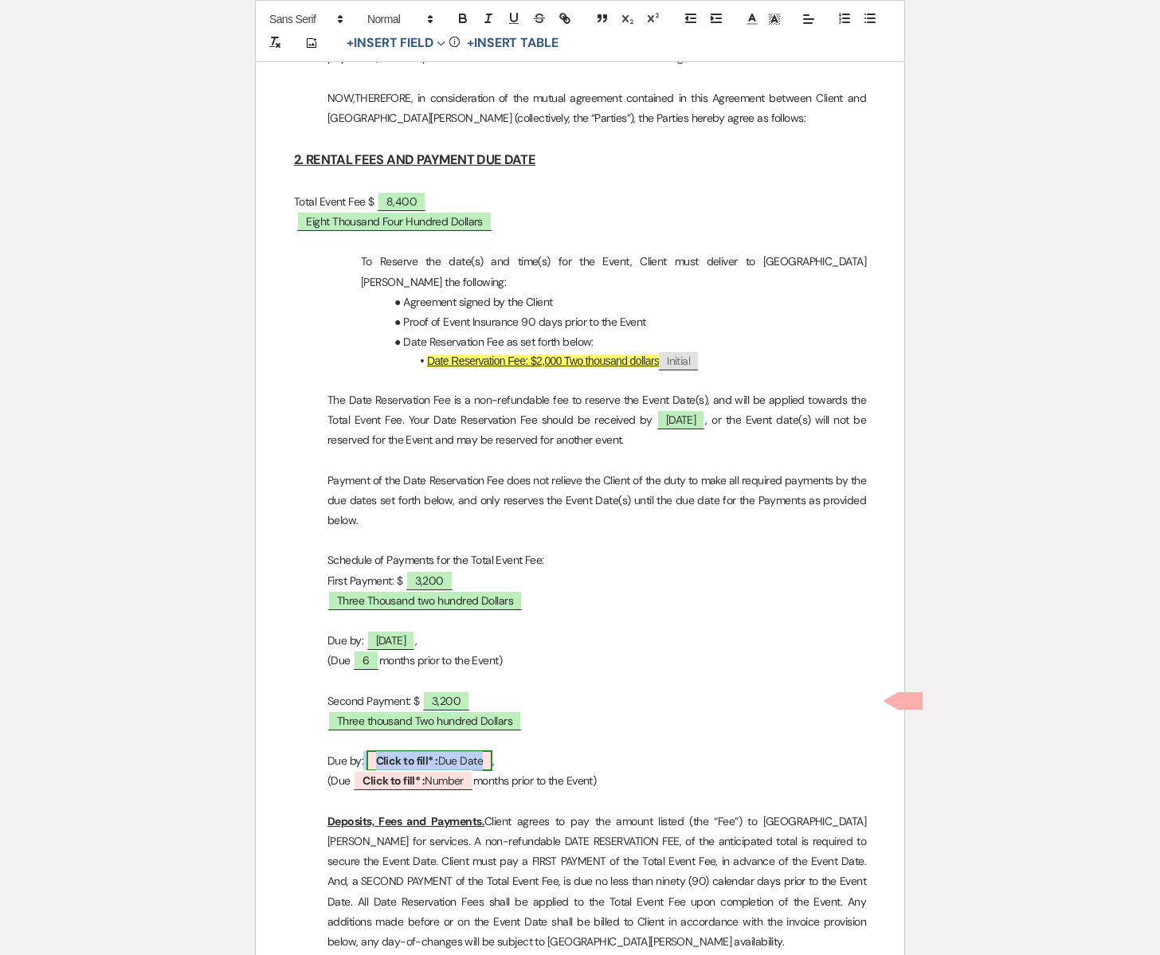
click at [460, 750] on span "Click to fill* : Due Date" at bounding box center [429, 760] width 127 height 21
select select "owner"
select select "custom_placeholder"
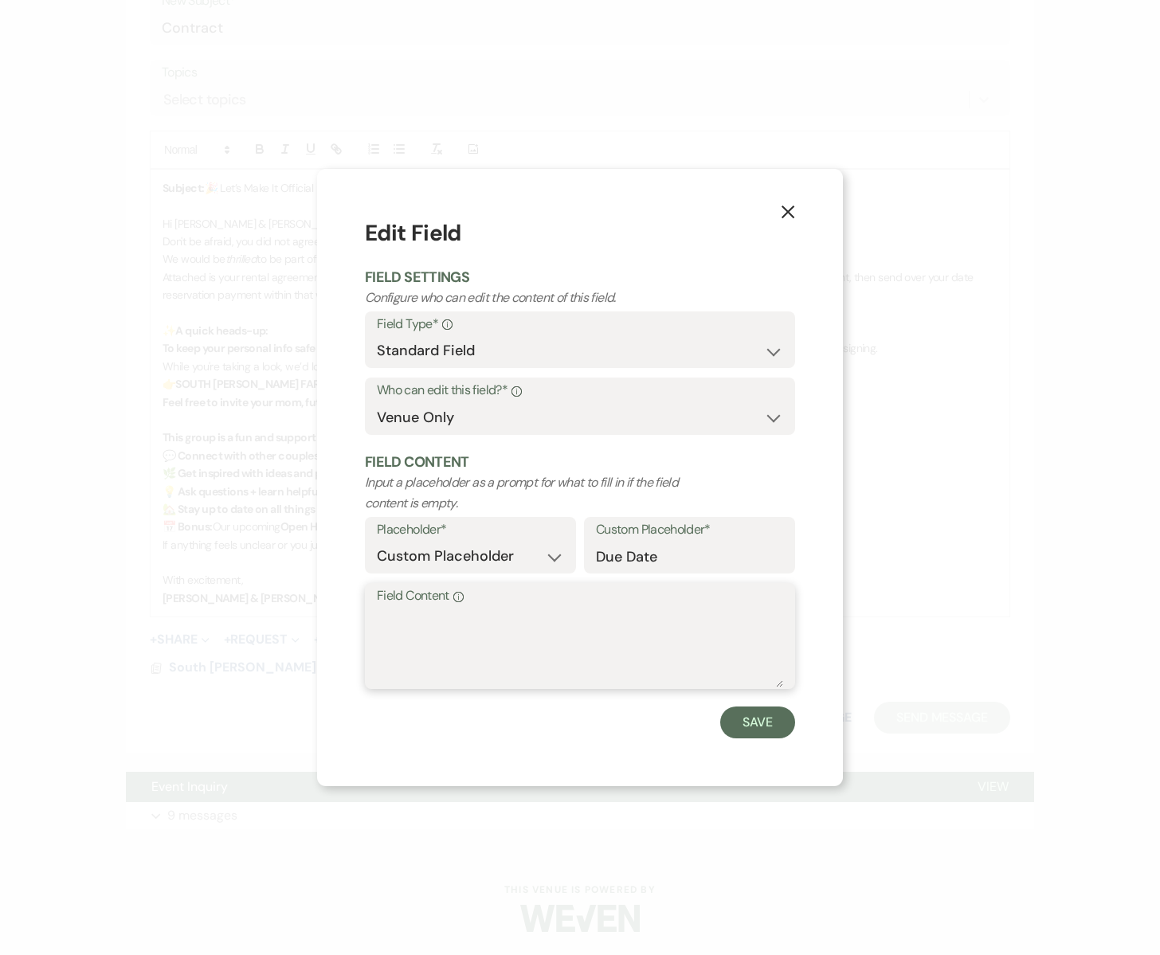
click at [425, 636] on textarea "Field Content Info" at bounding box center [580, 648] width 406 height 80
type textarea "[DATE]"
click at [748, 716] on button "Save" at bounding box center [757, 723] width 75 height 32
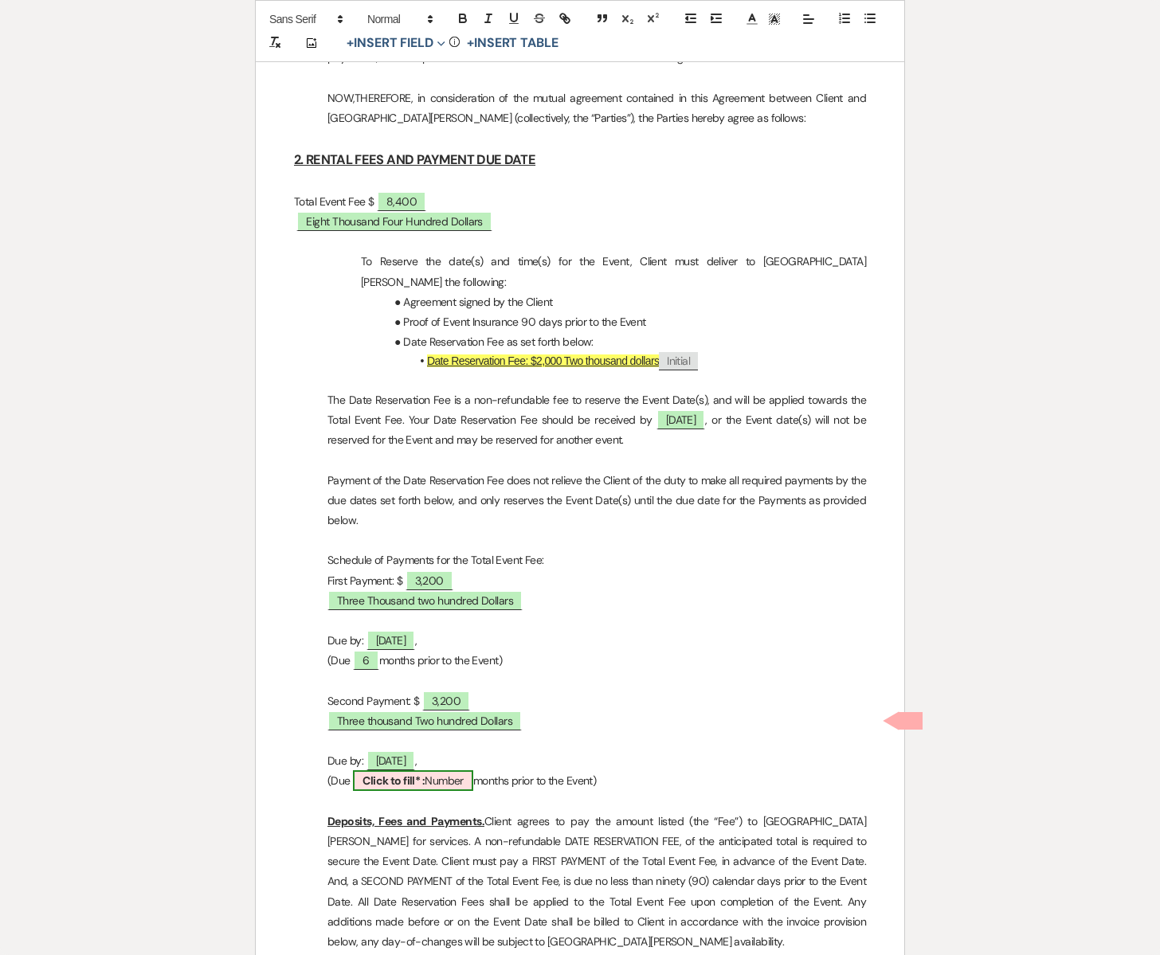
click at [448, 770] on span "Click to fill* : Number" at bounding box center [413, 780] width 120 height 21
select select "owner"
select select "Number"
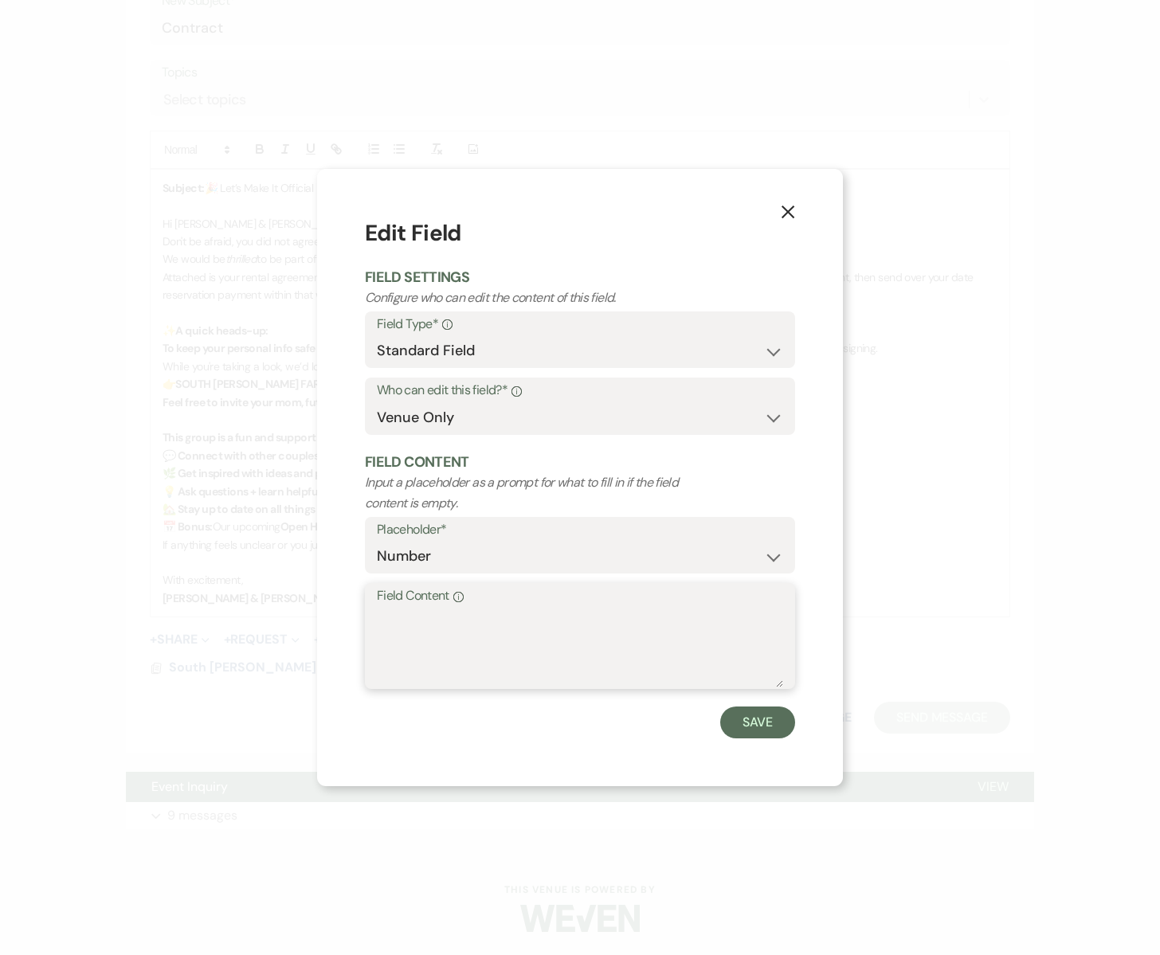
click at [432, 645] on textarea "Field Content Info" at bounding box center [580, 648] width 406 height 80
type textarea "3"
click at [741, 722] on button "Save" at bounding box center [757, 723] width 75 height 32
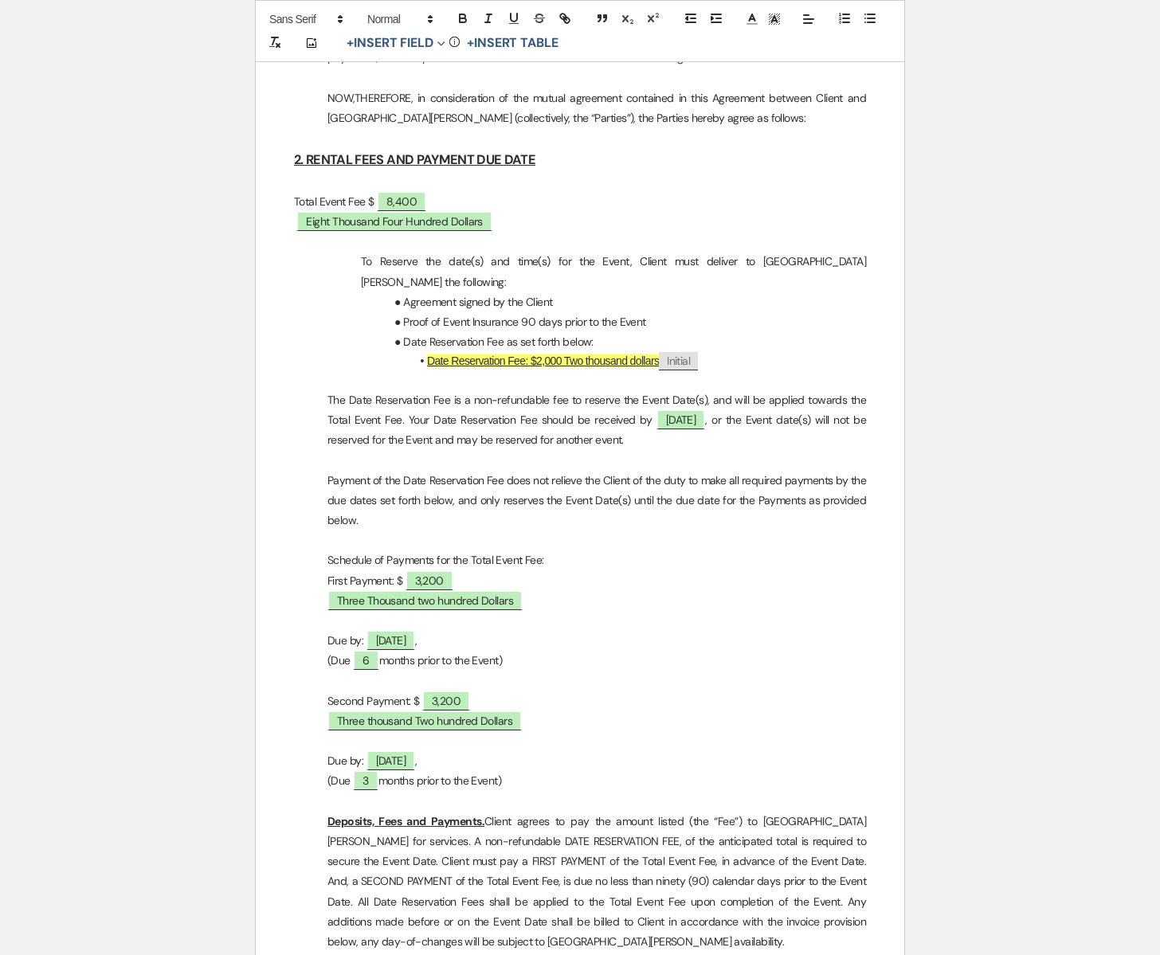
click at [681, 691] on p "Second Payment: $ 3,200" at bounding box center [580, 701] width 572 height 20
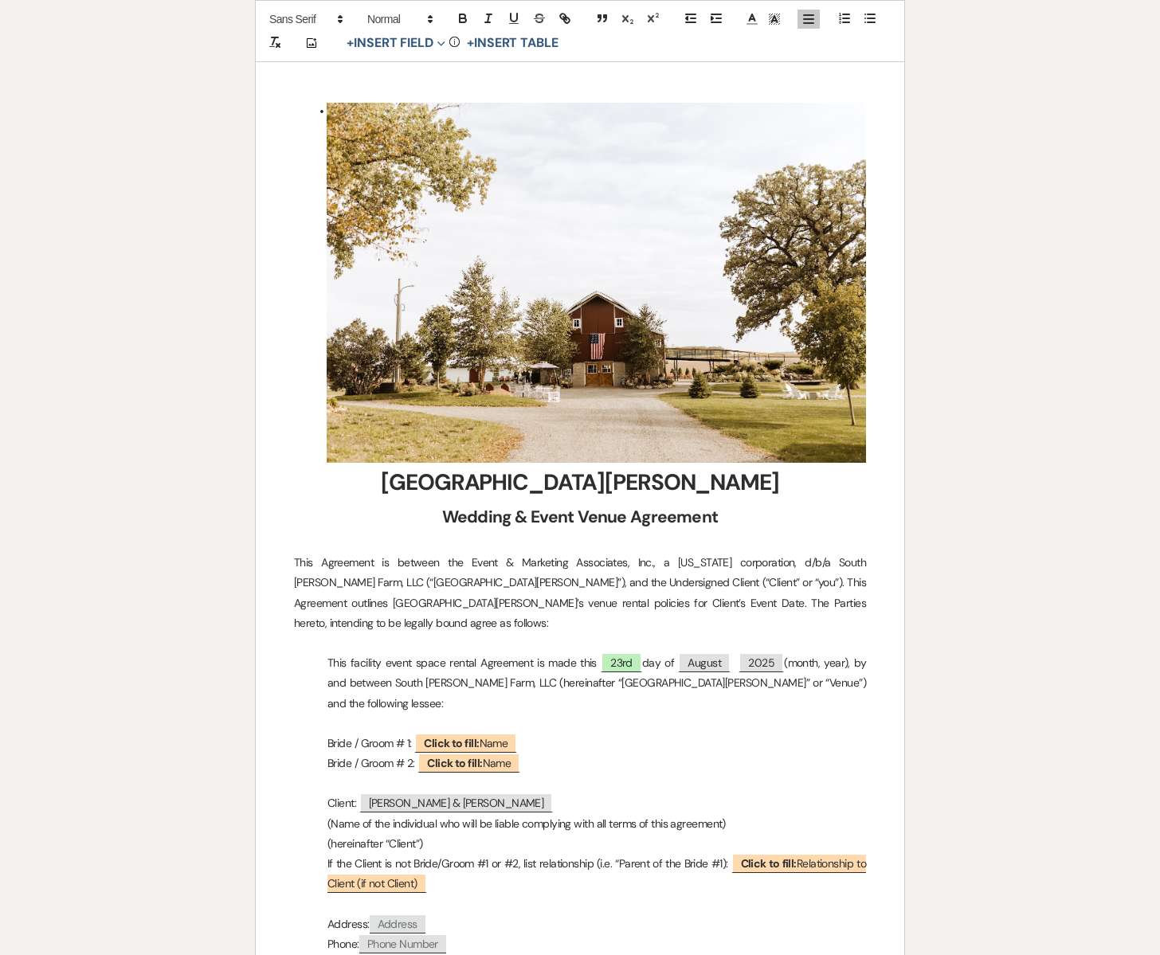
scroll to position [0, 0]
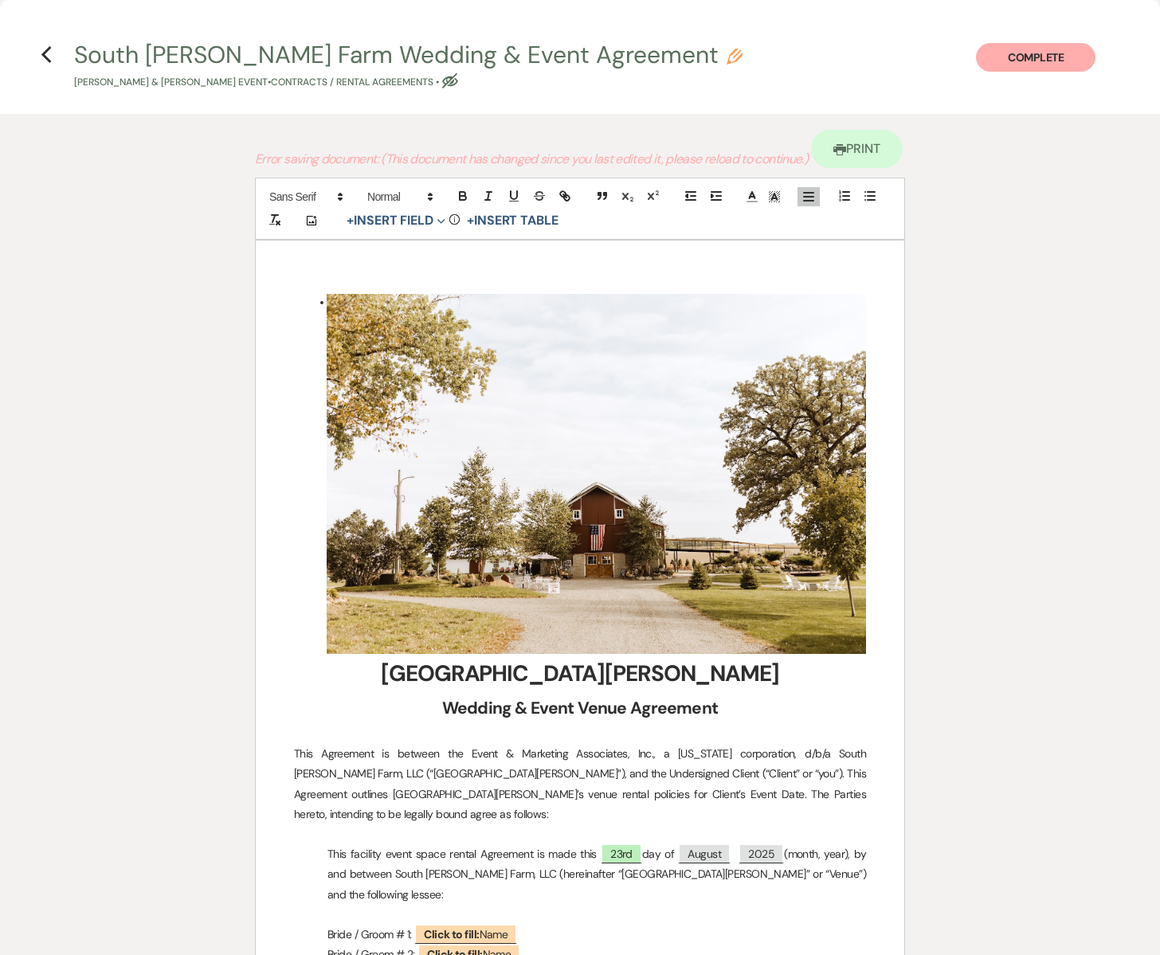
click at [1031, 66] on button "Complete" at bounding box center [1035, 57] width 119 height 29
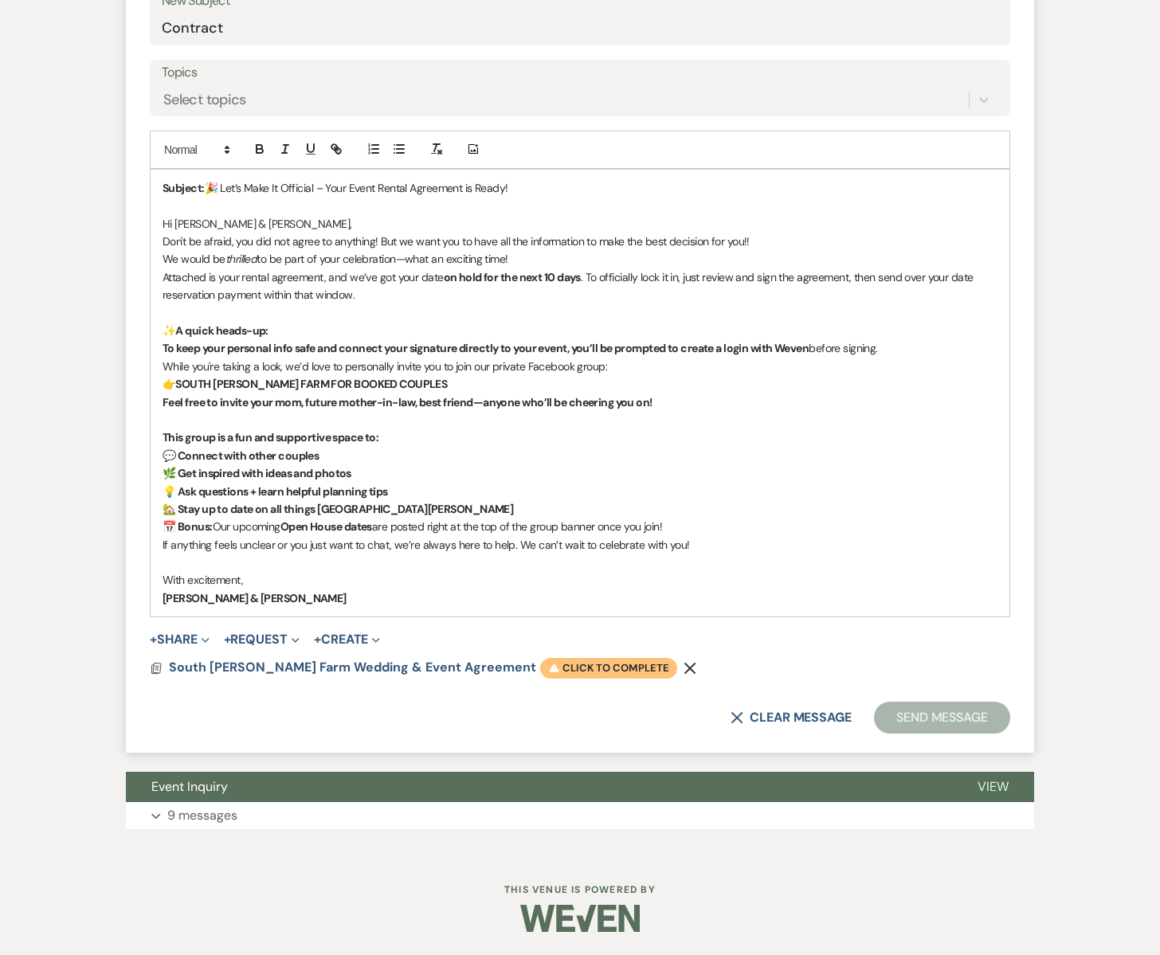
click at [540, 667] on span "Warning Click to complete" at bounding box center [608, 668] width 137 height 21
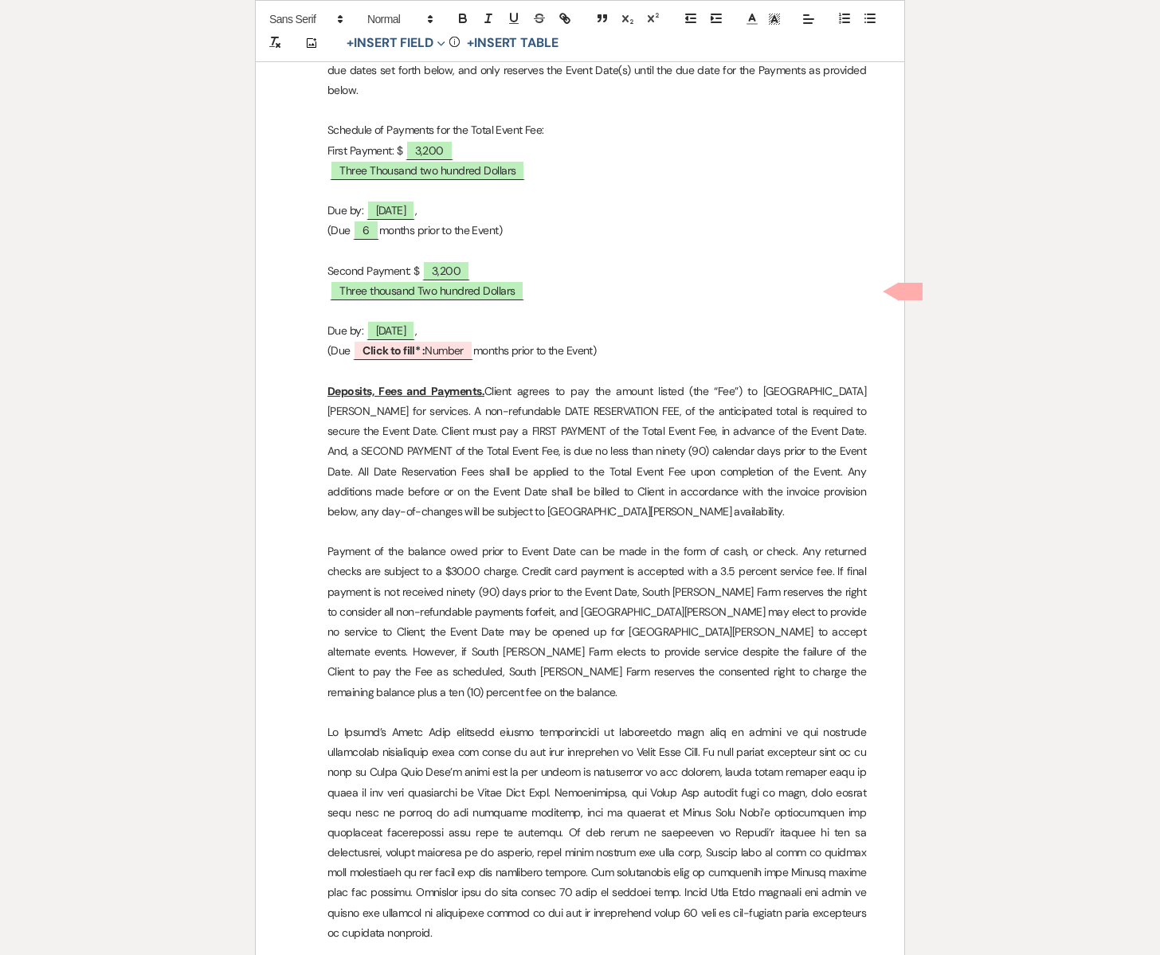
scroll to position [1956, 0]
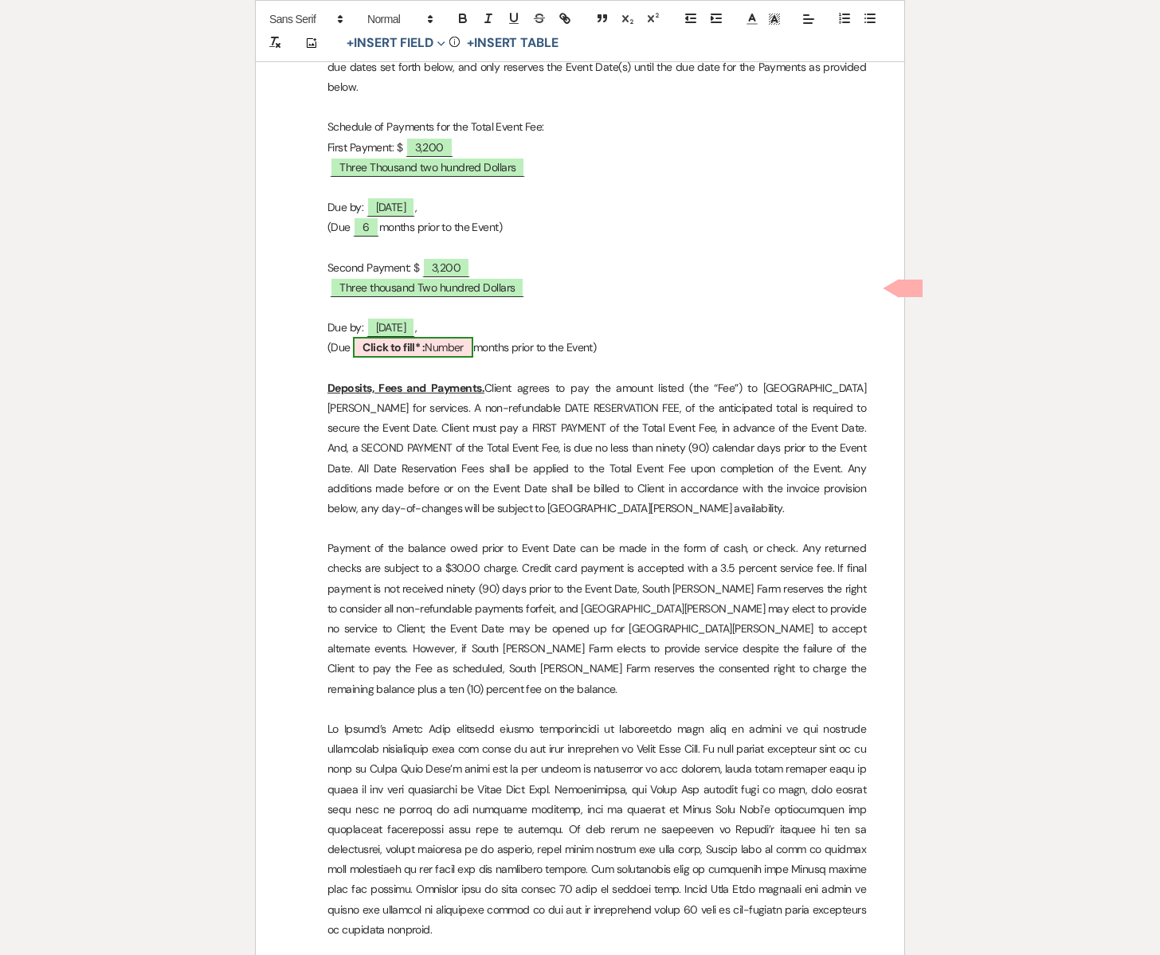
click at [438, 337] on span "Click to fill* : Number" at bounding box center [413, 347] width 120 height 21
select select "owner"
select select "Number"
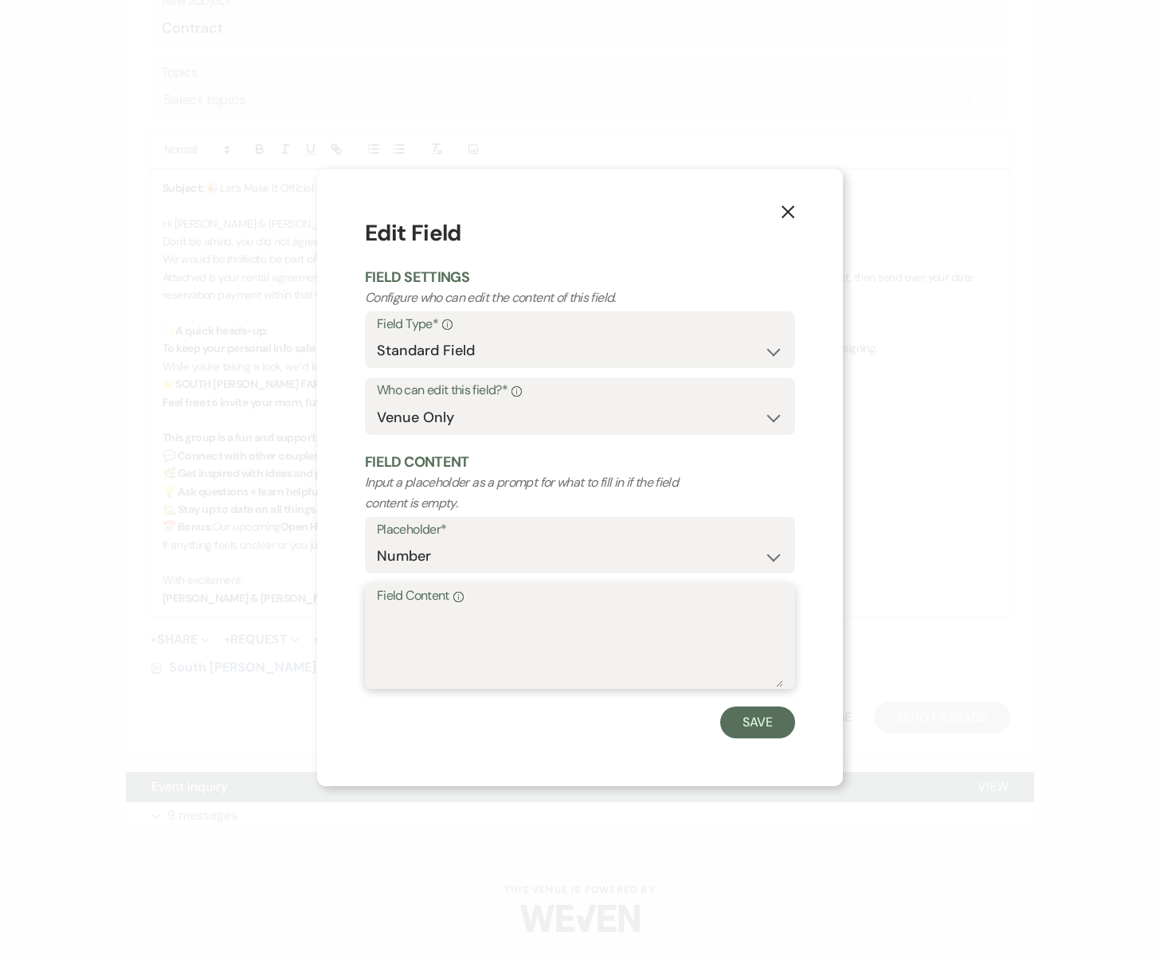
click at [428, 621] on textarea "Field Content Info" at bounding box center [580, 648] width 406 height 80
type textarea "3"
click at [750, 718] on button "Save" at bounding box center [757, 723] width 75 height 32
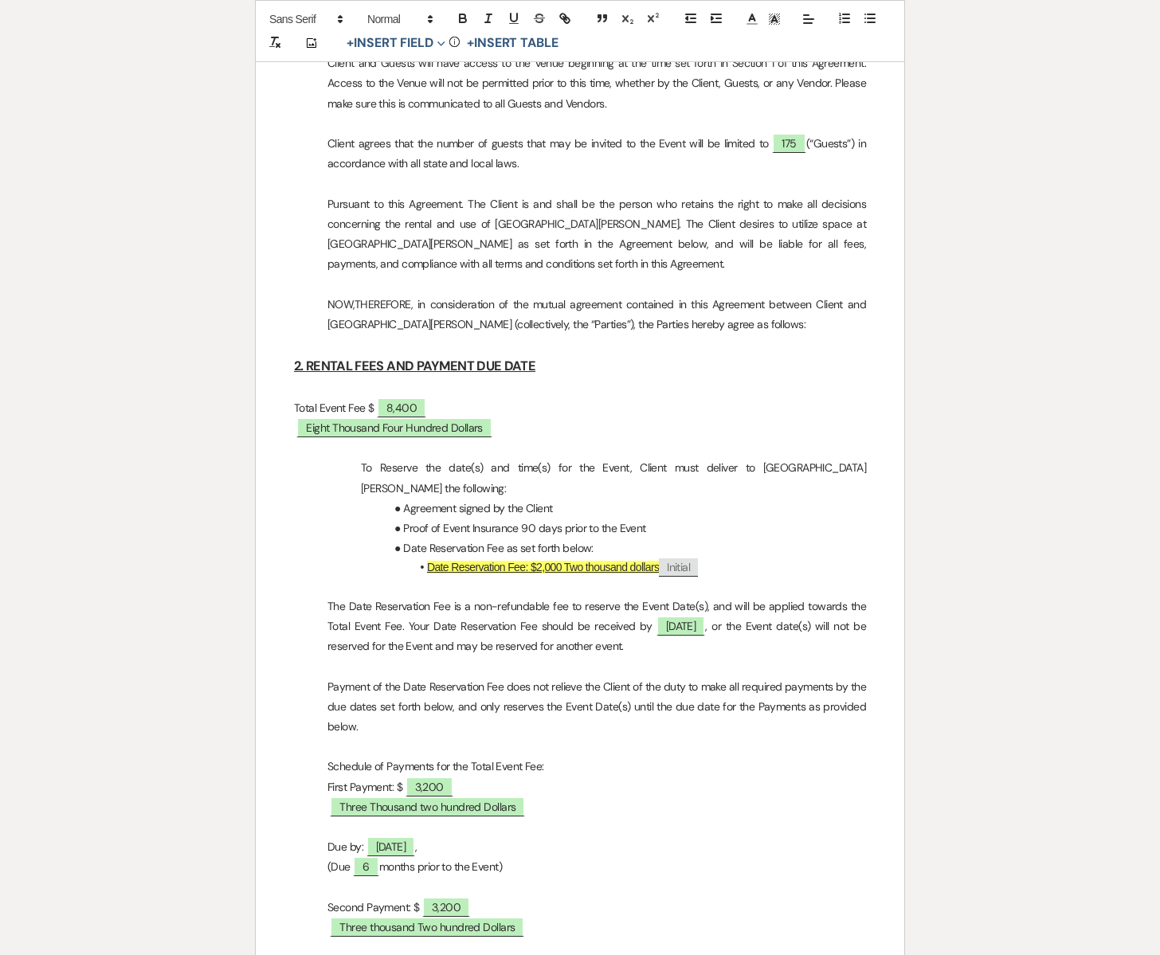
scroll to position [0, 0]
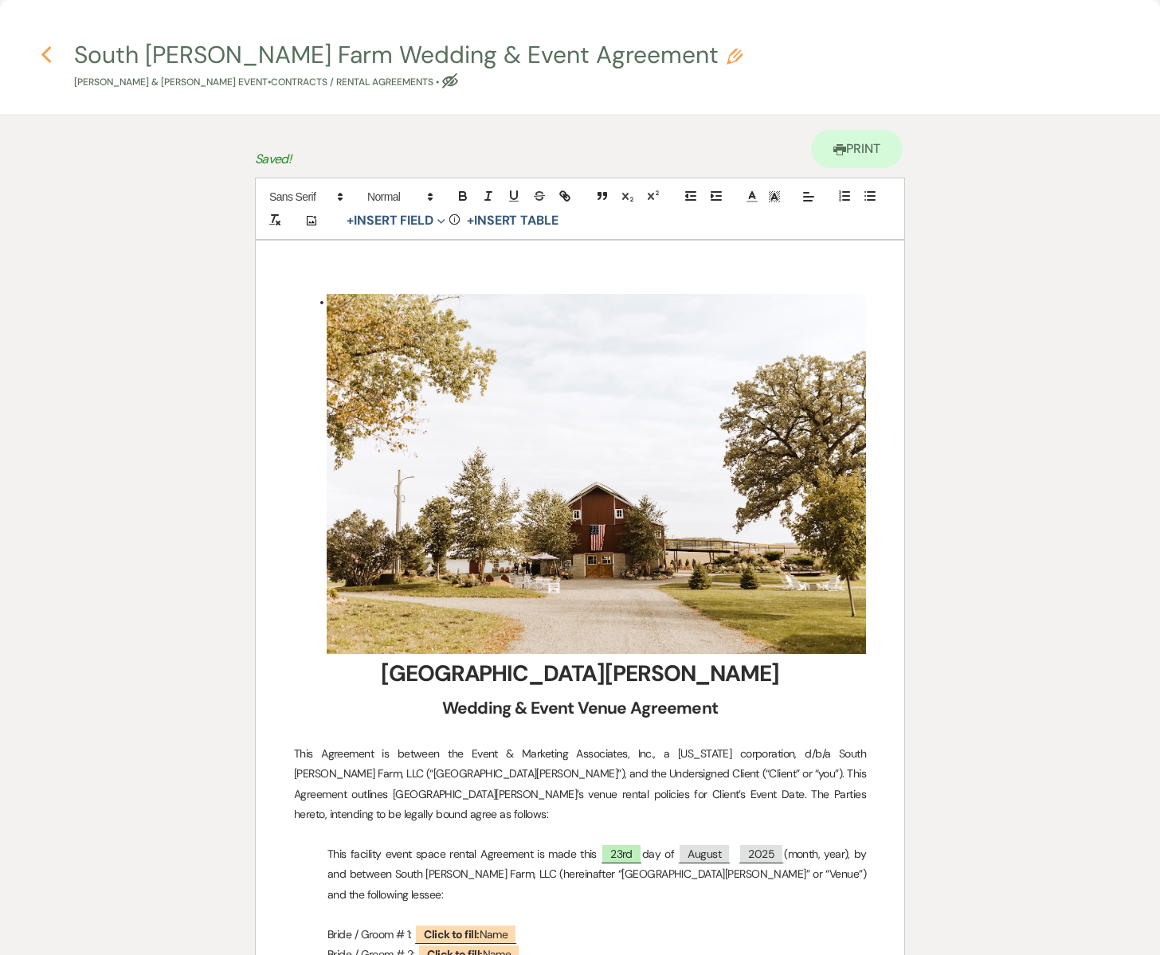
click at [48, 54] on icon "Previous" at bounding box center [47, 54] width 12 height 19
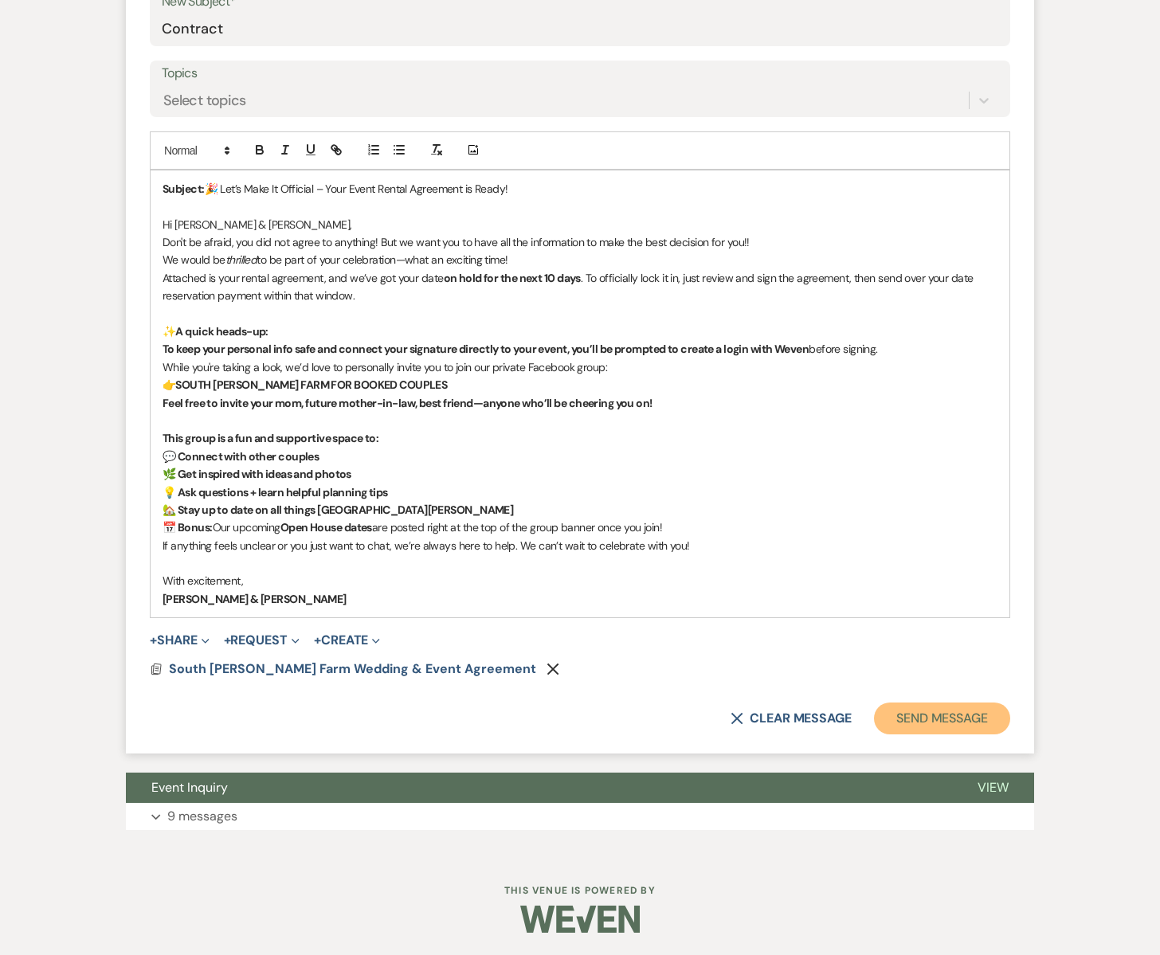
click at [947, 716] on button "Send Message" at bounding box center [942, 719] width 136 height 32
